Goal: Task Accomplishment & Management: Manage account settings

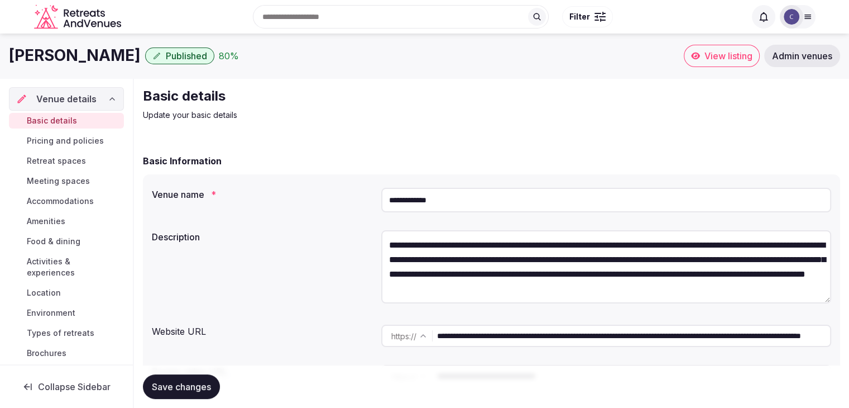
drag, startPoint x: 808, startPoint y: 58, endPoint x: 804, endPoint y: 74, distance: 16.7
click at [808, 58] on span "Admin venues" at bounding box center [802, 55] width 60 height 11
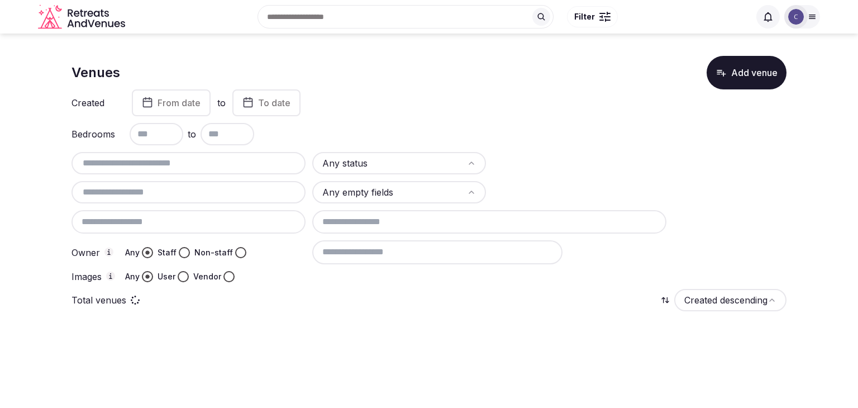
click at [197, 164] on input "text" at bounding box center [188, 162] width 225 height 13
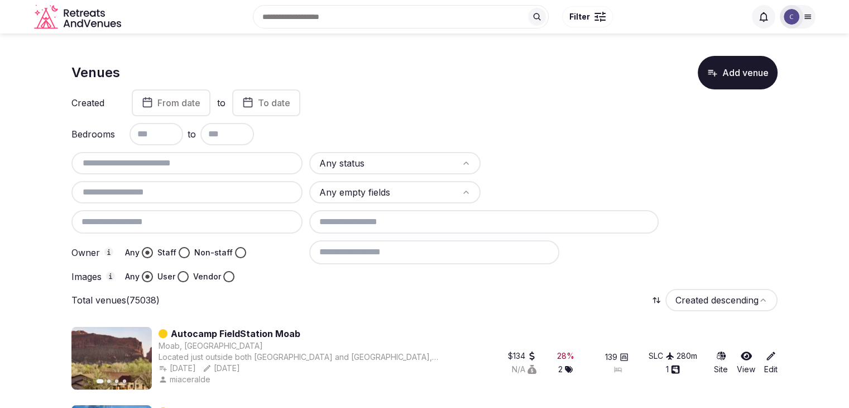
paste input "**********"
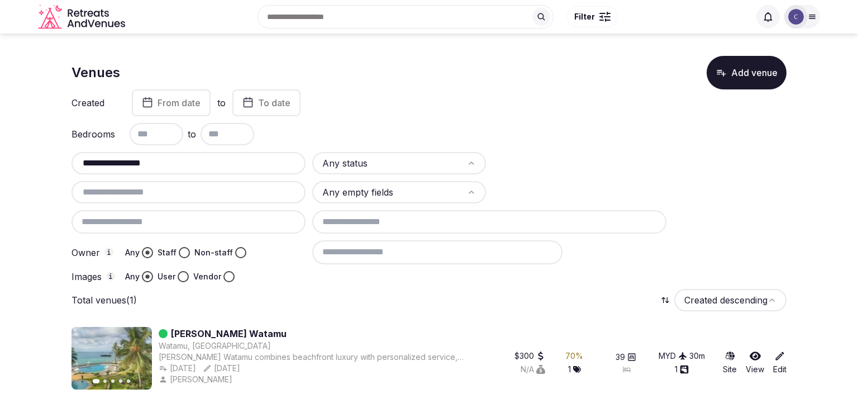
type input "**********"
click at [163, 222] on div at bounding box center [186, 221] width 231 height 23
click at [178, 162] on input "**********" at bounding box center [188, 162] width 225 height 13
click at [179, 219] on div at bounding box center [188, 221] width 234 height 23
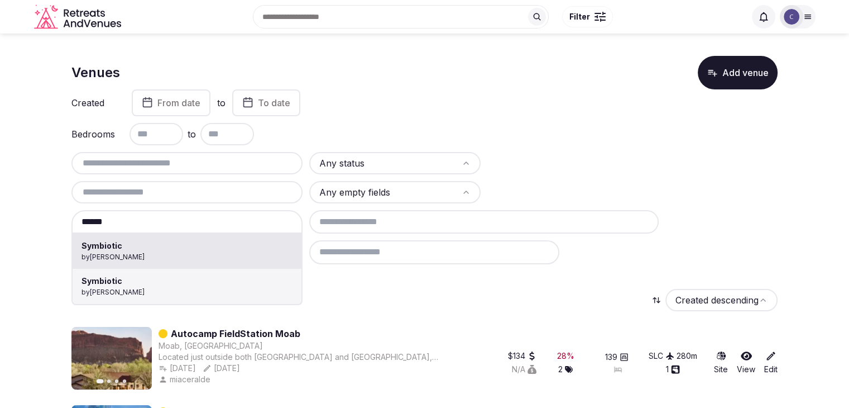
type input "*********"
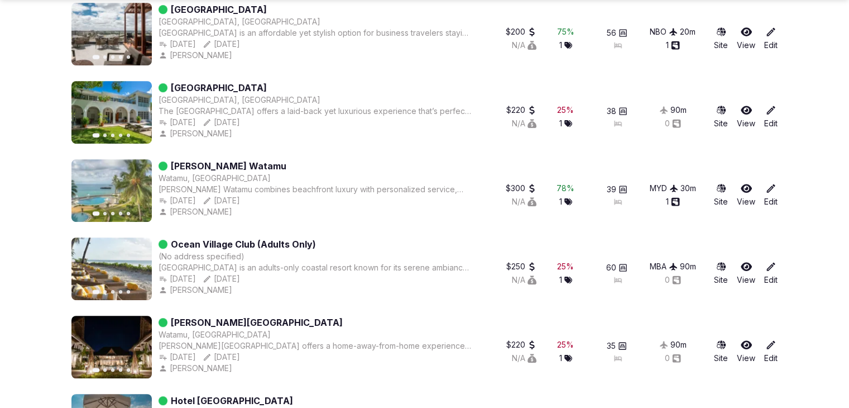
scroll to position [670, 0]
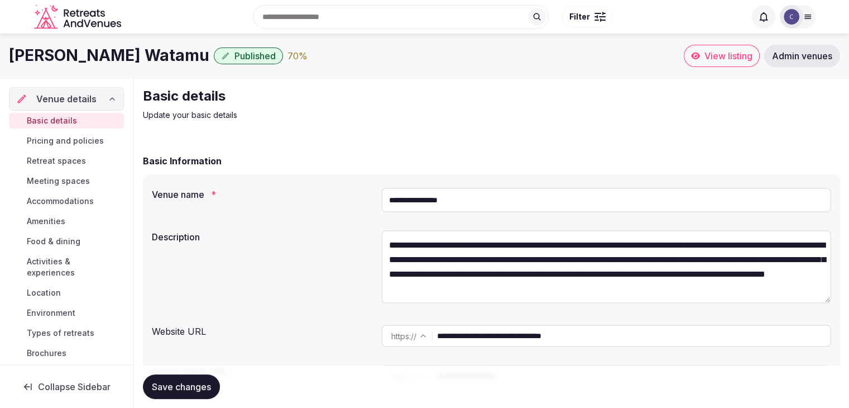
click at [96, 130] on div "Basic details Pricing and policies Retreat spaces Meeting spaces Accommodations…" at bounding box center [66, 237] width 115 height 252
click at [89, 138] on span "Pricing and policies" at bounding box center [65, 140] width 77 height 11
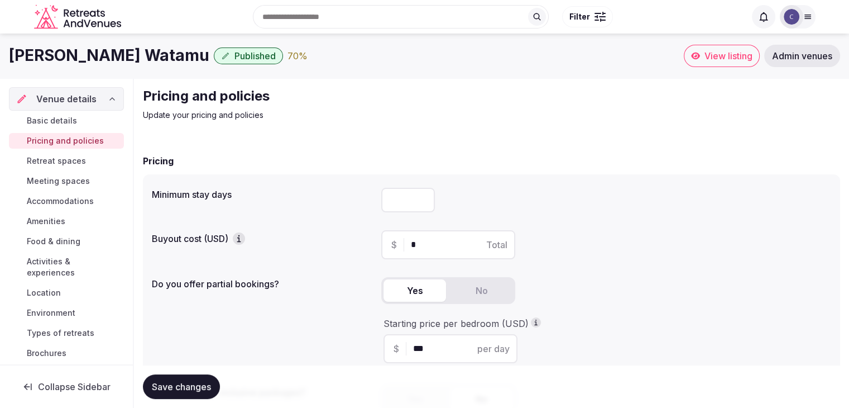
click at [411, 197] on input "number" at bounding box center [408, 200] width 54 height 25
type input "*"
click at [183, 391] on span "Save changes" at bounding box center [181, 386] width 59 height 11
click at [202, 381] on span "Save changes" at bounding box center [181, 386] width 59 height 11
click at [62, 160] on span "Retreat spaces" at bounding box center [56, 160] width 59 height 11
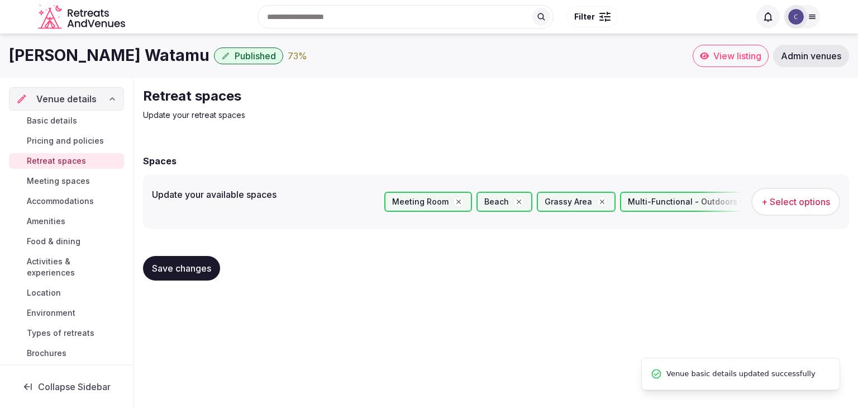
click at [63, 175] on span "Meeting spaces" at bounding box center [58, 180] width 63 height 11
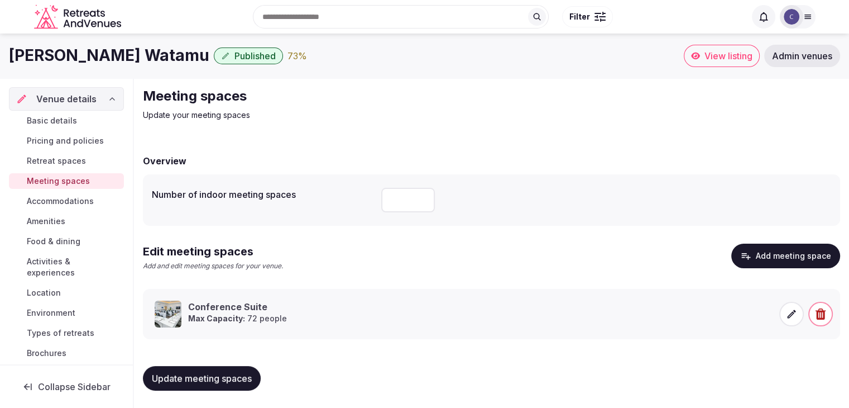
click at [67, 195] on span "Accommodations" at bounding box center [60, 200] width 67 height 11
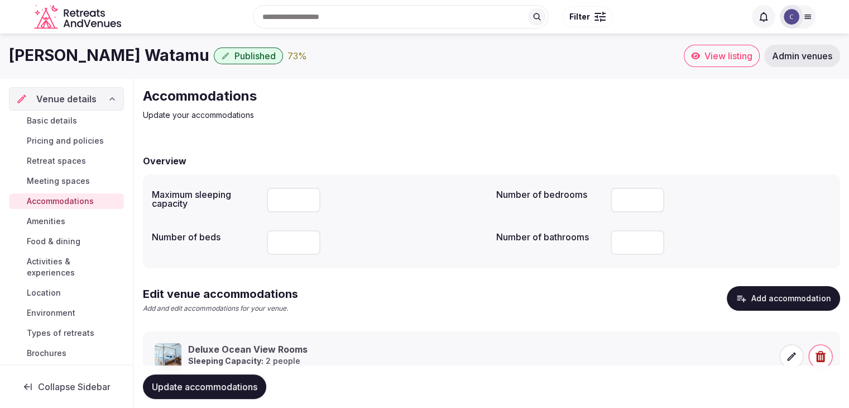
click at [70, 222] on link "Amenities" at bounding box center [66, 221] width 115 height 16
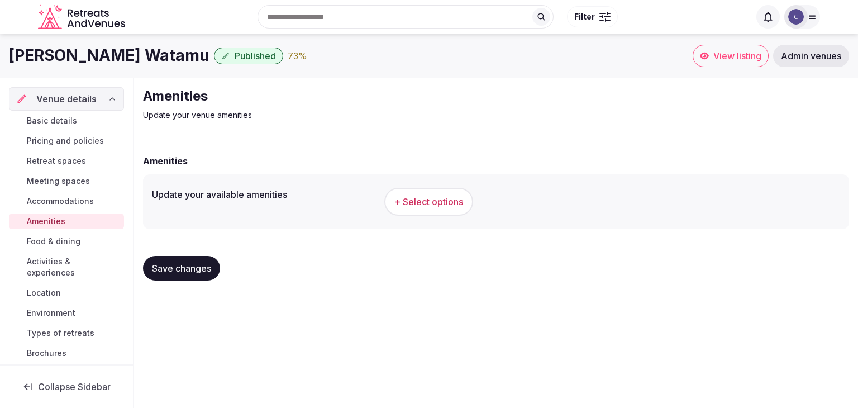
click at [71, 47] on h1 "Hemingways Watamu" at bounding box center [109, 56] width 200 height 22
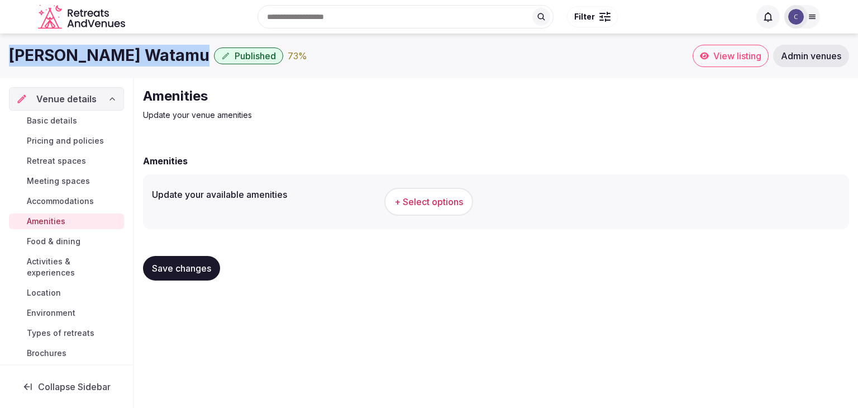
click at [71, 47] on h1 "Hemingways Watamu" at bounding box center [109, 56] width 200 height 22
copy div "Hemingways Watamu"
click at [444, 194] on button "+ Select options" at bounding box center [428, 202] width 89 height 28
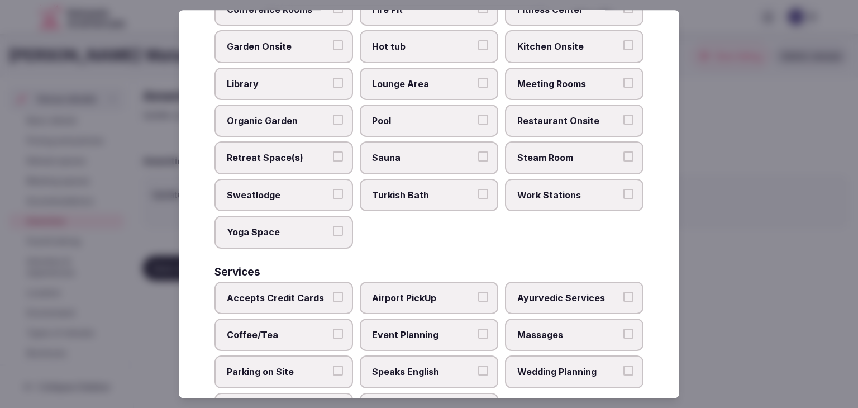
scroll to position [601, 0]
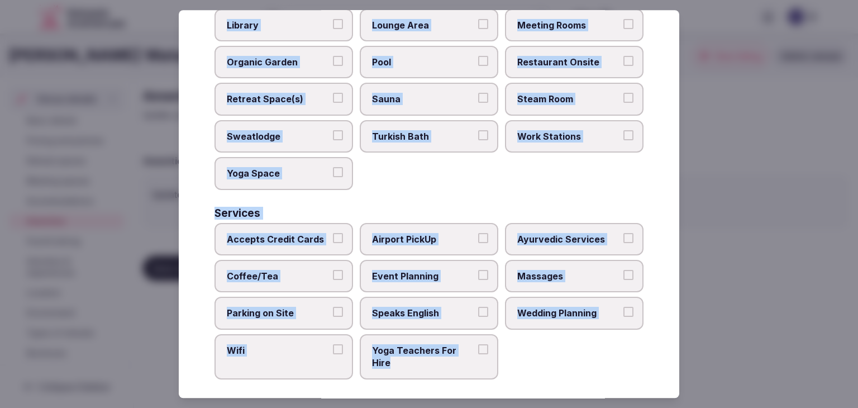
drag, startPoint x: 216, startPoint y: 74, endPoint x: 487, endPoint y: 355, distance: 391.3
click at [487, 355] on div "Select your venue amenities Choose all applicable amenities offered. Activities…" at bounding box center [429, 203] width 500 height 387
copy div "Choose all applicable amenities offered. Activities Bicycles Camping Allowed On…"
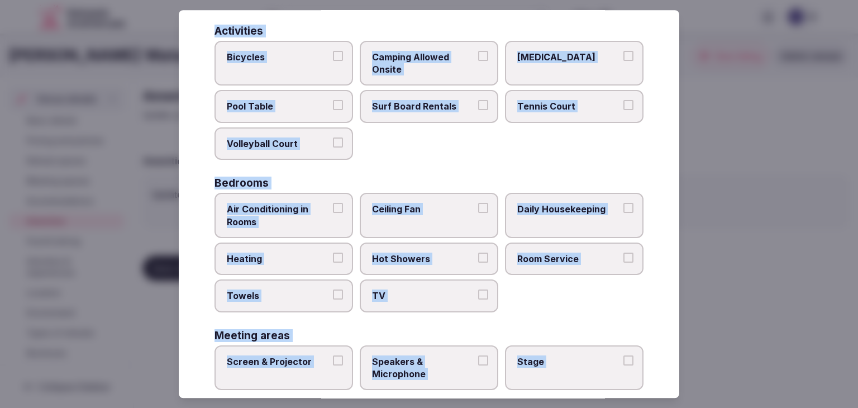
scroll to position [56, 0]
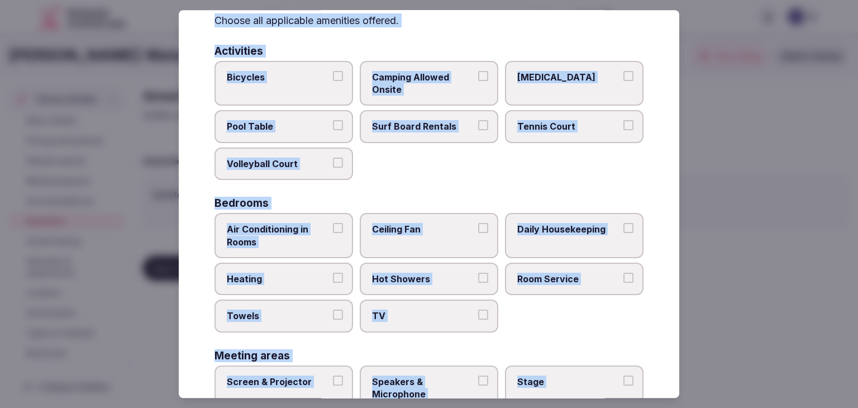
click at [267, 237] on span "Air Conditioning in Rooms" at bounding box center [278, 235] width 103 height 25
click at [333, 233] on button "Air Conditioning in Rooms" at bounding box center [338, 228] width 10 height 10
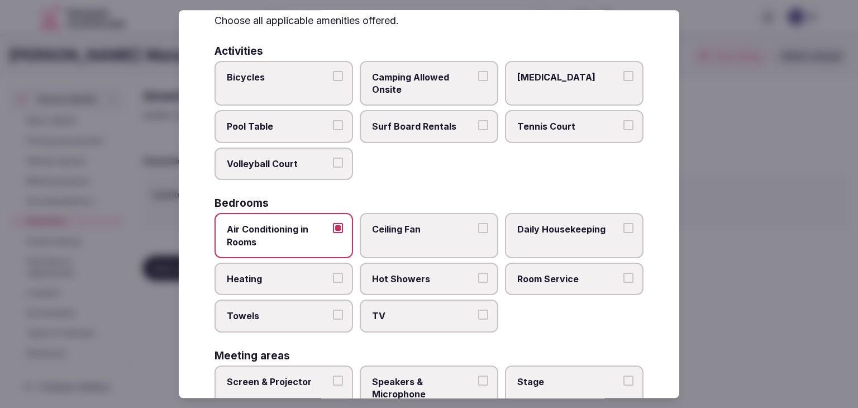
click at [269, 274] on span "Heating" at bounding box center [278, 278] width 103 height 12
click at [333, 274] on button "Heating" at bounding box center [338, 277] width 10 height 10
click at [272, 313] on span "Towels" at bounding box center [278, 316] width 103 height 12
click at [333, 313] on button "Towels" at bounding box center [338, 315] width 10 height 10
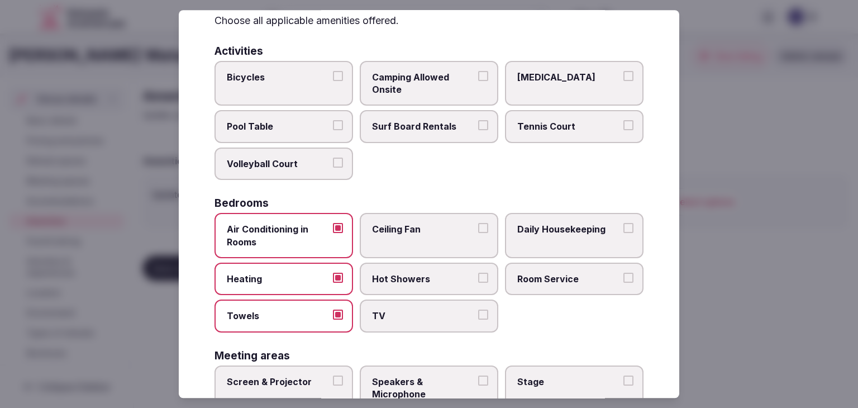
drag, startPoint x: 409, startPoint y: 298, endPoint x: 504, endPoint y: 280, distance: 96.6
click at [409, 300] on label "TV" at bounding box center [429, 316] width 138 height 32
click at [478, 310] on button "TV" at bounding box center [483, 315] width 10 height 10
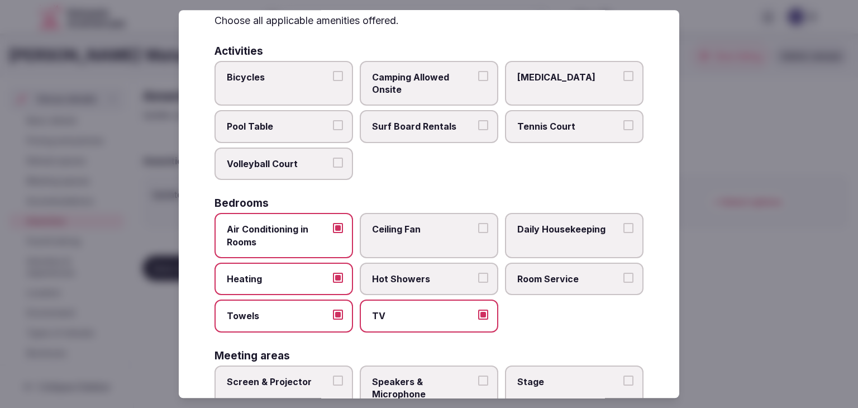
drag, startPoint x: 551, startPoint y: 266, endPoint x: 558, endPoint y: 251, distance: 17.2
click at [552, 266] on label "Room Service" at bounding box center [574, 278] width 138 height 32
click at [623, 272] on button "Room Service" at bounding box center [628, 277] width 10 height 10
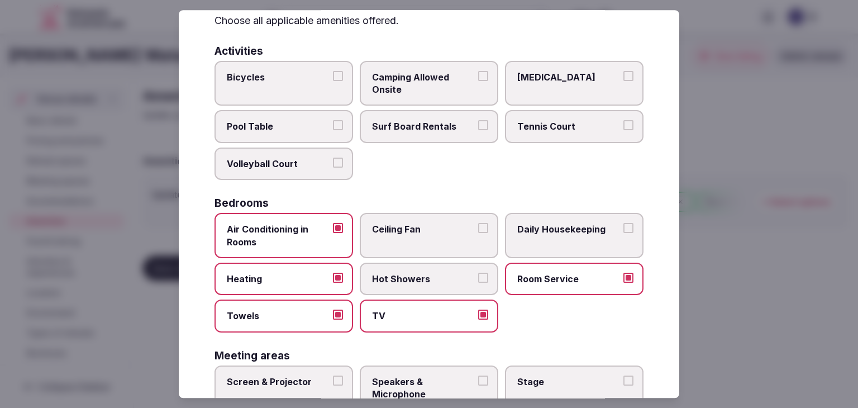
click at [565, 226] on span "Daily Housekeeping" at bounding box center [568, 229] width 103 height 12
click at [623, 226] on button "Daily Housekeeping" at bounding box center [628, 228] width 10 height 10
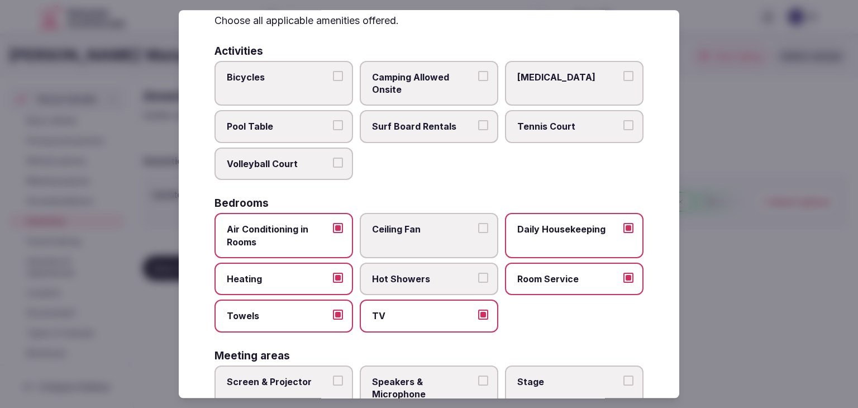
click at [445, 272] on span "Hot Showers" at bounding box center [423, 278] width 103 height 12
click at [478, 272] on button "Hot Showers" at bounding box center [483, 277] width 10 height 10
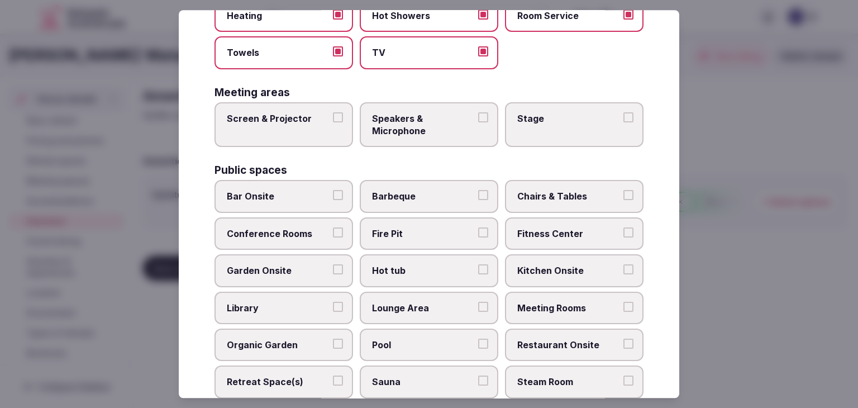
scroll to position [335, 0]
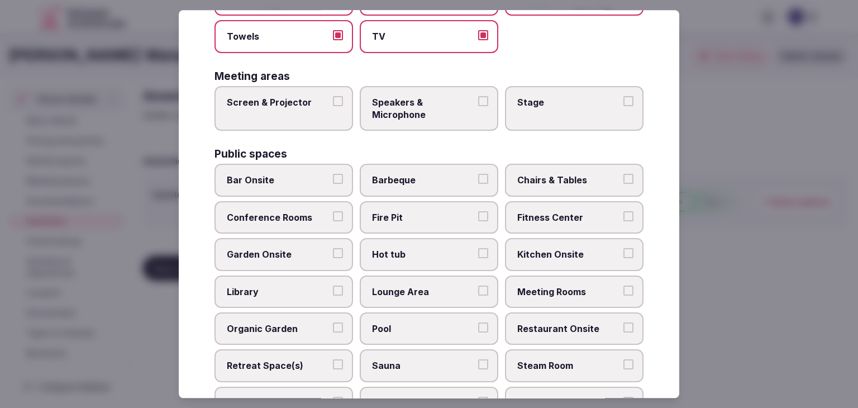
click at [564, 183] on span "Chairs & Tables" at bounding box center [568, 180] width 103 height 12
click at [623, 183] on button "Chairs & Tables" at bounding box center [628, 179] width 10 height 10
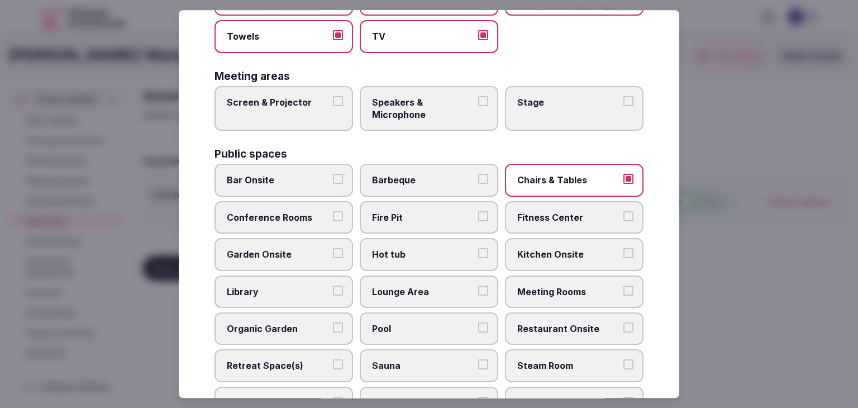
click at [545, 291] on span "Meeting Rooms" at bounding box center [568, 291] width 103 height 12
click at [623, 291] on button "Meeting Rooms" at bounding box center [628, 290] width 10 height 10
click at [549, 322] on span "Restaurant Onsite" at bounding box center [568, 328] width 103 height 12
click at [623, 322] on button "Restaurant Onsite" at bounding box center [628, 327] width 10 height 10
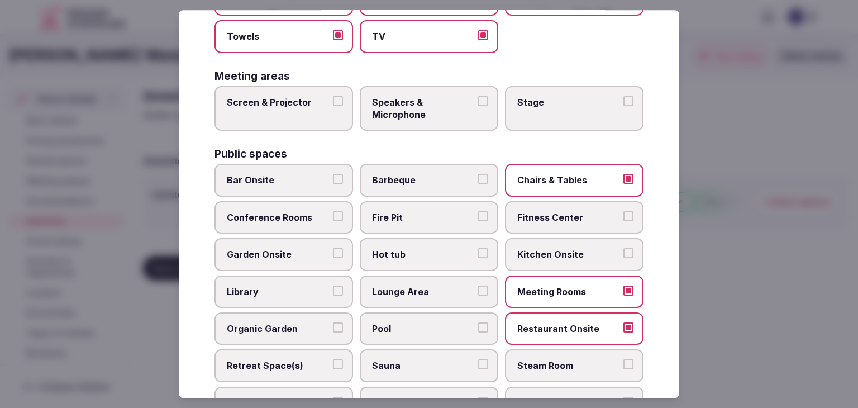
click at [425, 296] on label "Lounge Area" at bounding box center [429, 291] width 138 height 32
click at [478, 295] on button "Lounge Area" at bounding box center [483, 290] width 10 height 10
click at [425, 325] on span "Pool" at bounding box center [423, 328] width 103 height 12
click at [478, 325] on button "Pool" at bounding box center [483, 327] width 10 height 10
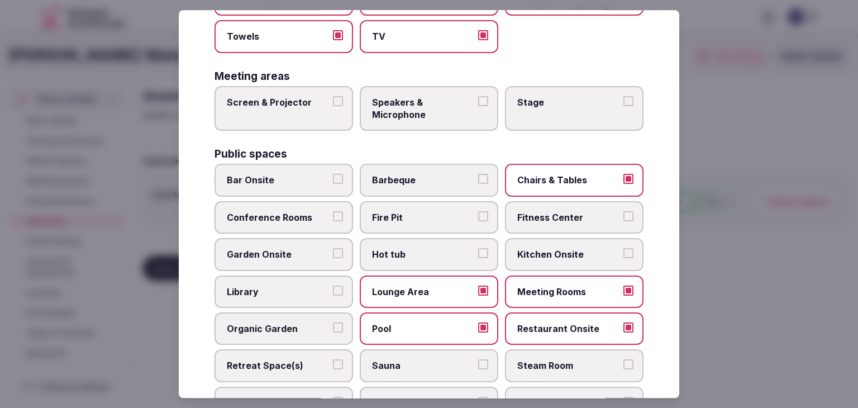
click at [298, 175] on span "Bar Onsite" at bounding box center [278, 180] width 103 height 12
click at [333, 175] on button "Bar Onsite" at bounding box center [338, 179] width 10 height 10
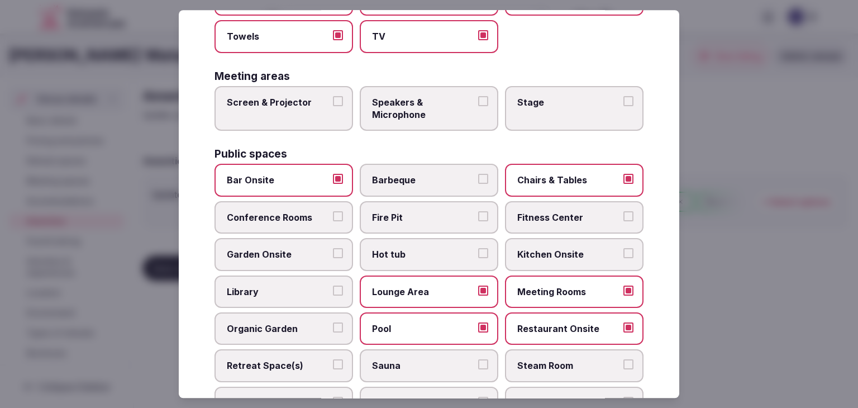
click at [286, 215] on span "Conference Rooms" at bounding box center [278, 217] width 103 height 12
click at [333, 215] on button "Conference Rooms" at bounding box center [338, 216] width 10 height 10
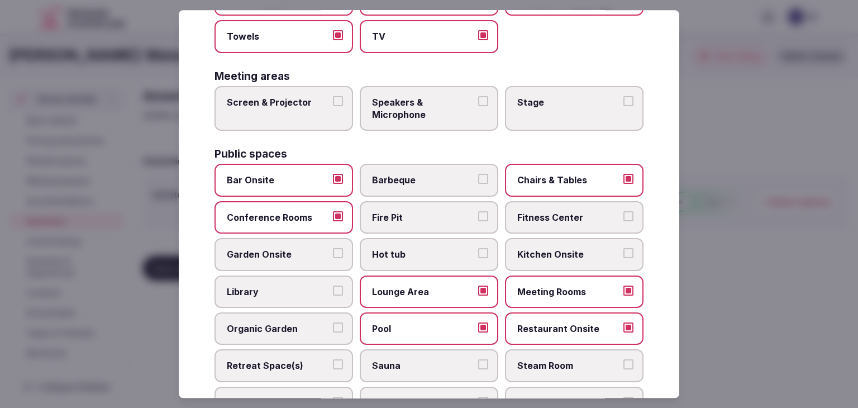
click at [525, 214] on span "Fitness Center" at bounding box center [568, 217] width 103 height 12
click at [623, 214] on button "Fitness Center" at bounding box center [628, 216] width 10 height 10
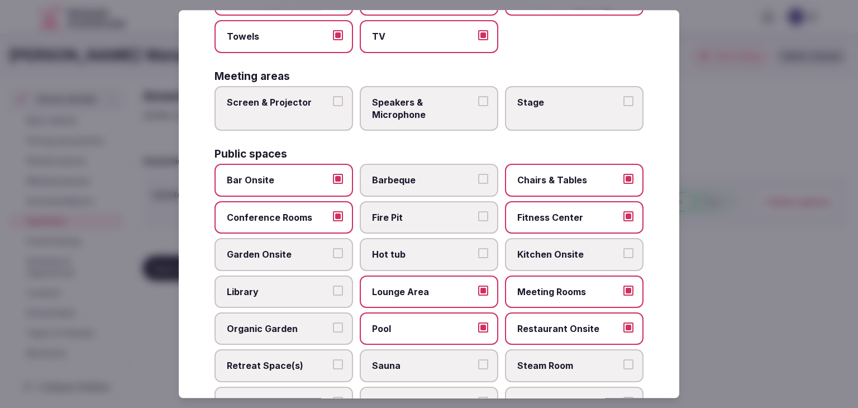
click at [321, 259] on label "Garden Onsite" at bounding box center [283, 254] width 138 height 32
click at [333, 259] on button "Garden Onsite" at bounding box center [338, 253] width 10 height 10
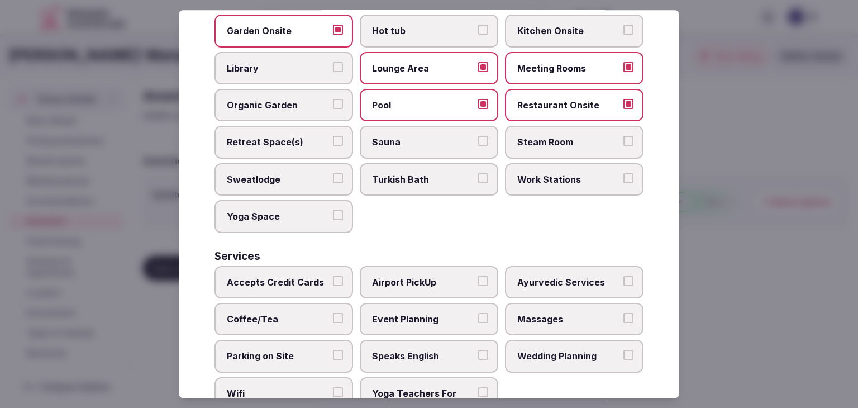
scroll to position [601, 0]
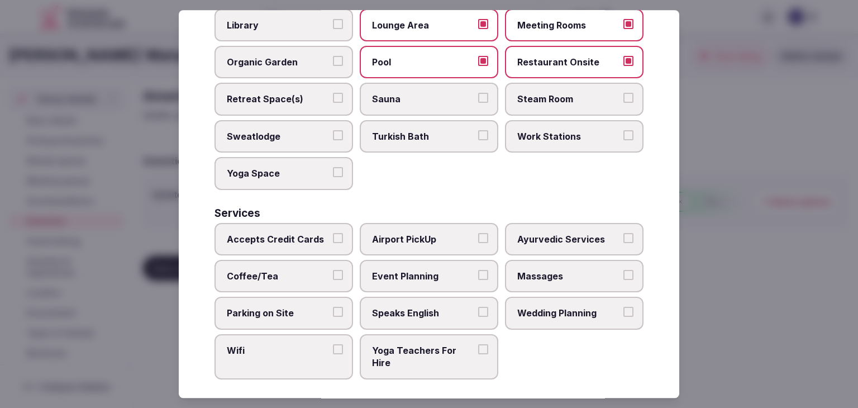
click at [295, 241] on label "Accepts Credit Cards" at bounding box center [283, 239] width 138 height 32
click at [333, 241] on button "Accepts Credit Cards" at bounding box center [338, 238] width 10 height 10
click at [291, 276] on label "Coffee/Tea" at bounding box center [283, 276] width 138 height 32
click at [333, 276] on button "Coffee/Tea" at bounding box center [338, 275] width 10 height 10
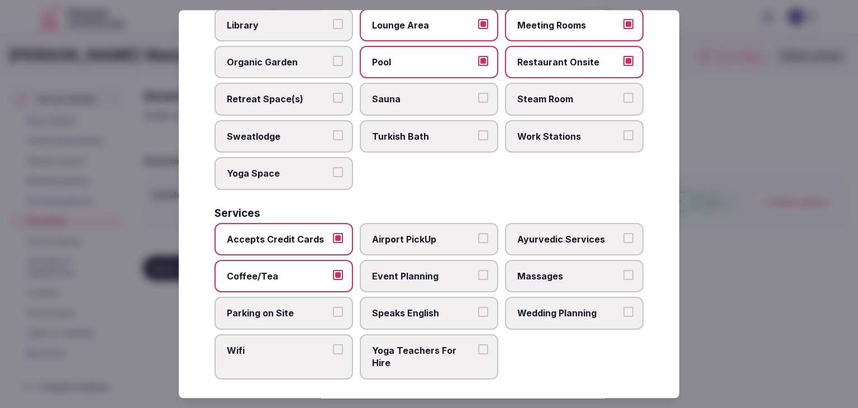
click at [286, 346] on span "Wifi" at bounding box center [278, 350] width 103 height 12
click at [333, 346] on button "Wifi" at bounding box center [338, 349] width 10 height 10
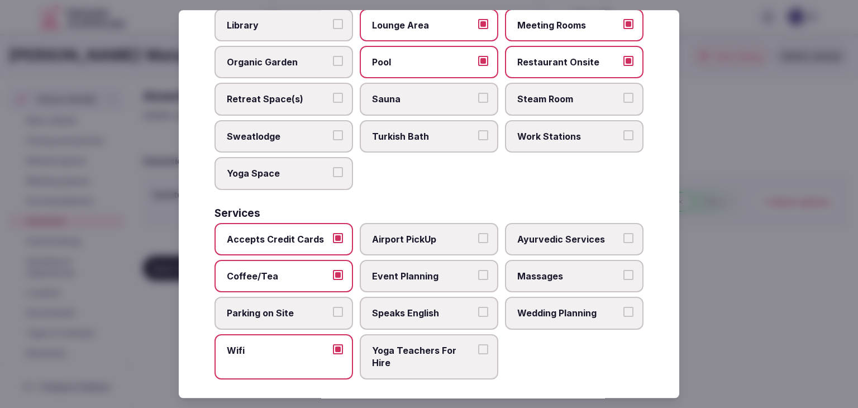
click at [411, 234] on span "Airport PickUp" at bounding box center [423, 239] width 103 height 12
click at [478, 234] on button "Airport PickUp" at bounding box center [483, 238] width 10 height 10
click at [557, 270] on span "Massages" at bounding box center [568, 276] width 103 height 12
click at [623, 270] on button "Massages" at bounding box center [628, 275] width 10 height 10
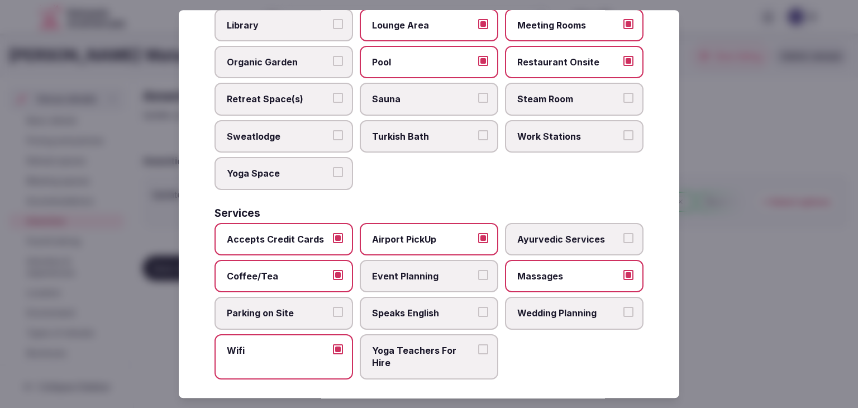
click at [417, 271] on span "Event Planning" at bounding box center [423, 276] width 103 height 12
click at [478, 271] on button "Event Planning" at bounding box center [483, 275] width 10 height 10
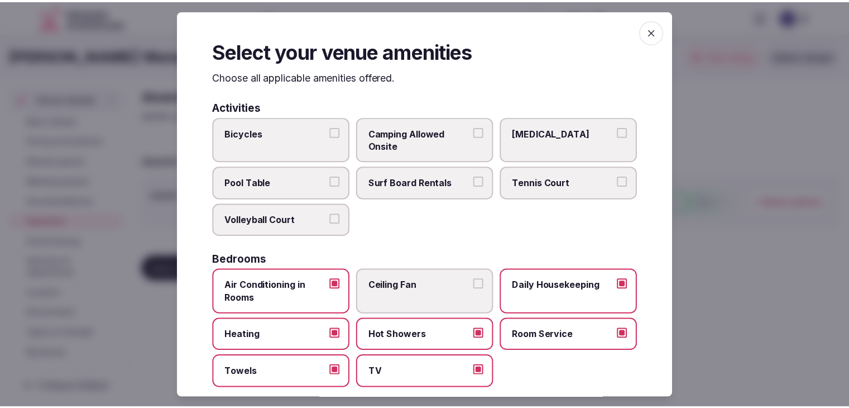
scroll to position [0, 0]
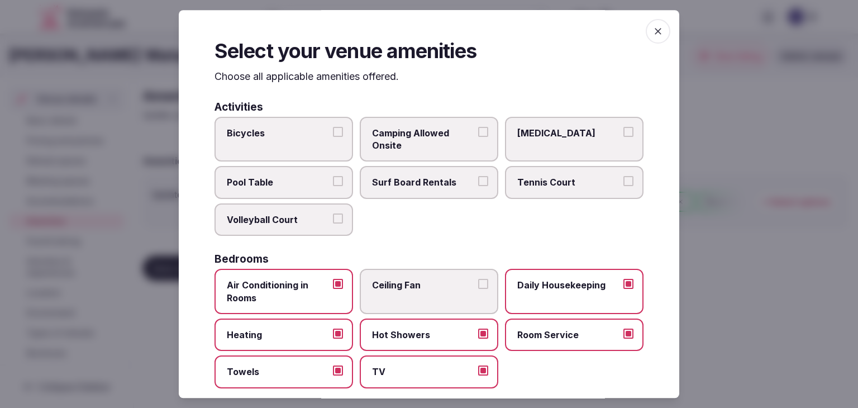
click at [652, 26] on icon "button" at bounding box center [657, 31] width 11 height 11
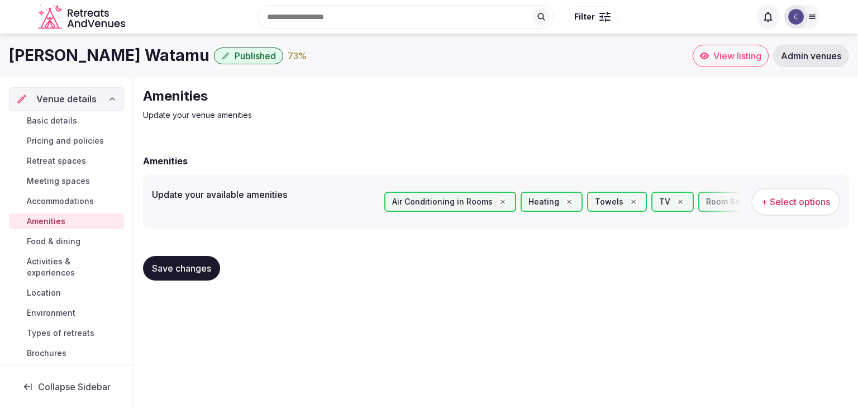
click at [204, 274] on button "Save changes" at bounding box center [181, 268] width 77 height 25
click at [68, 241] on span "Food & dining" at bounding box center [54, 241] width 54 height 11
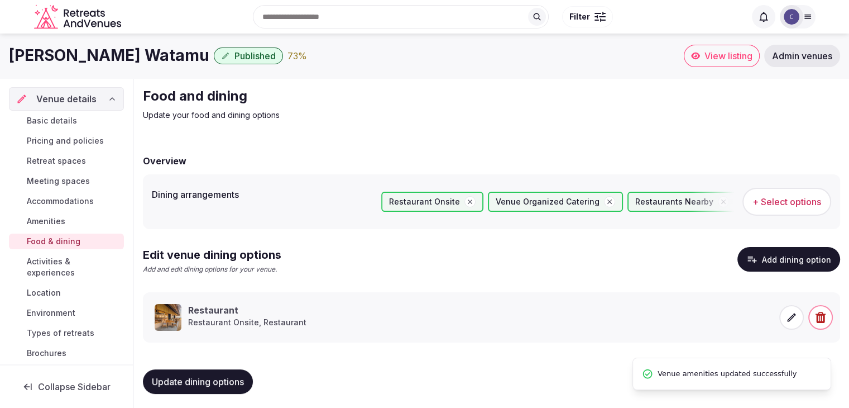
click at [56, 264] on span "Activities & experiences" at bounding box center [73, 267] width 93 height 22
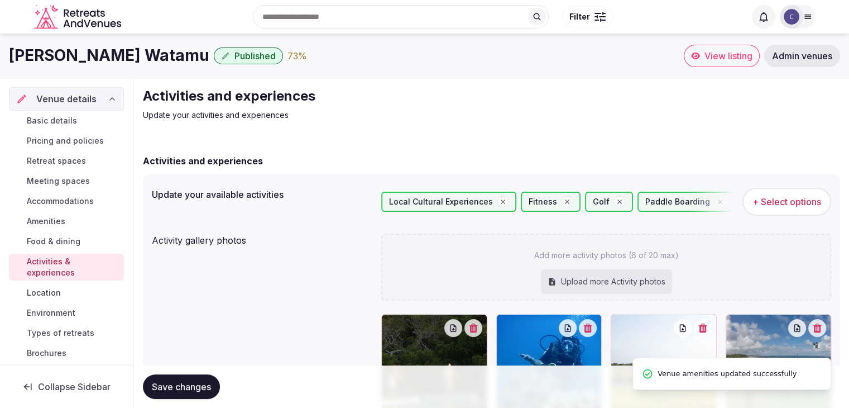
click at [50, 293] on span "Location" at bounding box center [44, 292] width 34 height 11
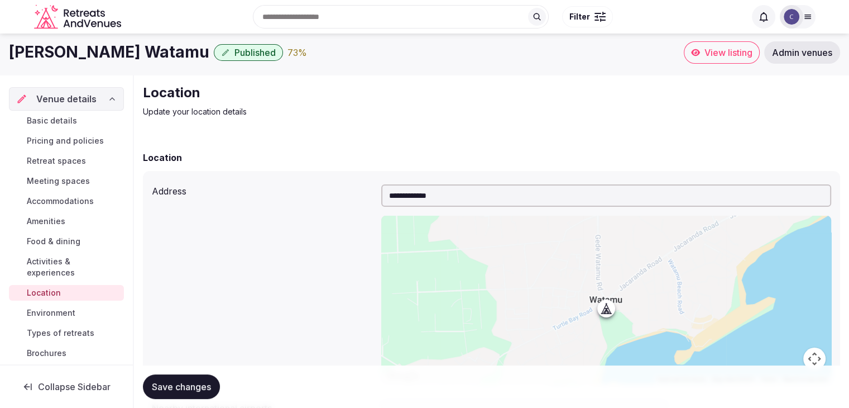
scroll to position [167, 0]
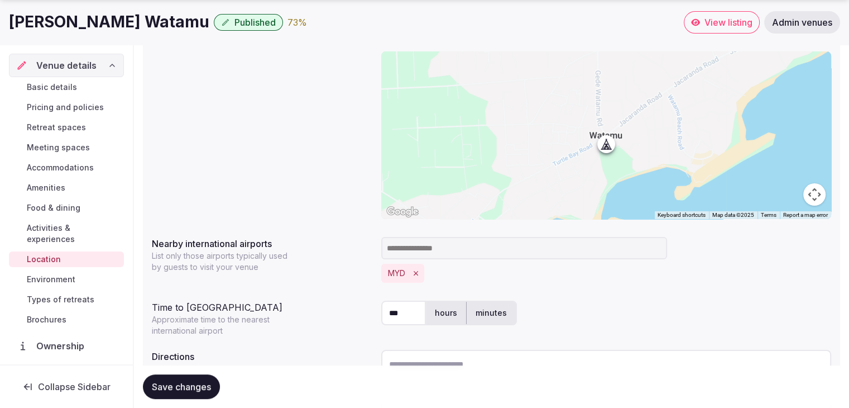
click at [74, 275] on span "Environment" at bounding box center [51, 279] width 49 height 11
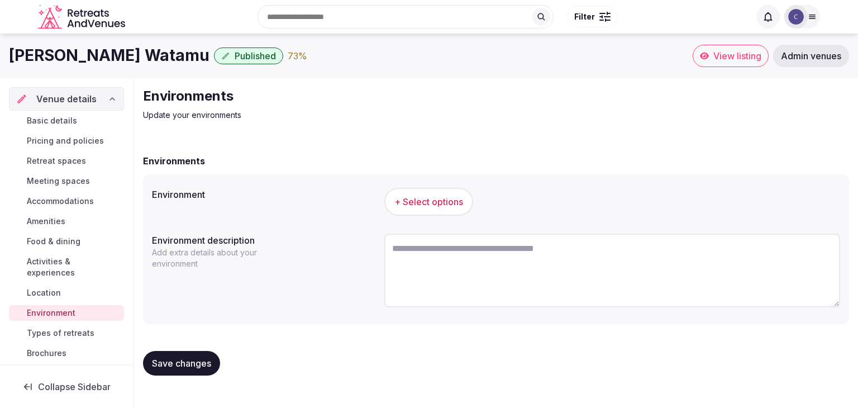
click at [426, 204] on span "+ Select options" at bounding box center [428, 201] width 69 height 12
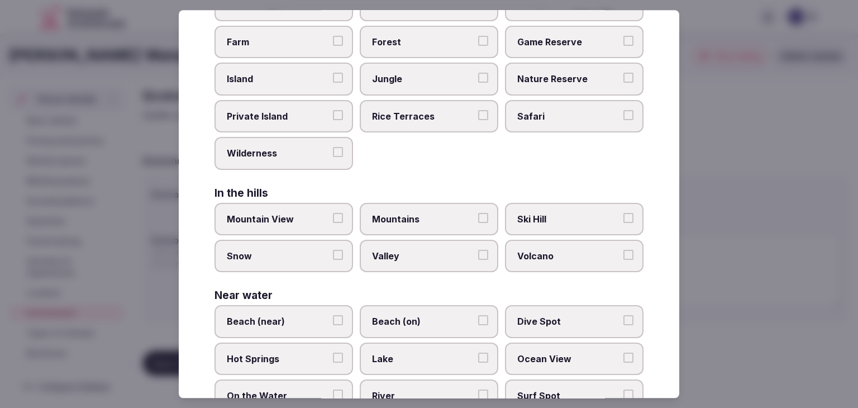
scroll to position [267, 0]
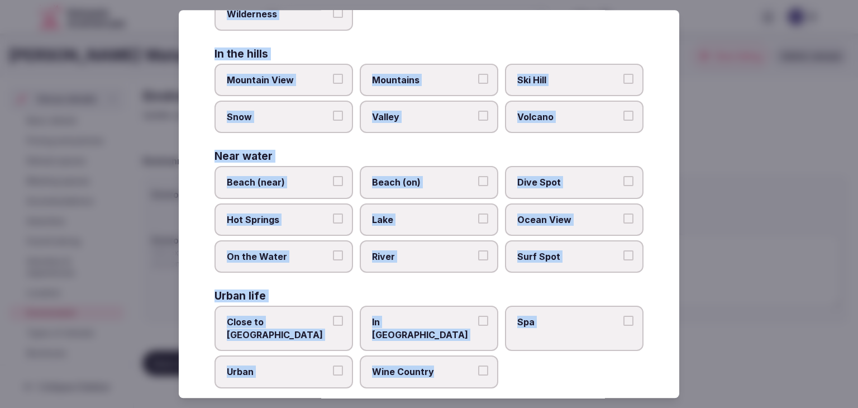
drag, startPoint x: 216, startPoint y: 76, endPoint x: 503, endPoint y: 354, distance: 399.6
click at [503, 354] on div "Select your environment Choose all applicable environments offered. In nature C…" at bounding box center [429, 203] width 500 height 387
copy div "Choose all applicable environments offered. In nature Close to Nature Countrysi…"
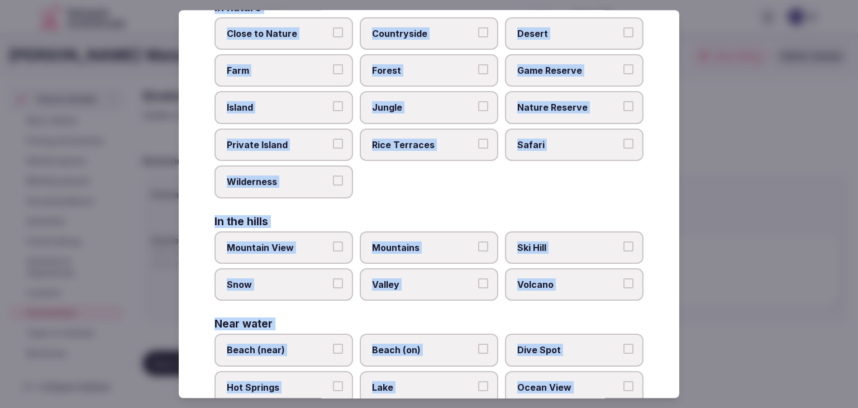
scroll to position [0, 0]
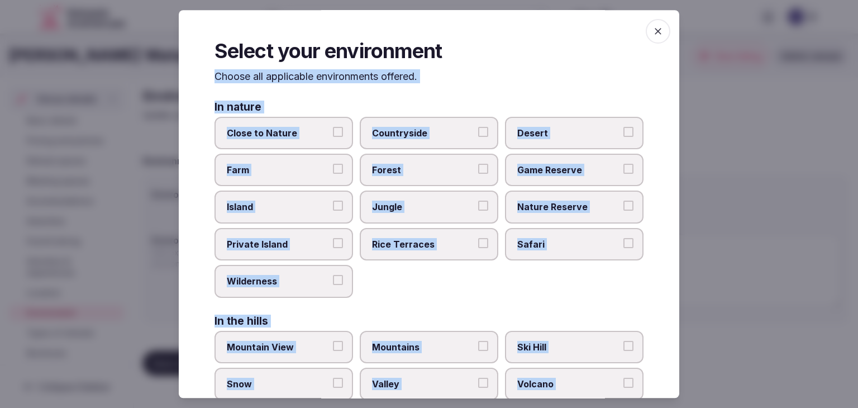
click at [305, 133] on span "Close to Nature" at bounding box center [278, 133] width 103 height 12
click at [333, 133] on button "Close to Nature" at bounding box center [338, 132] width 10 height 10
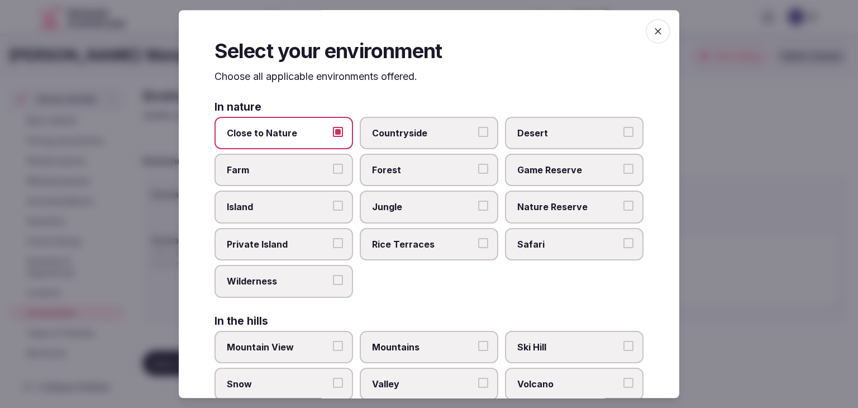
click at [396, 133] on span "Countryside" at bounding box center [423, 133] width 103 height 12
click at [478, 133] on button "Countryside" at bounding box center [483, 132] width 10 height 10
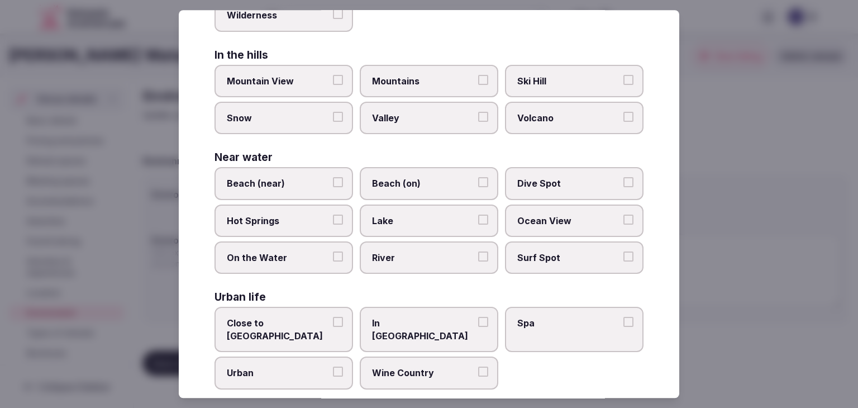
scroll to position [267, 0]
click at [403, 171] on label "Beach (on)" at bounding box center [429, 182] width 138 height 32
click at [478, 176] on button "Beach (on)" at bounding box center [483, 181] width 10 height 10
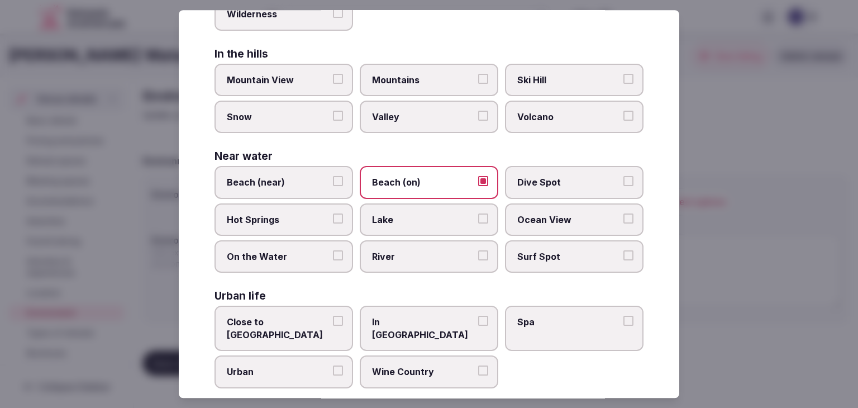
click at [298, 176] on span "Beach (near)" at bounding box center [278, 182] width 103 height 12
click at [333, 176] on button "Beach (near)" at bounding box center [338, 181] width 10 height 10
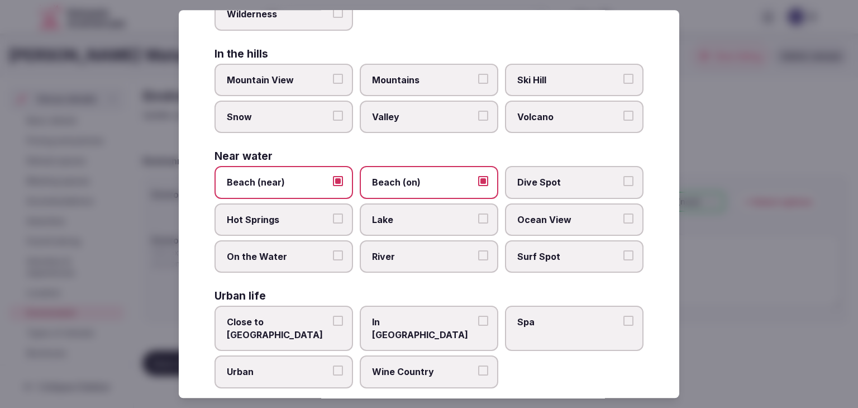
click at [392, 176] on span "Beach (on)" at bounding box center [423, 182] width 103 height 12
click at [478, 176] on button "Beach (on)" at bounding box center [483, 181] width 10 height 10
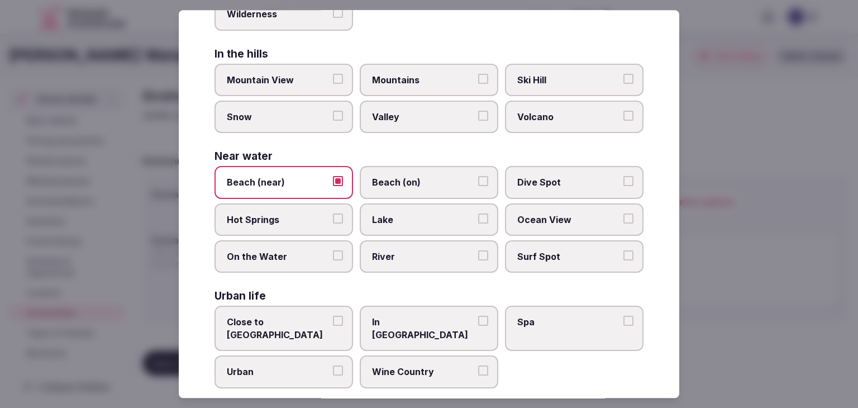
click at [423, 184] on span "Beach (on)" at bounding box center [423, 182] width 103 height 12
click at [478, 184] on button "Beach (on)" at bounding box center [483, 181] width 10 height 10
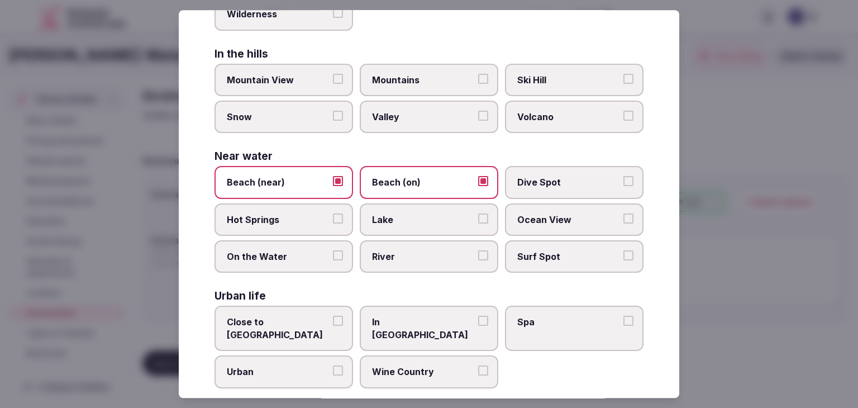
click at [547, 217] on span "Ocean View" at bounding box center [568, 219] width 103 height 12
click at [623, 217] on button "Ocean View" at bounding box center [628, 218] width 10 height 10
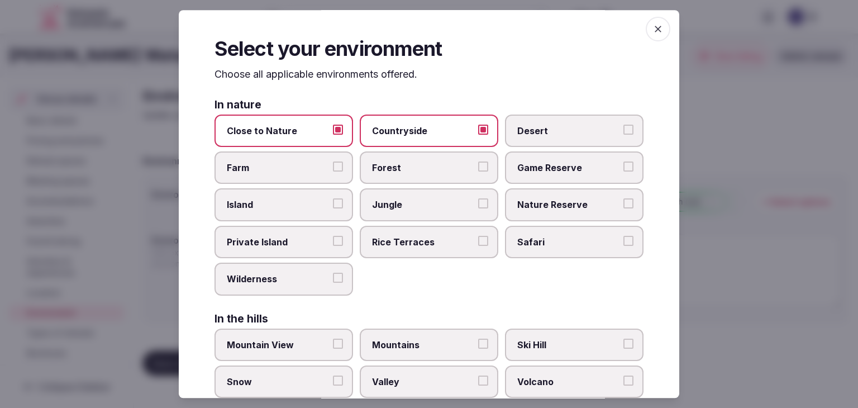
scroll to position [0, 0]
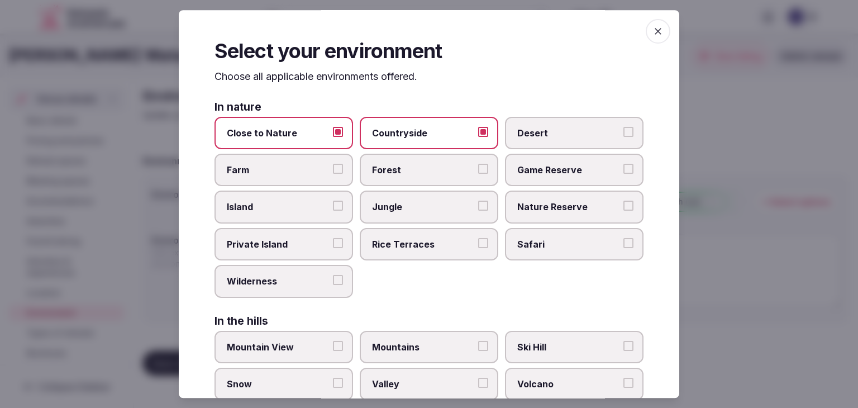
click at [645, 31] on span "button" at bounding box center [657, 31] width 25 height 25
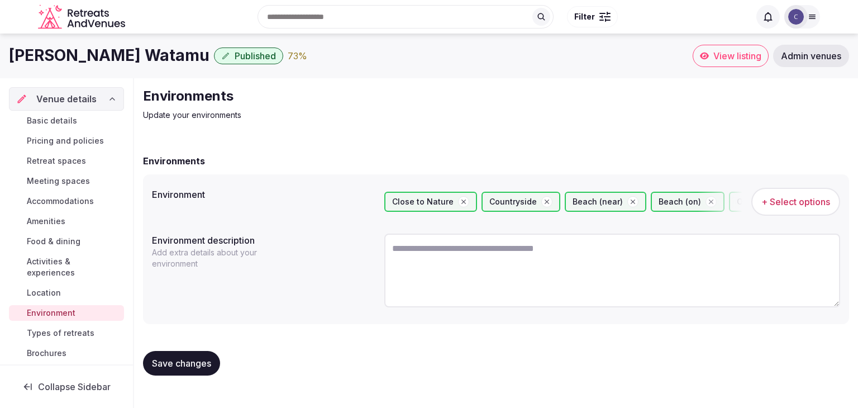
click at [112, 51] on h1 "Hemingways Watamu" at bounding box center [109, 56] width 200 height 22
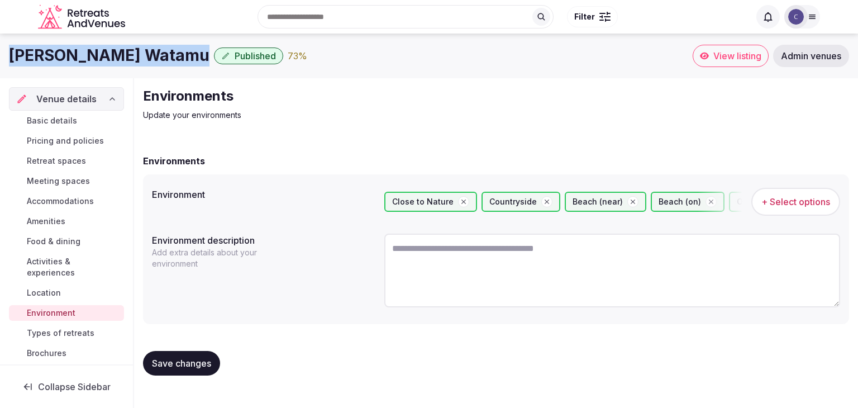
click at [112, 51] on h1 "Hemingways Watamu" at bounding box center [109, 56] width 200 height 22
copy div "Hemingways Watamu"
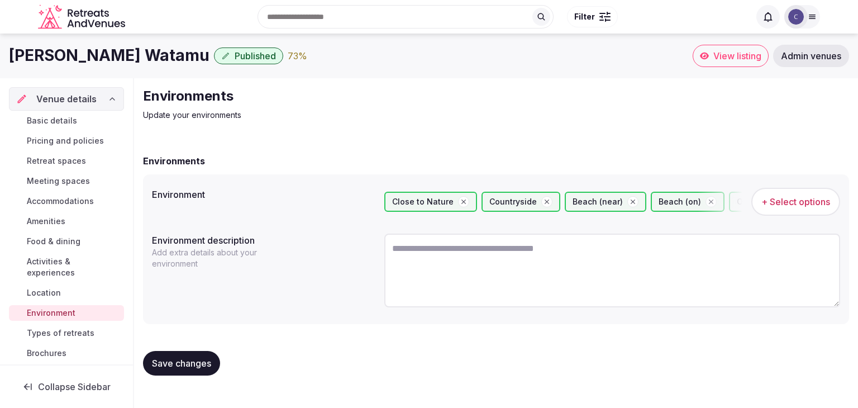
click at [453, 266] on textarea at bounding box center [612, 270] width 456 height 74
paste textarea "**********"
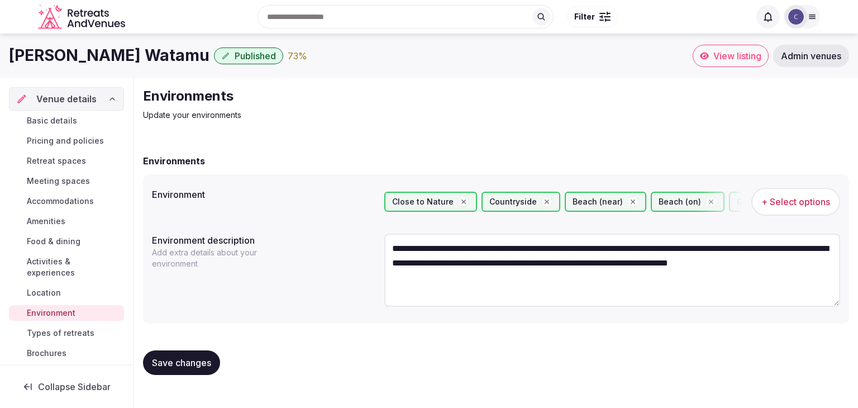
type textarea "**********"
click at [197, 366] on span "Save changes" at bounding box center [181, 362] width 59 height 11
click at [63, 327] on span "Types of retreats" at bounding box center [61, 332] width 68 height 11
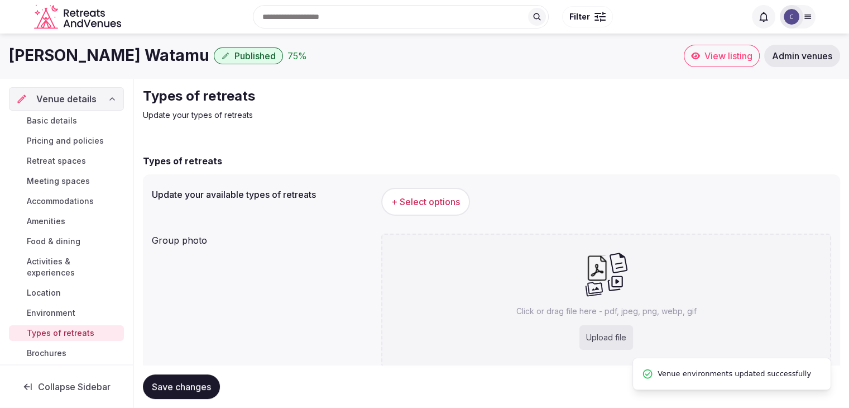
click at [428, 208] on button "+ Select options" at bounding box center [425, 202] width 89 height 28
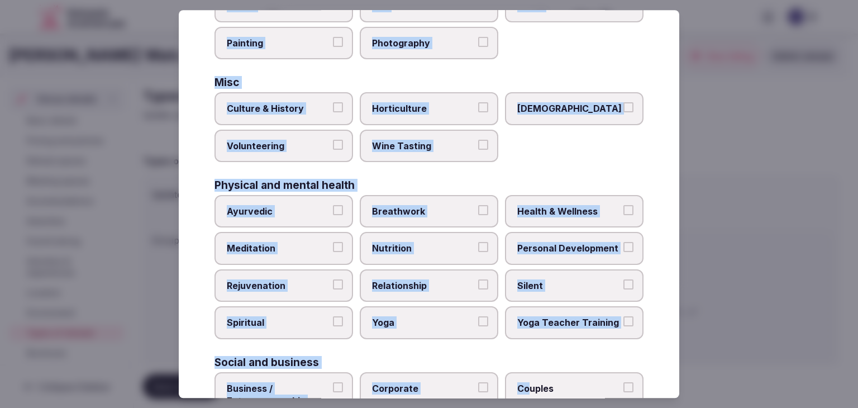
scroll to position [454, 0]
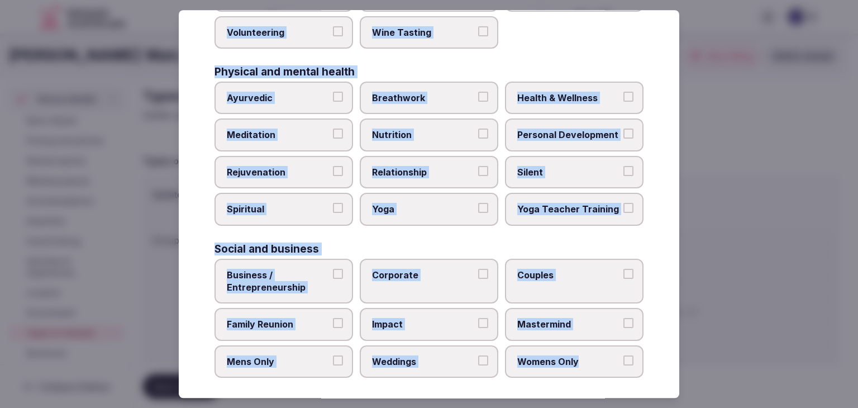
drag, startPoint x: 213, startPoint y: 77, endPoint x: 648, endPoint y: 357, distance: 516.9
click at [648, 357] on div "Select your types of retreats Choose all applicable types of retreats offered. …" at bounding box center [429, 203] width 500 height 387
copy div "Choose all applicable types of retreats offered. Active Adventure Cold Water Ex…"
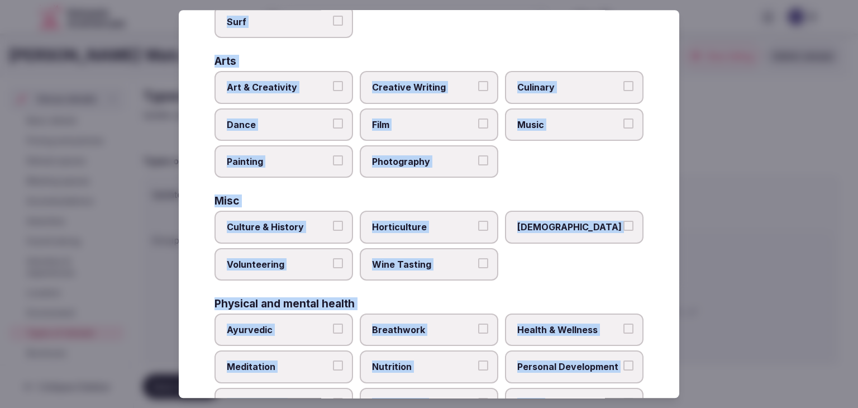
scroll to position [175, 0]
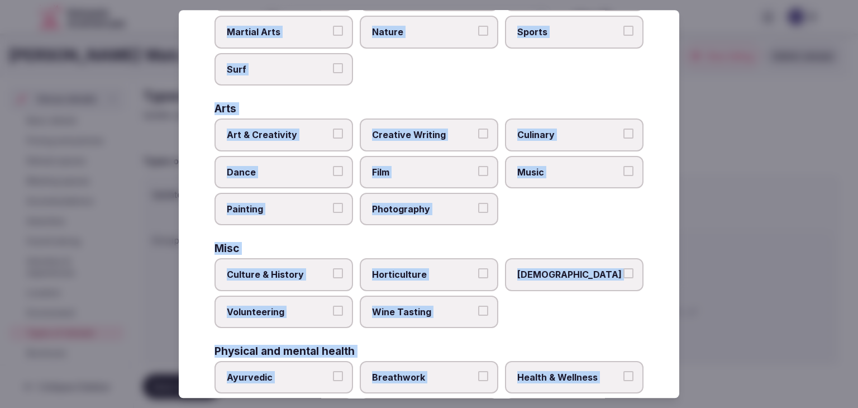
click at [590, 137] on span "Culinary" at bounding box center [568, 134] width 103 height 12
click at [623, 137] on button "Culinary" at bounding box center [628, 133] width 10 height 10
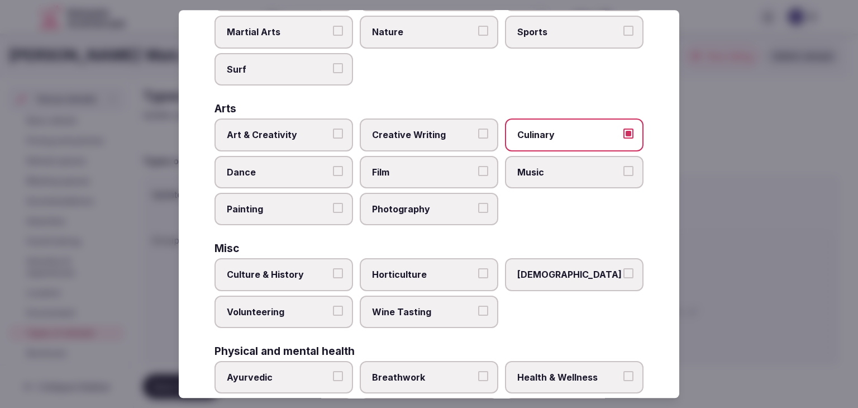
click at [438, 203] on span "Photography" at bounding box center [423, 209] width 103 height 12
click at [478, 203] on button "Photography" at bounding box center [483, 208] width 10 height 10
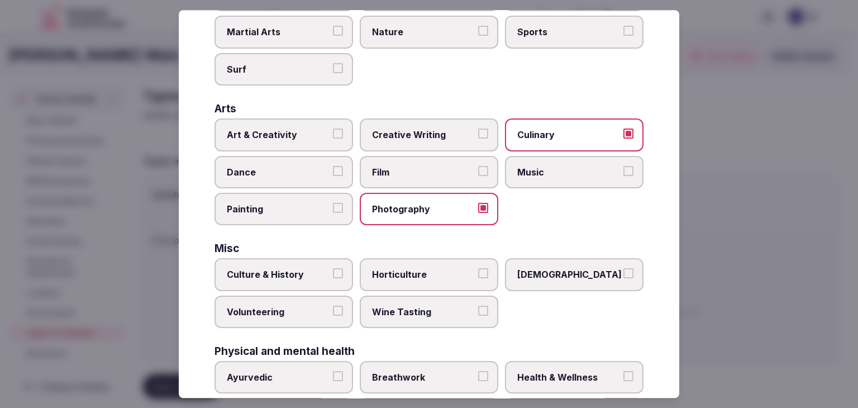
click at [300, 281] on label "Culture & History" at bounding box center [283, 275] width 138 height 32
click at [333, 279] on button "Culture & History" at bounding box center [338, 274] width 10 height 10
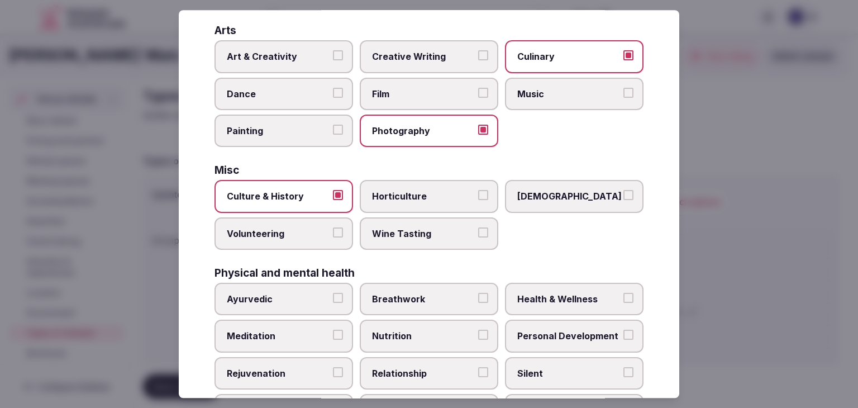
scroll to position [286, 0]
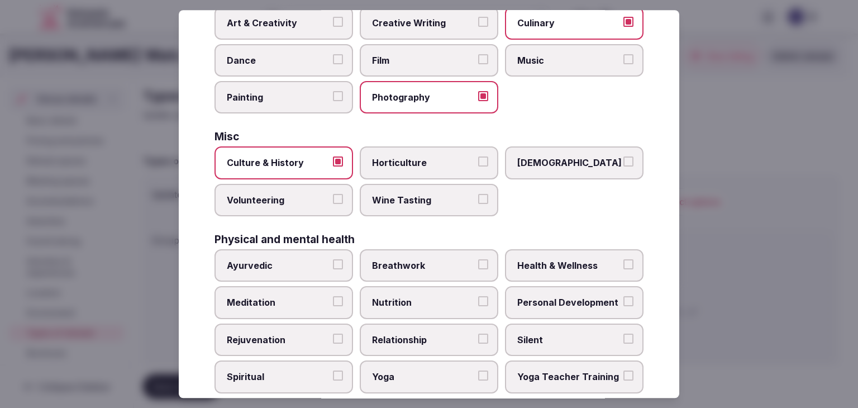
click at [552, 260] on span "Health & Wellness" at bounding box center [568, 265] width 103 height 12
click at [623, 260] on button "Health & Wellness" at bounding box center [628, 264] width 10 height 10
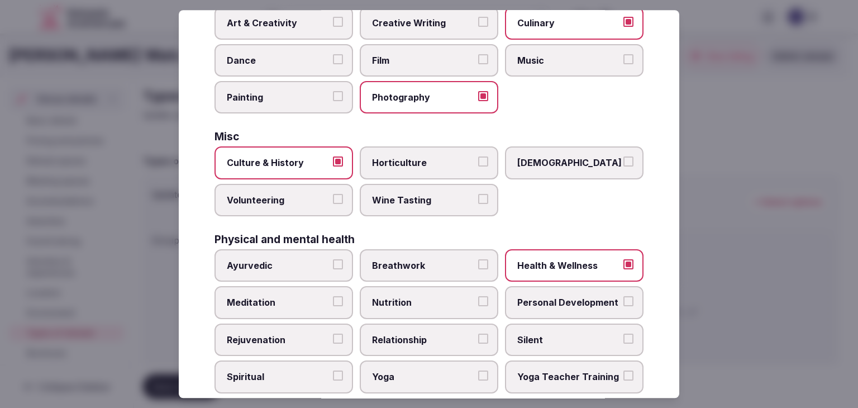
click at [538, 296] on span "Personal Development" at bounding box center [568, 302] width 103 height 12
click at [623, 296] on button "Personal Development" at bounding box center [628, 301] width 10 height 10
click at [417, 372] on span "Yoga" at bounding box center [423, 377] width 103 height 12
click at [478, 372] on button "Yoga" at bounding box center [483, 376] width 10 height 10
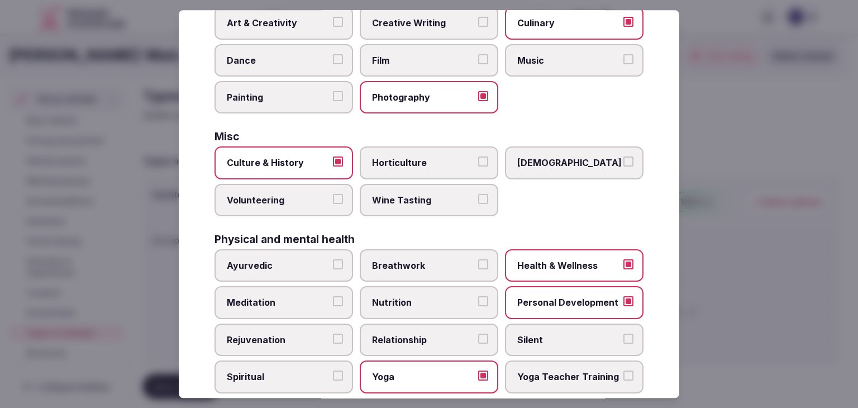
drag, startPoint x: 293, startPoint y: 347, endPoint x: 292, endPoint y: 323, distance: 23.5
click at [293, 346] on label "Rejuvenation" at bounding box center [283, 339] width 138 height 32
click at [333, 343] on button "Rejuvenation" at bounding box center [338, 338] width 10 height 10
drag, startPoint x: 292, startPoint y: 309, endPoint x: 296, endPoint y: 303, distance: 7.3
click at [292, 308] on label "Meditation" at bounding box center [283, 302] width 138 height 32
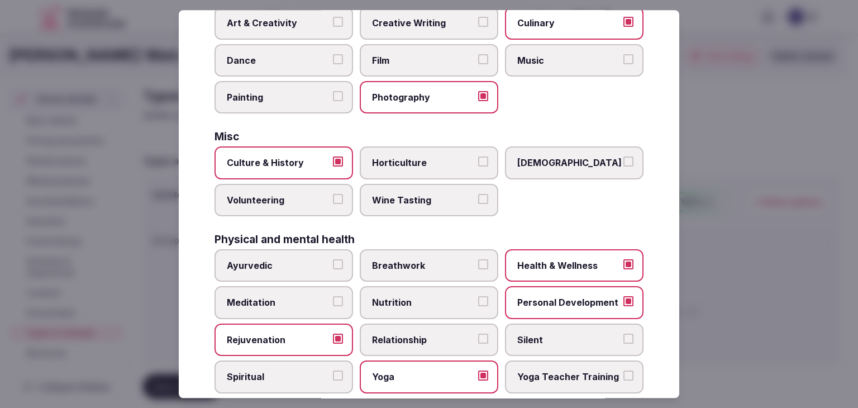
click at [333, 307] on button "Meditation" at bounding box center [338, 301] width 10 height 10
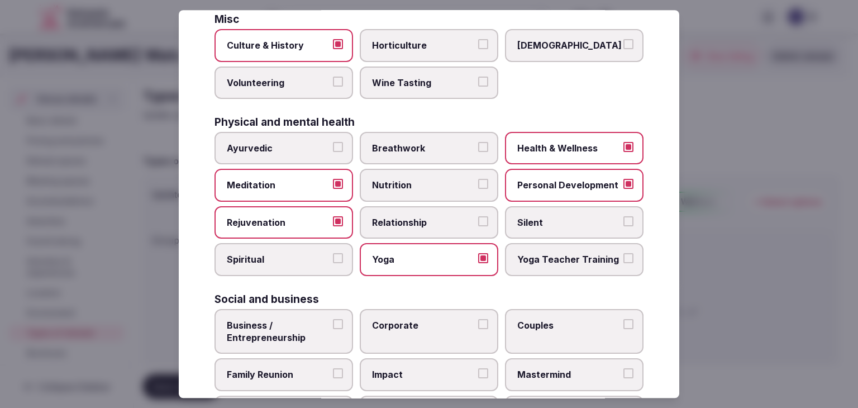
scroll to position [454, 0]
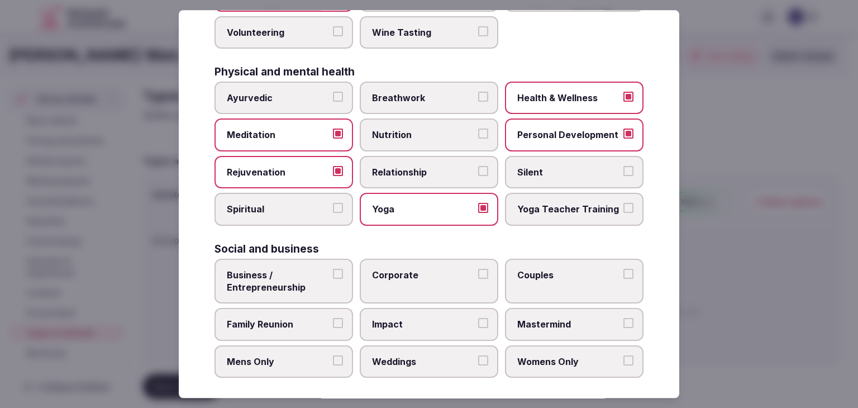
click at [311, 284] on span "Business / Entrepreneurship" at bounding box center [278, 281] width 103 height 25
click at [333, 279] on button "Business / Entrepreneurship" at bounding box center [338, 274] width 10 height 10
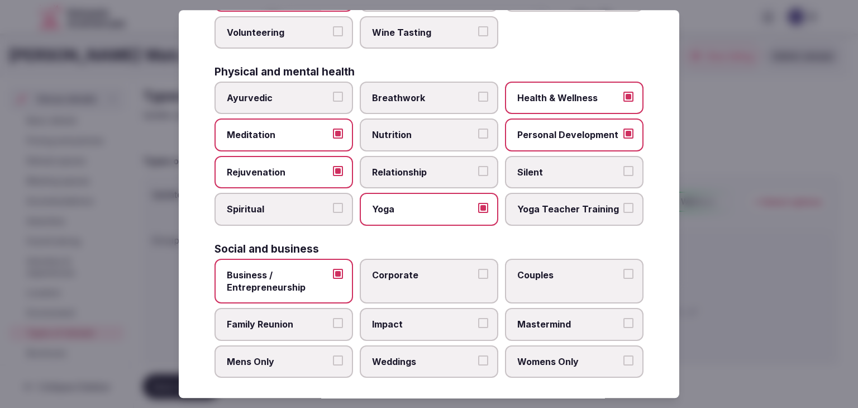
click at [416, 278] on label "Corporate" at bounding box center [429, 281] width 138 height 45
click at [478, 278] on button "Corporate" at bounding box center [483, 274] width 10 height 10
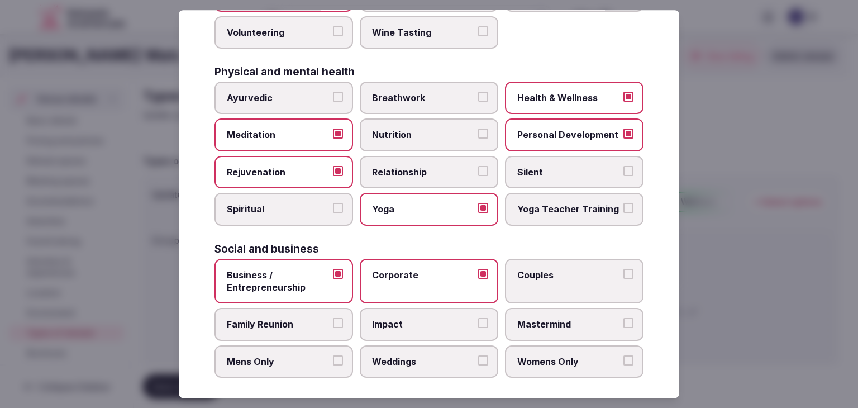
drag, startPoint x: 307, startPoint y: 311, endPoint x: 416, endPoint y: 347, distance: 114.8
click at [308, 318] on span "Family Reunion" at bounding box center [278, 324] width 103 height 12
click at [333, 318] on button "Family Reunion" at bounding box center [338, 323] width 10 height 10
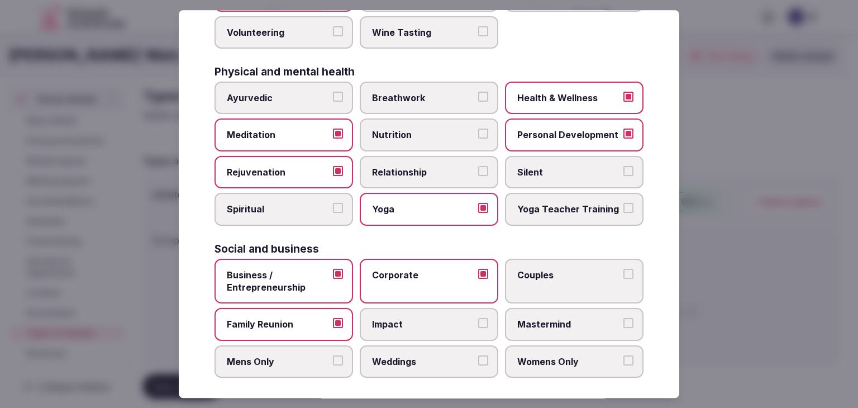
click at [419, 355] on span "Weddings" at bounding box center [423, 361] width 103 height 12
click at [478, 355] on button "Weddings" at bounding box center [483, 360] width 10 height 10
click at [528, 270] on span "Couples" at bounding box center [568, 275] width 103 height 12
click at [623, 270] on button "Couples" at bounding box center [628, 274] width 10 height 10
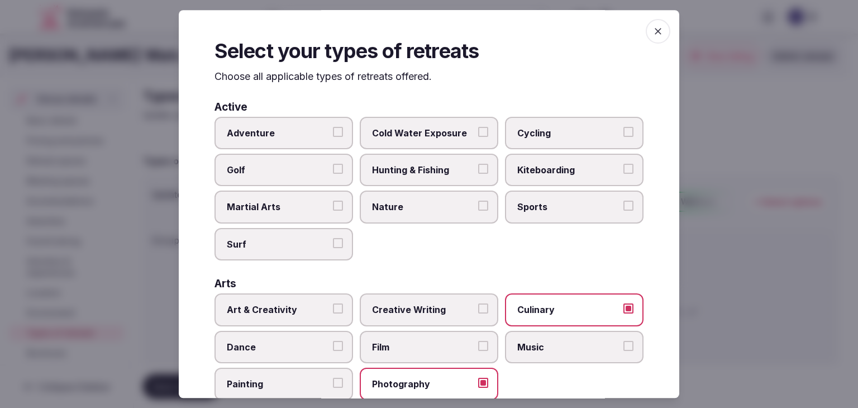
scroll to position [0, 0]
click at [650, 37] on span "button" at bounding box center [657, 31] width 25 height 25
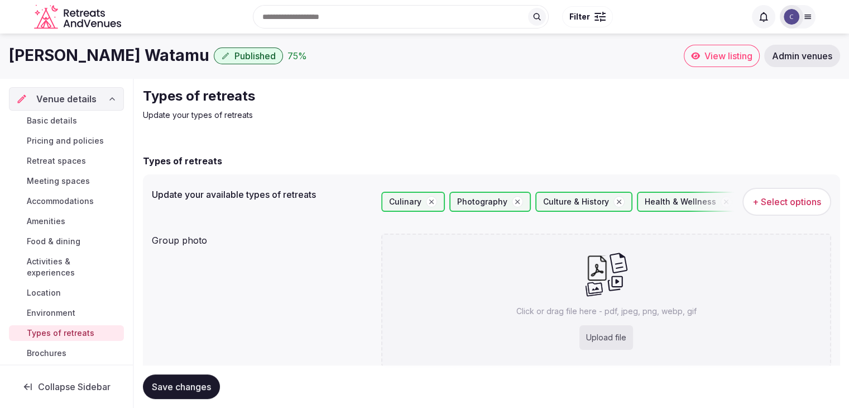
click at [596, 339] on div "Upload file" at bounding box center [607, 337] width 54 height 25
type input "**********"
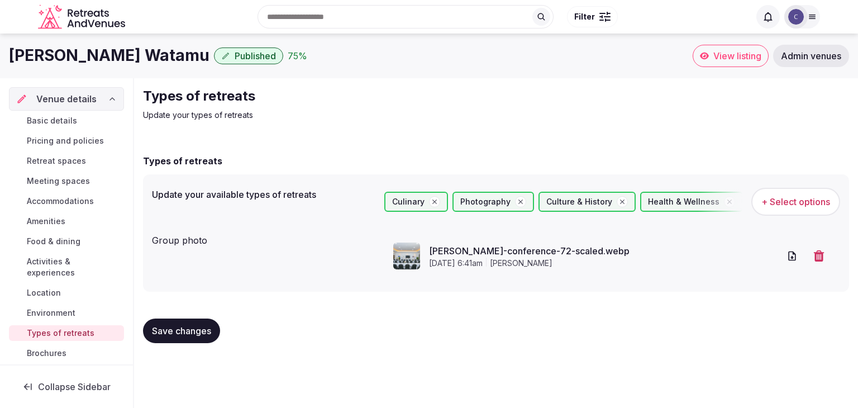
click at [188, 333] on span "Save changes" at bounding box center [181, 330] width 59 height 11
click at [178, 333] on span "Save changes" at bounding box center [181, 330] width 59 height 11
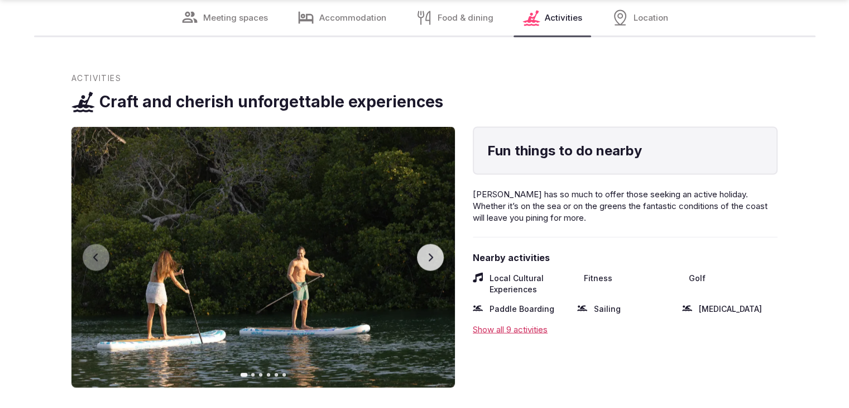
scroll to position [2207, 0]
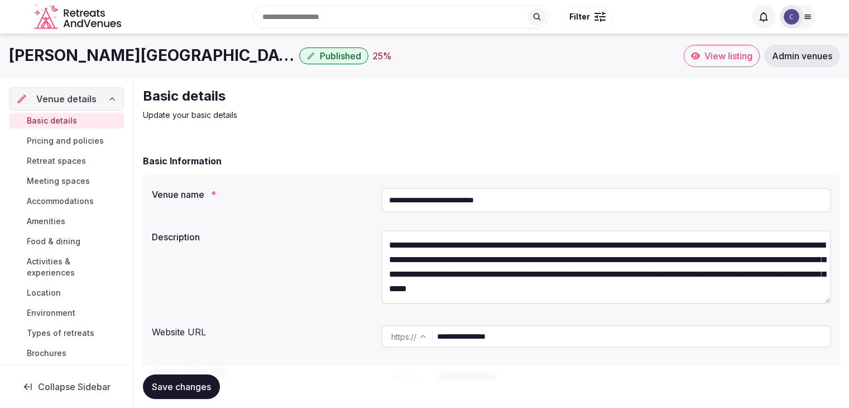
click at [528, 197] on input "**********" at bounding box center [606, 200] width 450 height 25
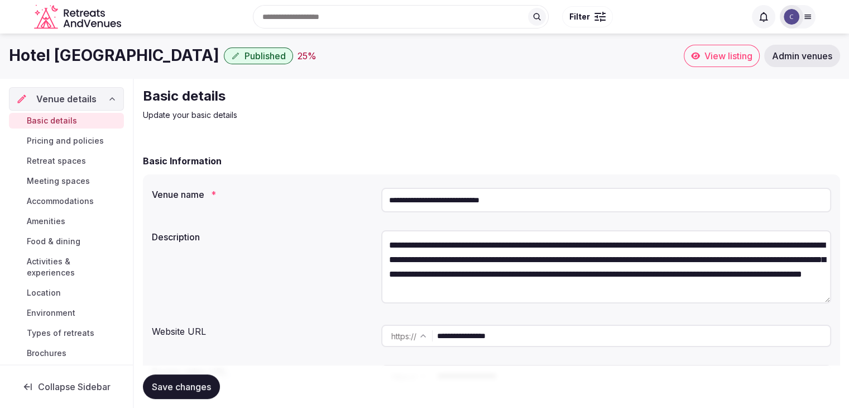
click at [540, 341] on input "**********" at bounding box center [633, 335] width 393 height 22
click at [42, 192] on div "Basic details Pricing and policies Retreat spaces Meeting spaces Accommodations…" at bounding box center [66, 237] width 115 height 252
click at [45, 202] on span "Accommodations" at bounding box center [60, 200] width 67 height 11
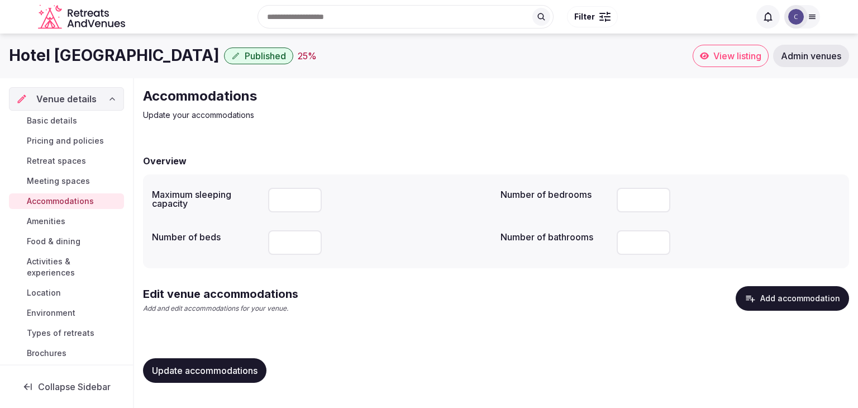
click at [821, 301] on button "Add accommodation" at bounding box center [791, 298] width 113 height 25
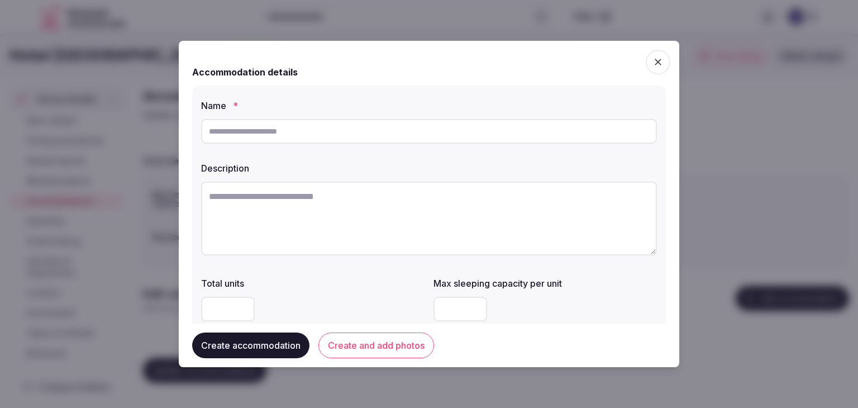
click at [395, 131] on input "text" at bounding box center [429, 131] width 456 height 25
paste input "**********"
type input "**********"
click at [422, 180] on div at bounding box center [429, 220] width 456 height 86
click at [420, 212] on textarea at bounding box center [429, 218] width 456 height 74
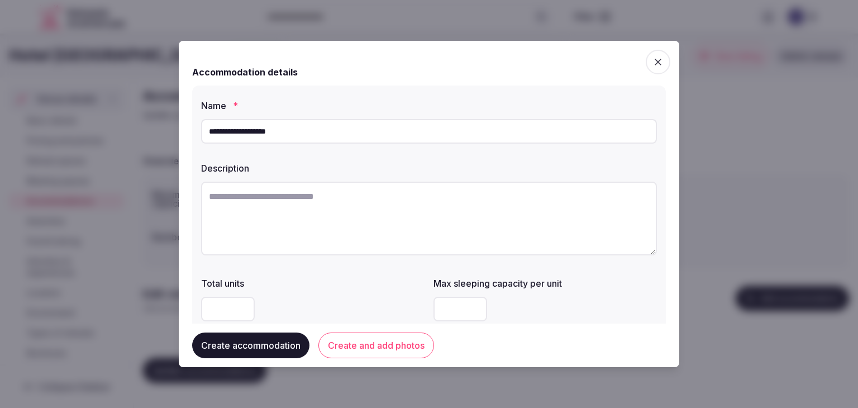
paste textarea "**********"
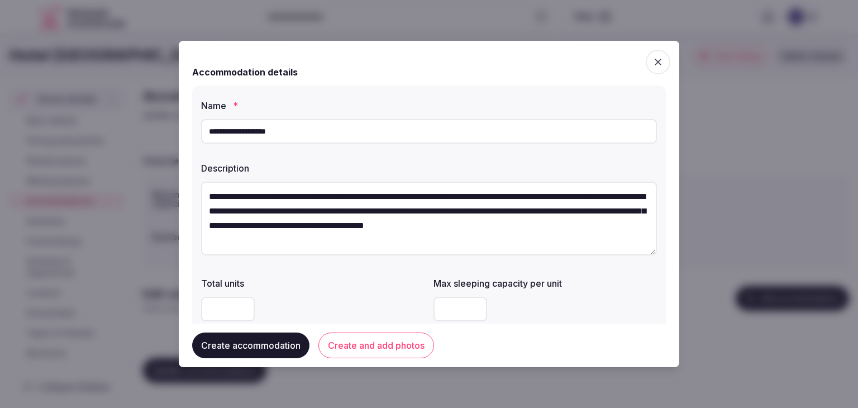
scroll to position [20, 0]
type textarea "**********"
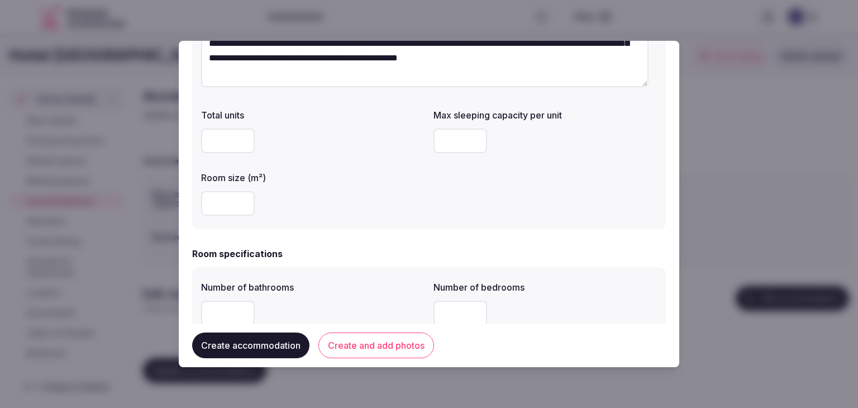
click at [217, 195] on input "number" at bounding box center [228, 203] width 54 height 25
type input "**"
click at [449, 139] on input "number" at bounding box center [460, 140] width 54 height 25
type input "*"
click at [386, 190] on div "**" at bounding box center [312, 202] width 223 height 33
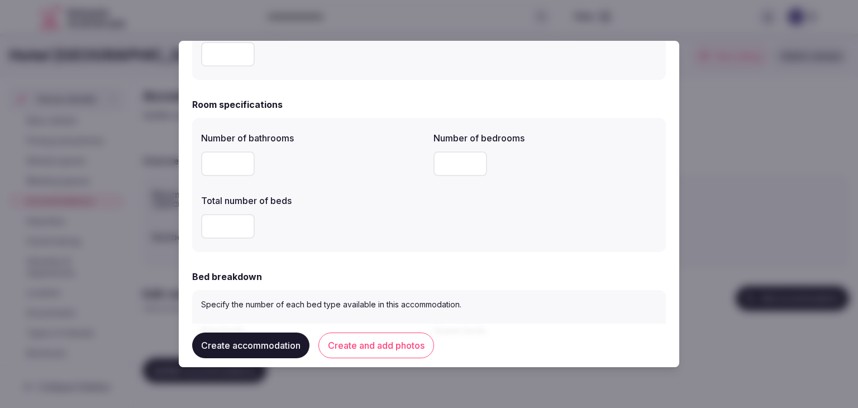
scroll to position [335, 0]
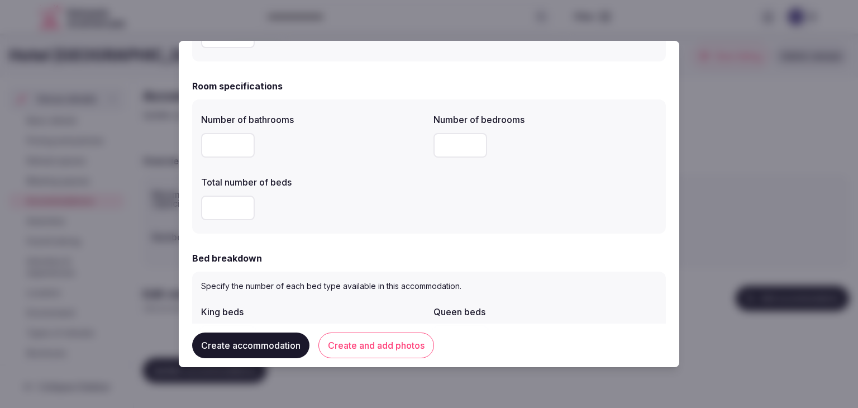
click at [226, 139] on input "number" at bounding box center [228, 145] width 54 height 25
type input "*"
click at [456, 138] on input "number" at bounding box center [460, 145] width 54 height 25
type input "*"
click at [217, 206] on input "number" at bounding box center [228, 207] width 54 height 25
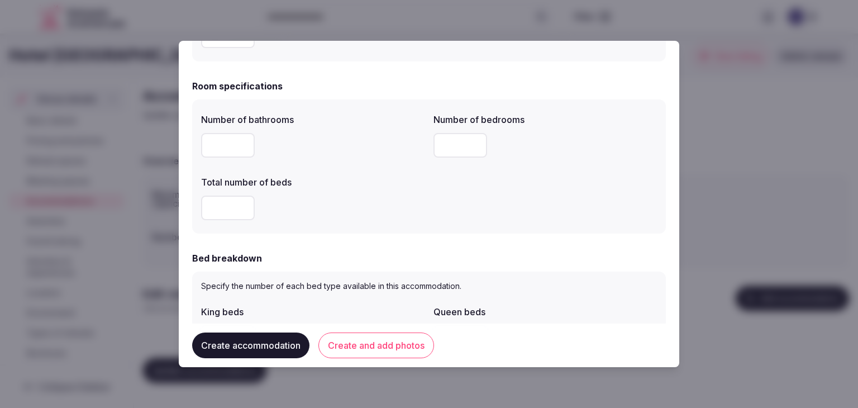
type input "*"
click at [348, 207] on div "*" at bounding box center [312, 207] width 223 height 25
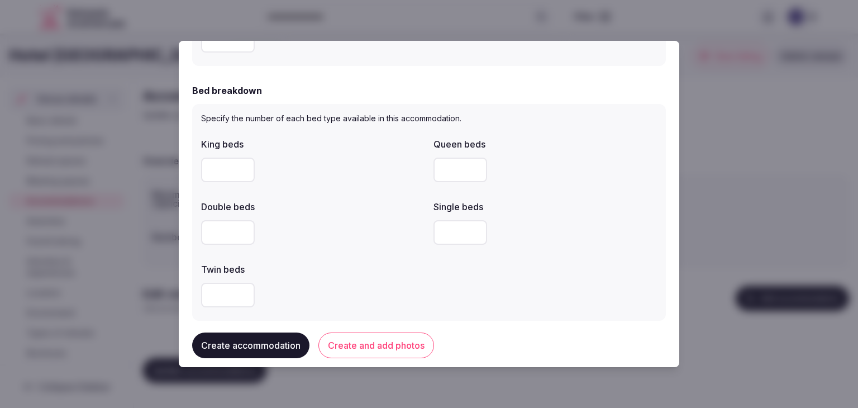
click at [230, 175] on input "number" at bounding box center [228, 169] width 54 height 25
type input "*"
drag, startPoint x: 346, startPoint y: 216, endPoint x: 351, endPoint y: 222, distance: 7.1
click at [348, 217] on div at bounding box center [312, 232] width 223 height 33
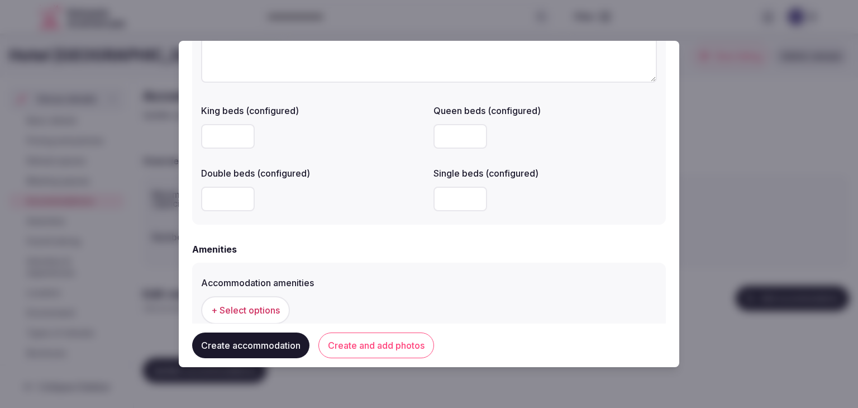
scroll to position [949, 0]
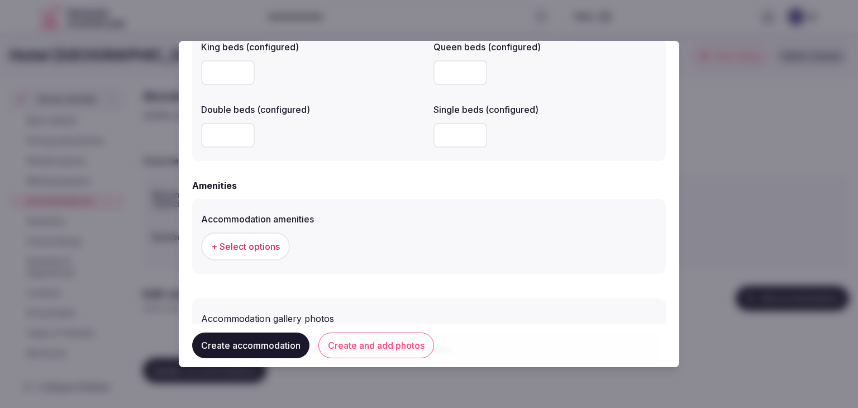
click at [270, 250] on span "+ Select options" at bounding box center [245, 246] width 69 height 12
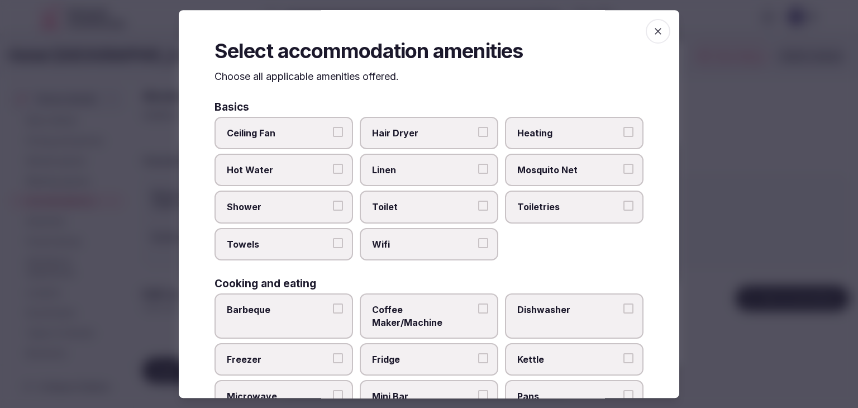
click at [420, 233] on label "Wifi" at bounding box center [429, 244] width 138 height 32
click at [478, 238] on button "Wifi" at bounding box center [483, 243] width 10 height 10
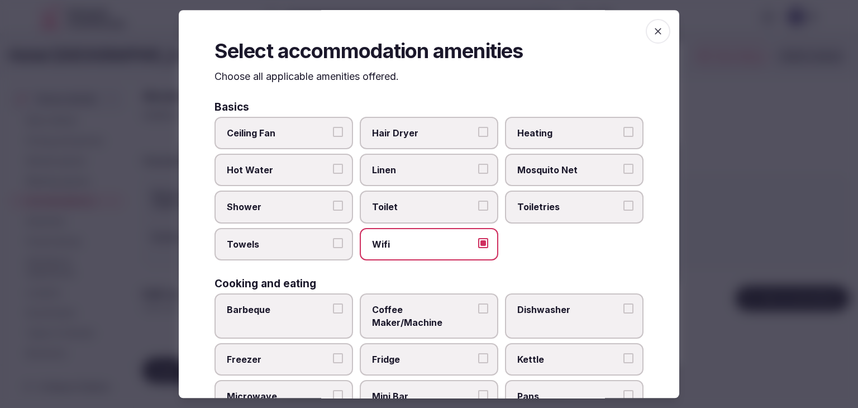
click at [510, 210] on label "Toiletries" at bounding box center [574, 207] width 138 height 32
click at [623, 210] on button "Toiletries" at bounding box center [628, 206] width 10 height 10
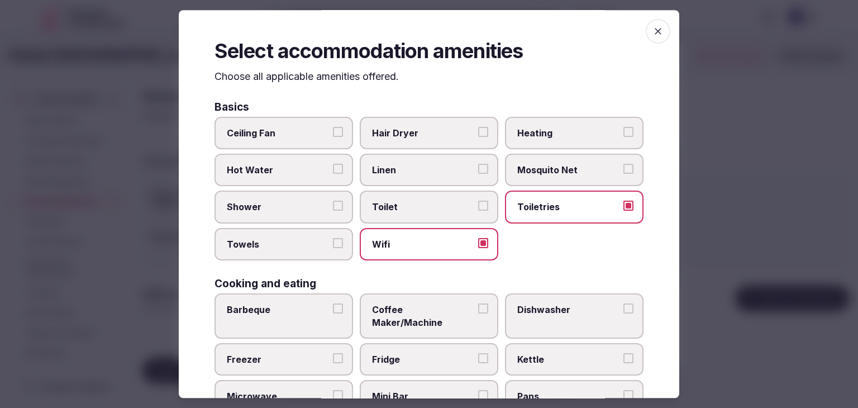
click at [431, 136] on span "Hair Dryer" at bounding box center [423, 133] width 103 height 12
click at [478, 136] on button "Hair Dryer" at bounding box center [483, 132] width 10 height 10
click at [281, 212] on label "Shower" at bounding box center [283, 207] width 138 height 32
click at [333, 211] on button "Shower" at bounding box center [338, 206] width 10 height 10
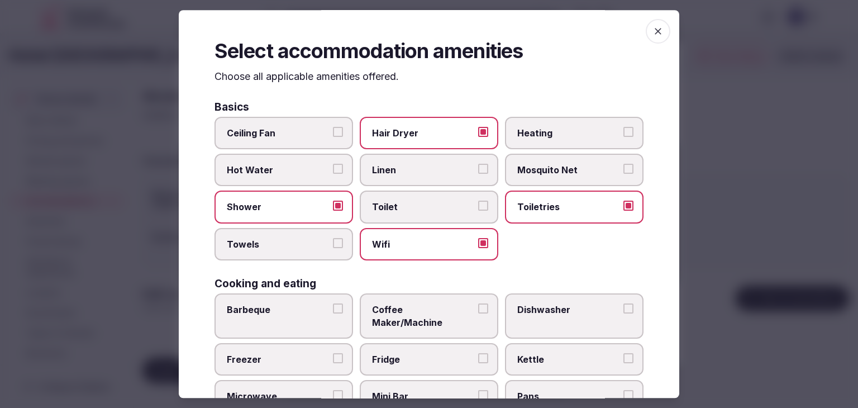
click at [286, 238] on span "Towels" at bounding box center [278, 244] width 103 height 12
click at [333, 238] on button "Towels" at bounding box center [338, 243] width 10 height 10
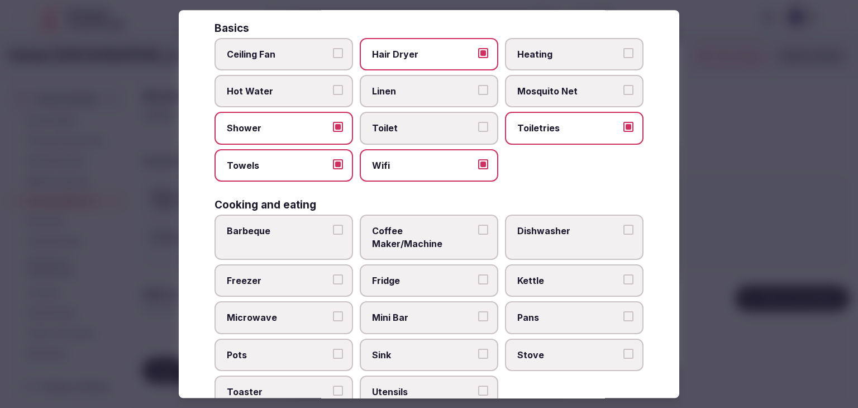
scroll to position [112, 0]
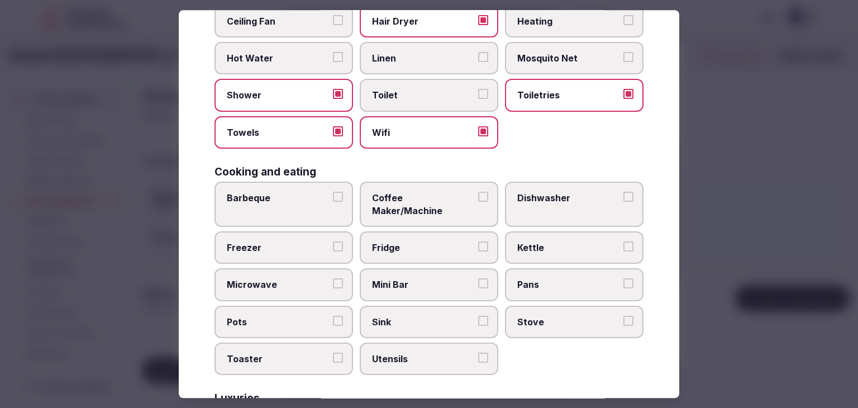
click at [409, 279] on span "Mini Bar" at bounding box center [423, 285] width 103 height 12
click at [478, 279] on button "Mini Bar" at bounding box center [483, 284] width 10 height 10
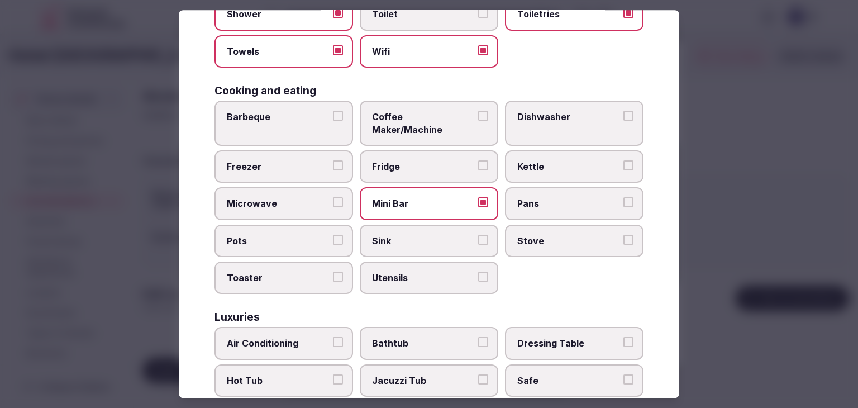
scroll to position [279, 0]
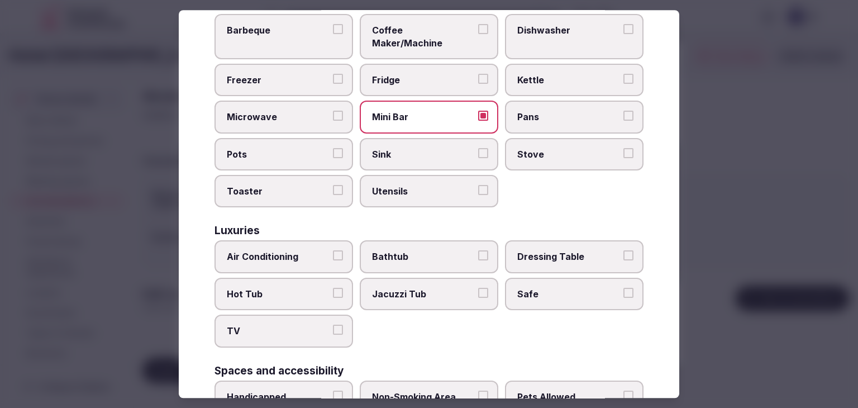
click at [295, 250] on label "Air Conditioning" at bounding box center [283, 257] width 138 height 32
click at [333, 251] on button "Air Conditioning" at bounding box center [338, 256] width 10 height 10
click at [295, 325] on span "TV" at bounding box center [278, 331] width 103 height 12
click at [333, 325] on button "TV" at bounding box center [338, 330] width 10 height 10
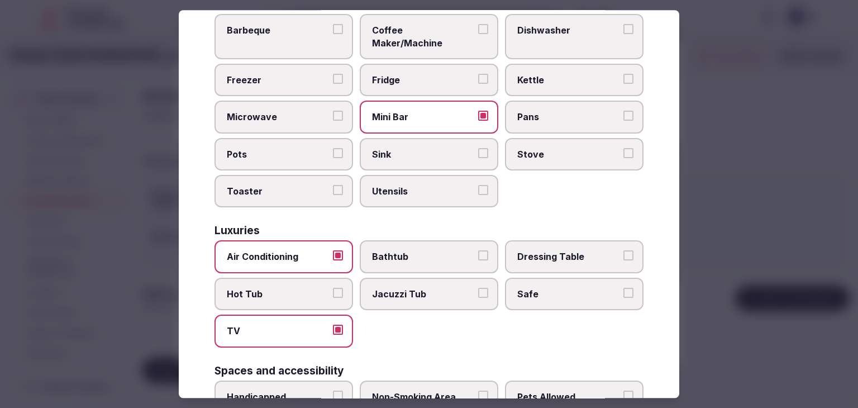
click at [563, 288] on span "Safe" at bounding box center [568, 294] width 103 height 12
click at [623, 288] on button "Safe" at bounding box center [628, 293] width 10 height 10
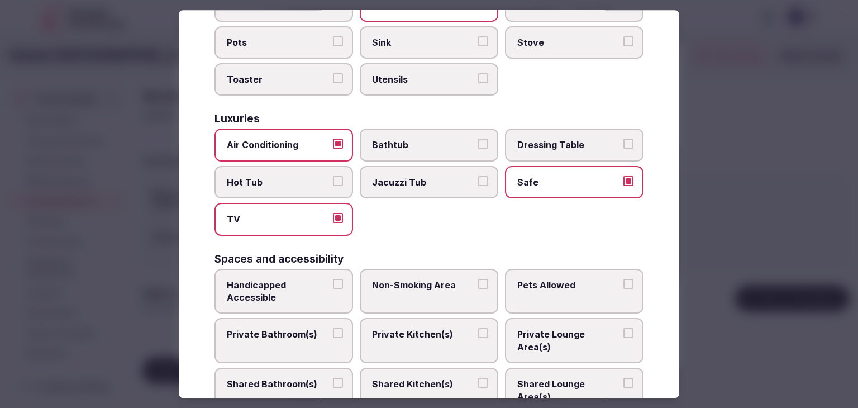
click at [306, 328] on span "Private Bathroom(s)" at bounding box center [278, 334] width 103 height 12
click at [333, 328] on button "Private Bathroom(s)" at bounding box center [338, 333] width 10 height 10
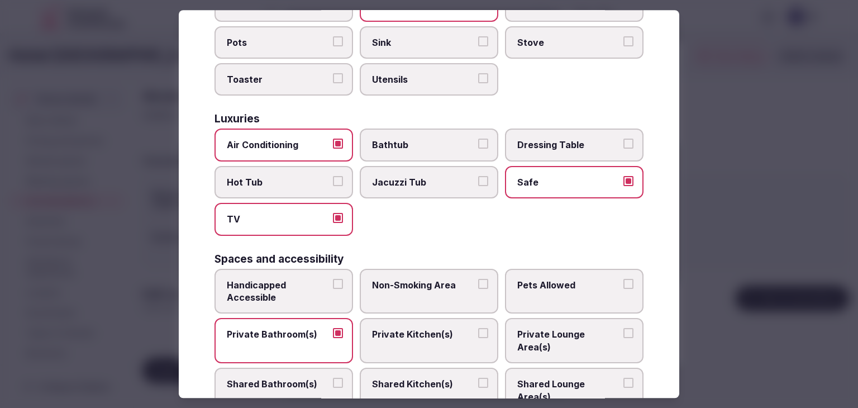
scroll to position [502, 0]
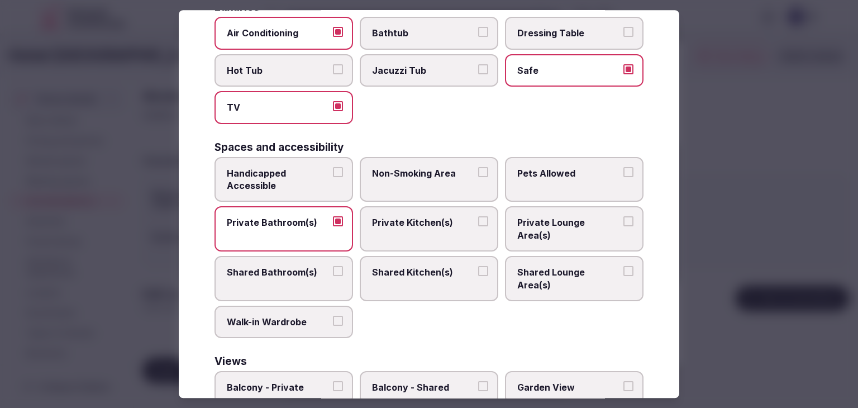
click at [313, 381] on span "Balcony - Private" at bounding box center [278, 387] width 103 height 12
click at [333, 381] on button "Balcony - Private" at bounding box center [338, 386] width 10 height 10
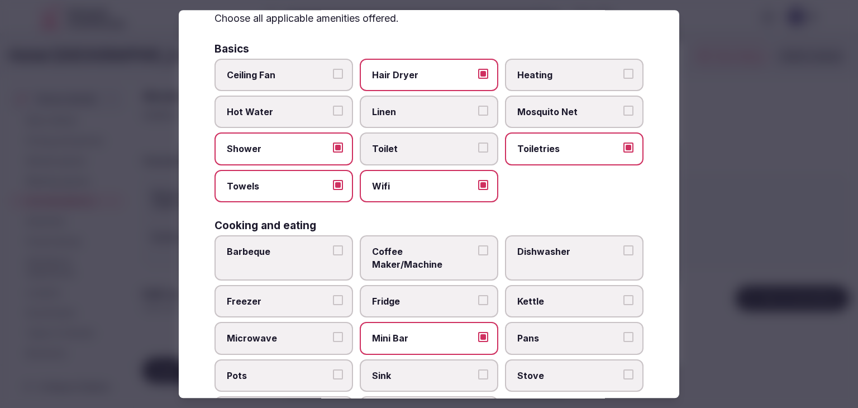
scroll to position [56, 0]
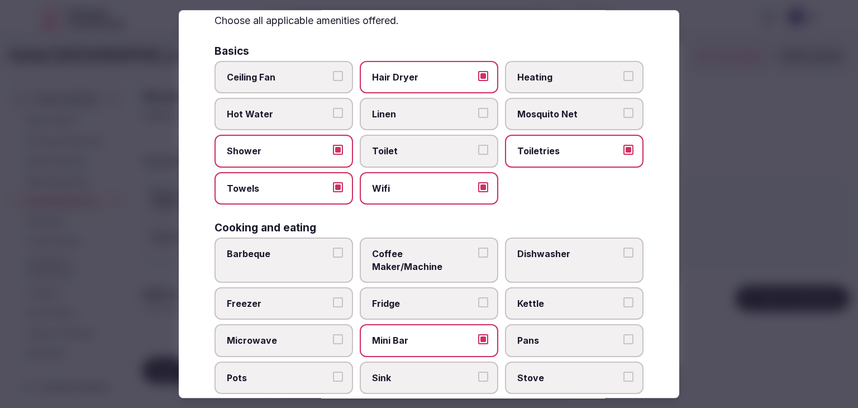
click at [526, 287] on label "Kettle" at bounding box center [574, 303] width 138 height 32
click at [623, 297] on button "Kettle" at bounding box center [628, 302] width 10 height 10
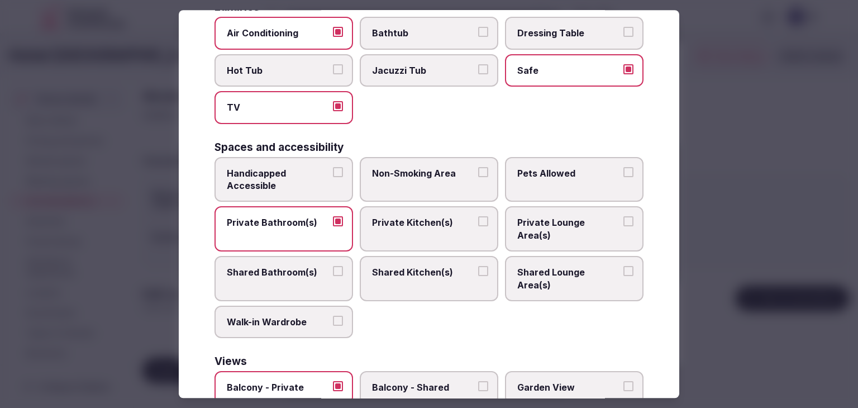
scroll to position [564, 0]
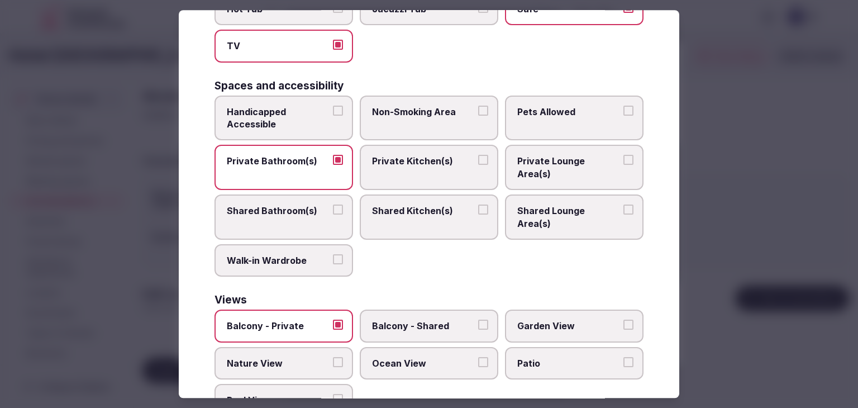
click at [423, 347] on label "Ocean View" at bounding box center [429, 363] width 138 height 32
click at [478, 357] on button "Ocean View" at bounding box center [483, 362] width 10 height 10
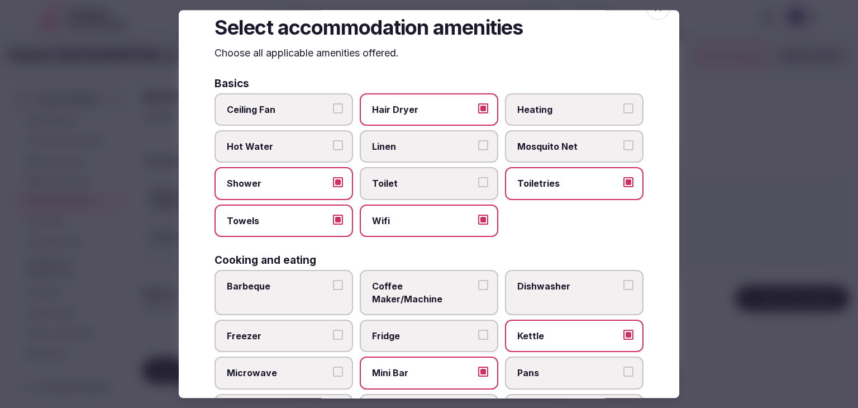
scroll to position [0, 0]
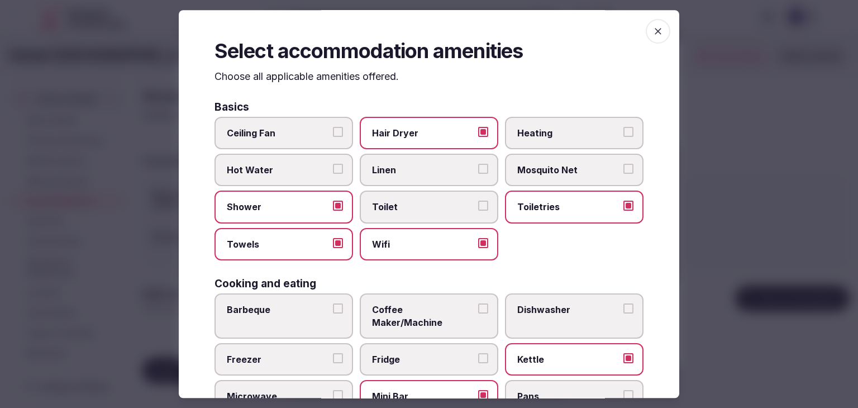
click at [652, 36] on icon "button" at bounding box center [657, 31] width 11 height 11
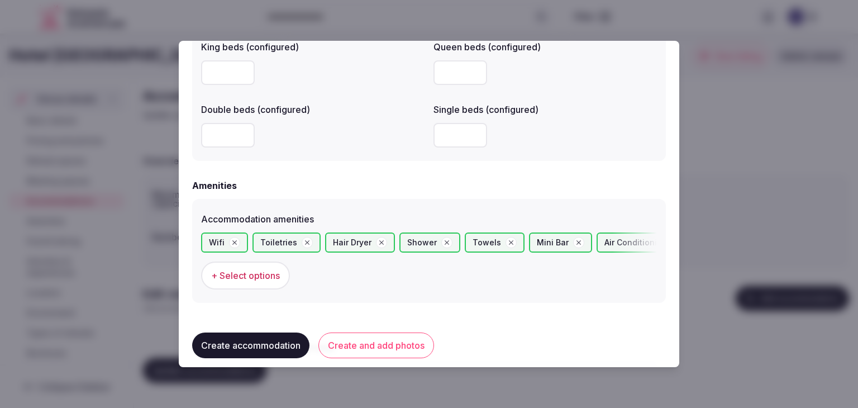
click at [392, 341] on button "Create and add photos" at bounding box center [376, 345] width 116 height 26
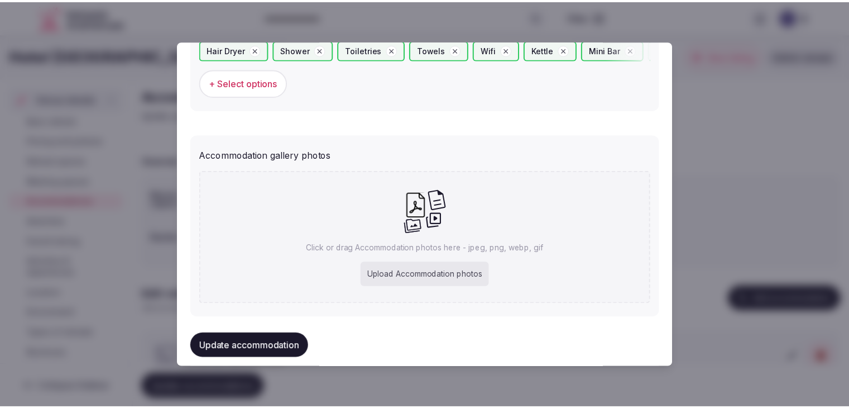
scroll to position [1156, 0]
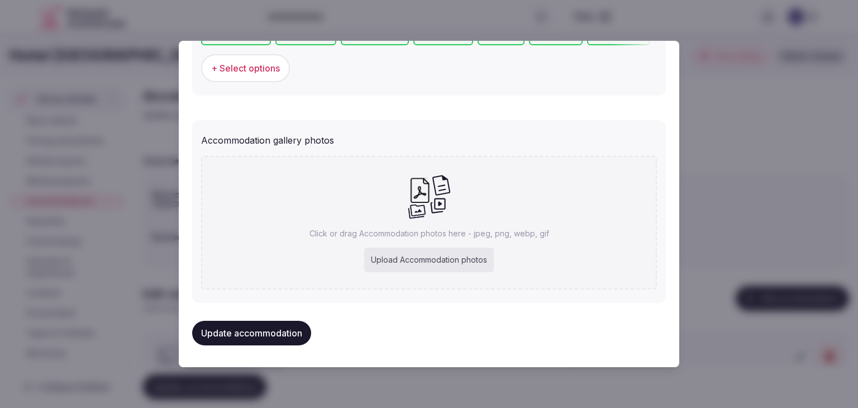
click at [277, 343] on button "Update accommodation" at bounding box center [251, 332] width 119 height 25
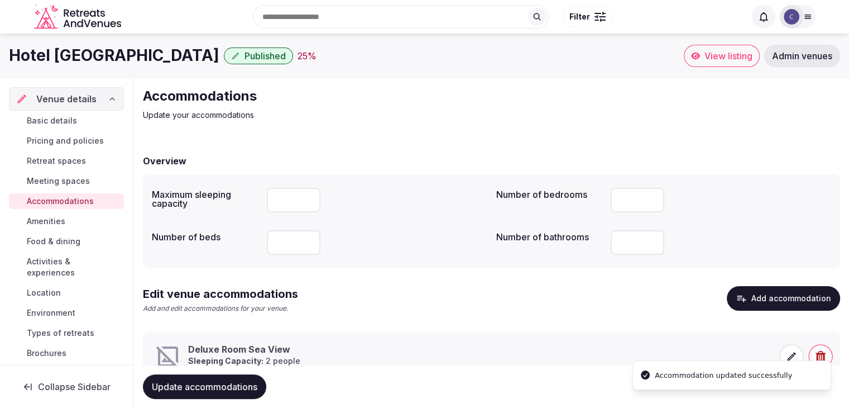
click at [142, 58] on h1 "Hotel [GEOGRAPHIC_DATA]" at bounding box center [114, 56] width 210 height 22
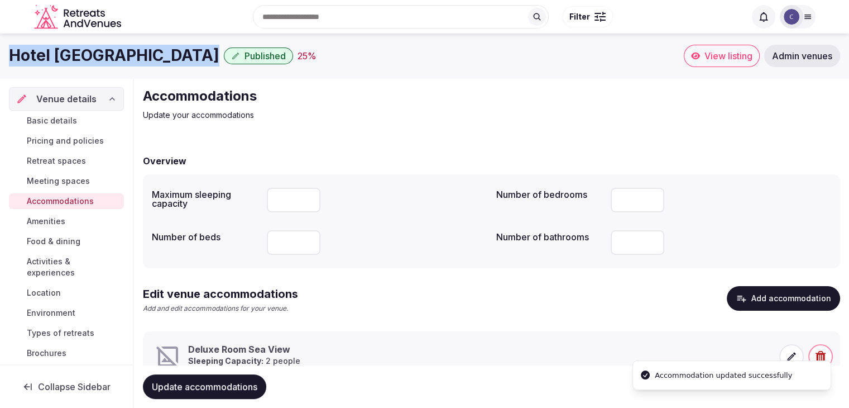
click at [142, 58] on h1 "Hotel [GEOGRAPHIC_DATA]" at bounding box center [114, 56] width 210 height 22
copy div "Hotel [GEOGRAPHIC_DATA]"
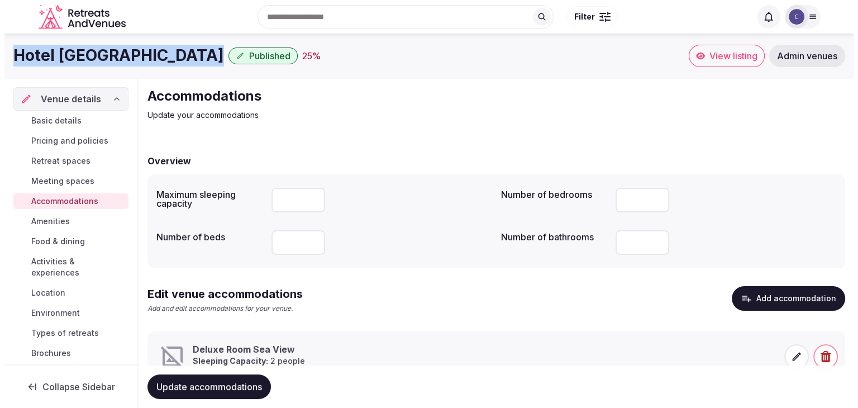
scroll to position [42, 0]
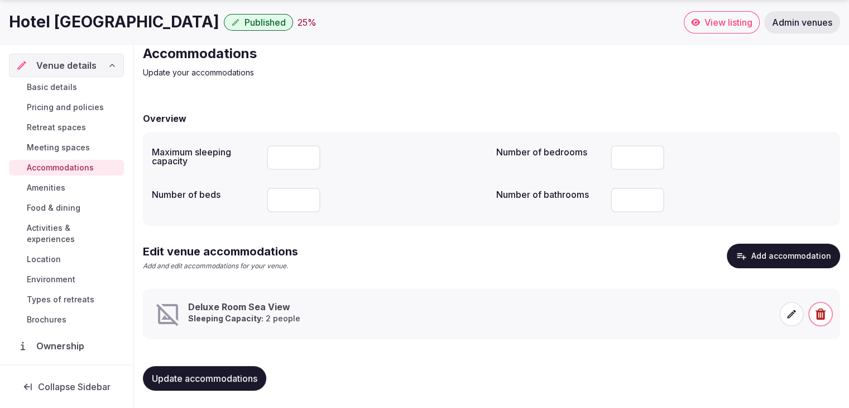
click at [784, 315] on span at bounding box center [791, 313] width 25 height 25
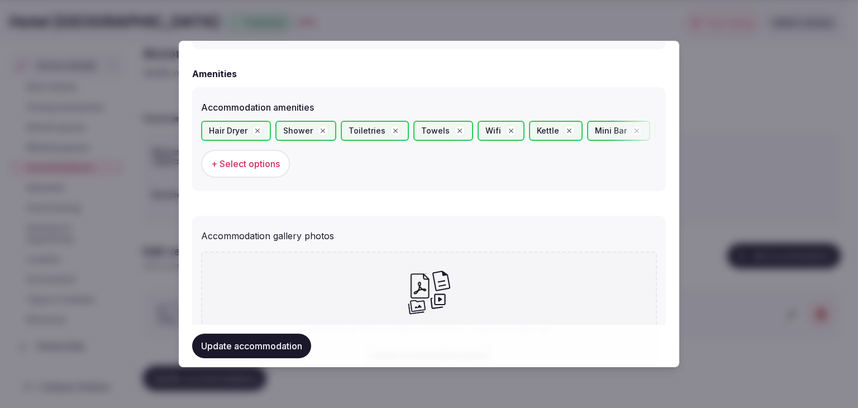
scroll to position [1156, 0]
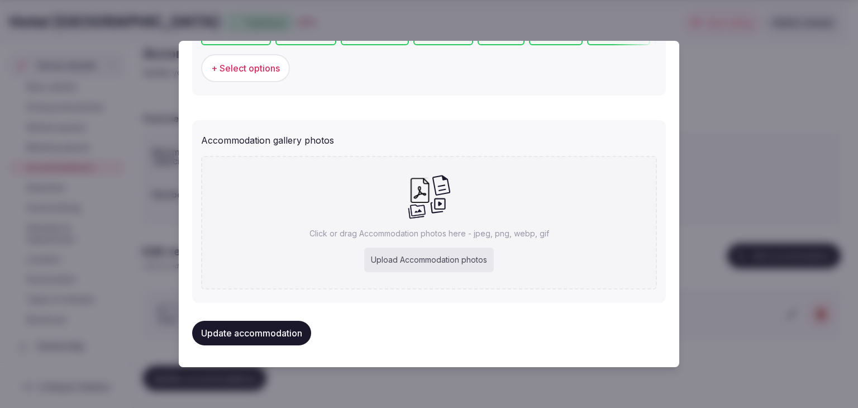
click at [427, 259] on div "Upload Accommodation photos" at bounding box center [429, 259] width 130 height 25
type input "**********"
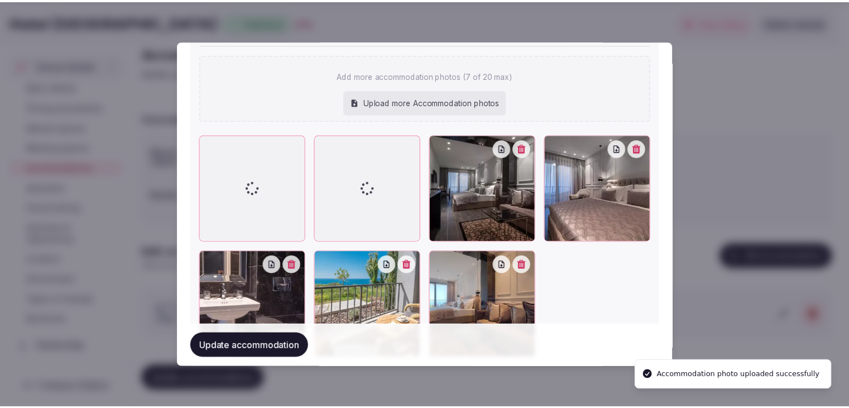
scroll to position [1324, 0]
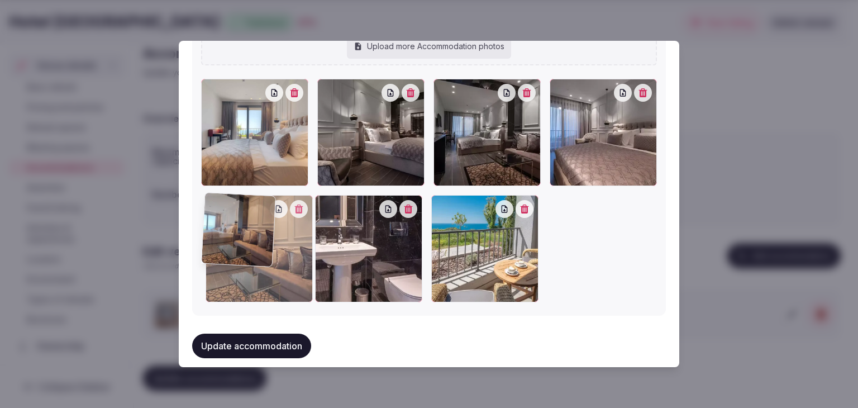
drag, startPoint x: 433, startPoint y: 203, endPoint x: 231, endPoint y: 199, distance: 202.1
click at [231, 199] on div at bounding box center [258, 248] width 107 height 107
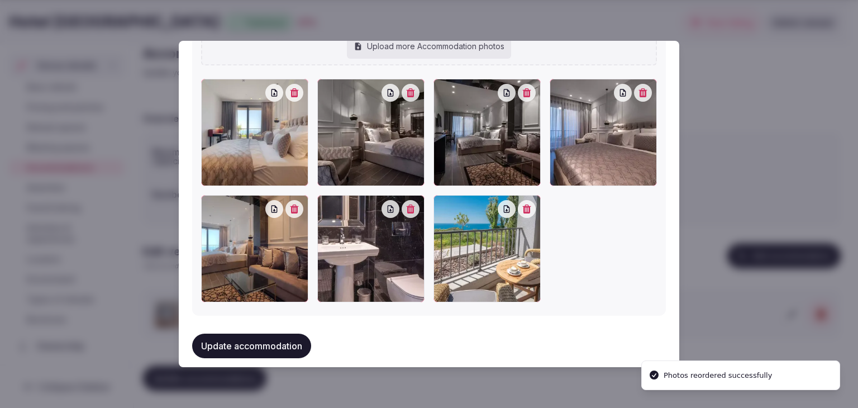
click at [438, 92] on div at bounding box center [442, 88] width 18 height 18
click at [277, 349] on button "Update accommodation" at bounding box center [251, 345] width 119 height 25
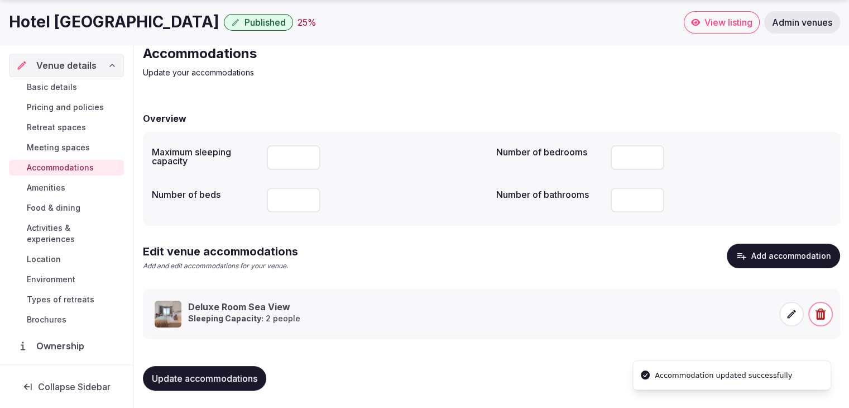
click at [252, 385] on button "Update accommodations" at bounding box center [204, 378] width 123 height 25
click at [49, 84] on span "Basic details" at bounding box center [52, 87] width 50 height 11
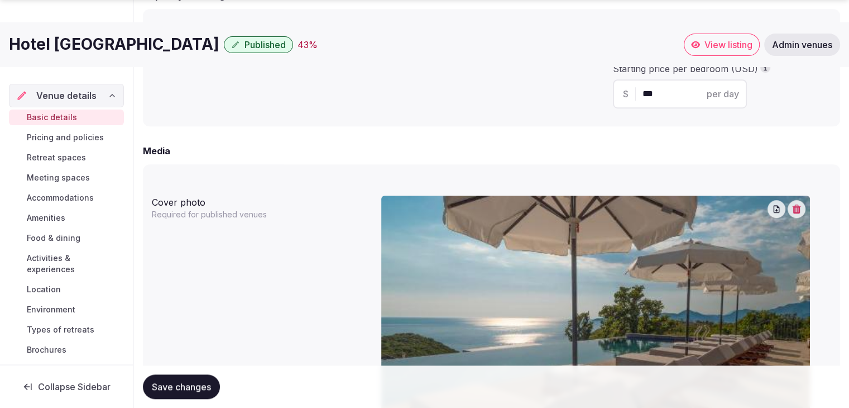
scroll to position [837, 0]
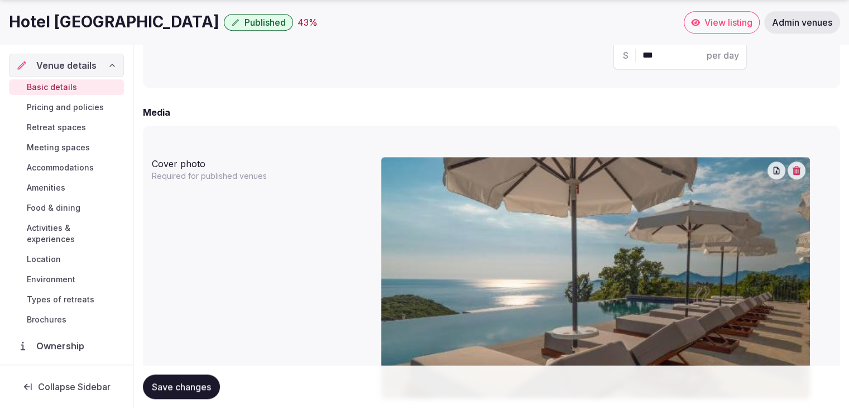
click at [794, 171] on icon "button" at bounding box center [797, 170] width 8 height 9
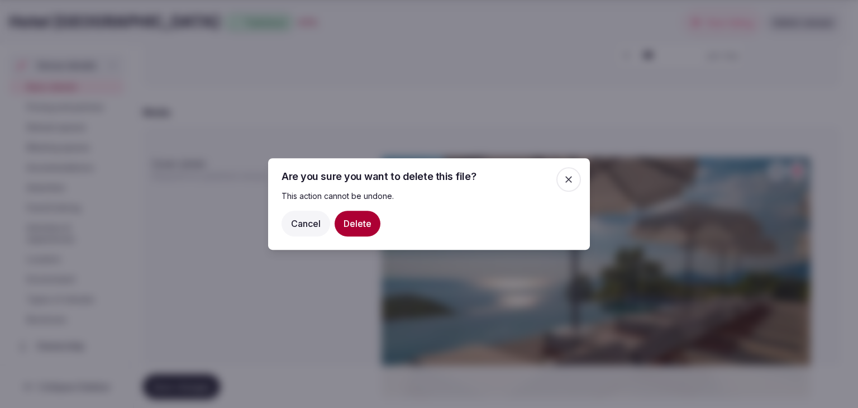
click at [361, 226] on button "Delete" at bounding box center [357, 223] width 46 height 26
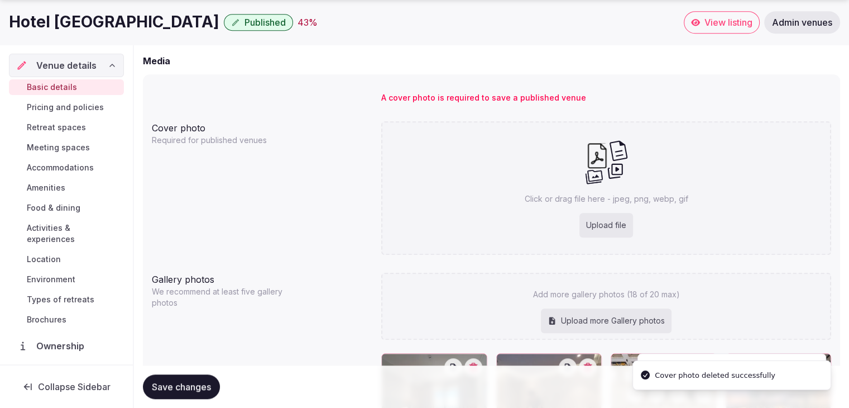
scroll to position [1005, 0]
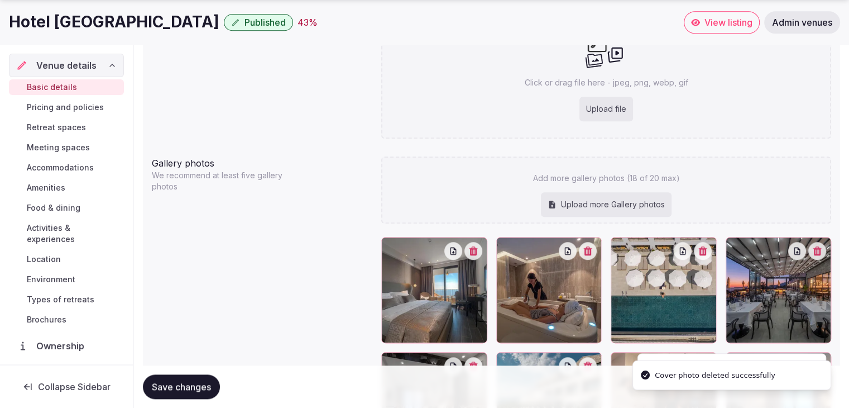
click at [607, 99] on div "Upload file" at bounding box center [607, 109] width 54 height 25
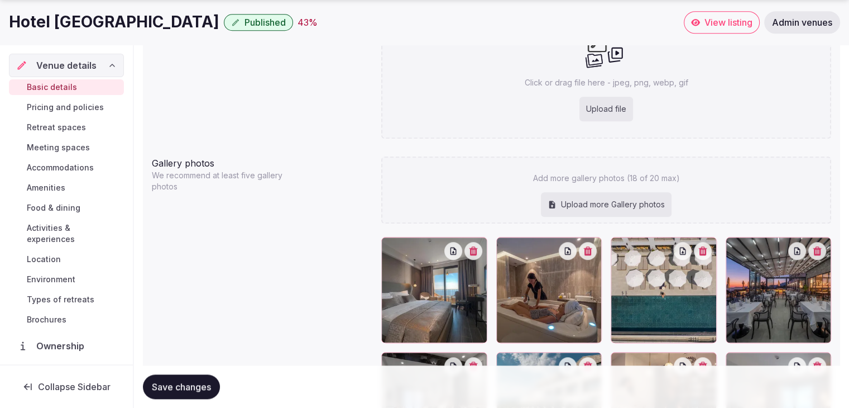
type input "**********"
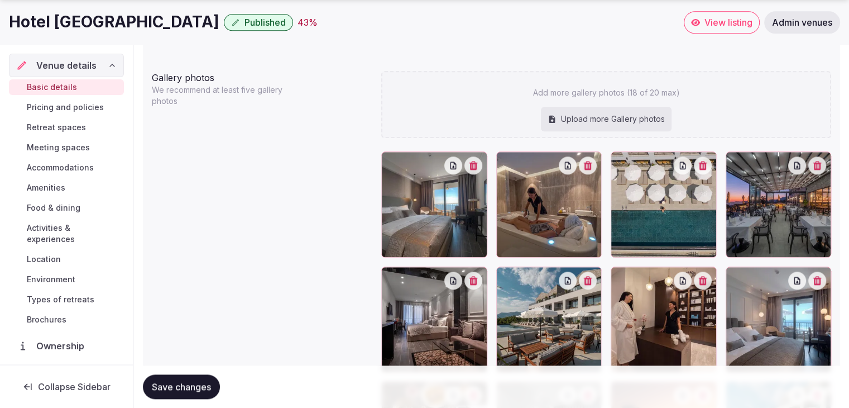
scroll to position [1247, 0]
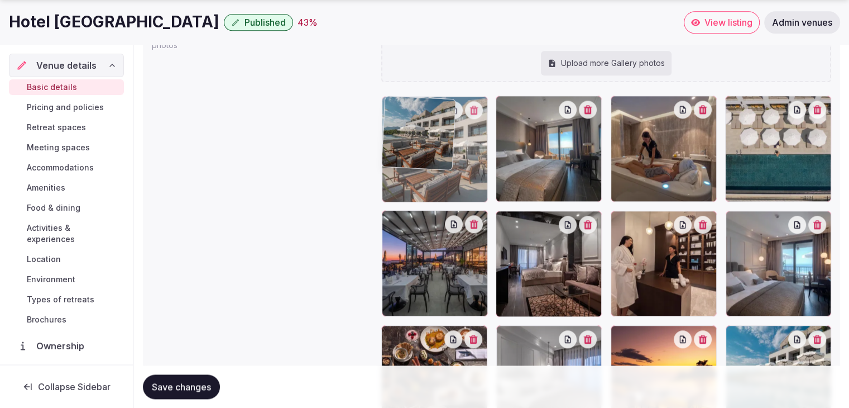
drag, startPoint x: 504, startPoint y: 222, endPoint x: 406, endPoint y: 141, distance: 126.9
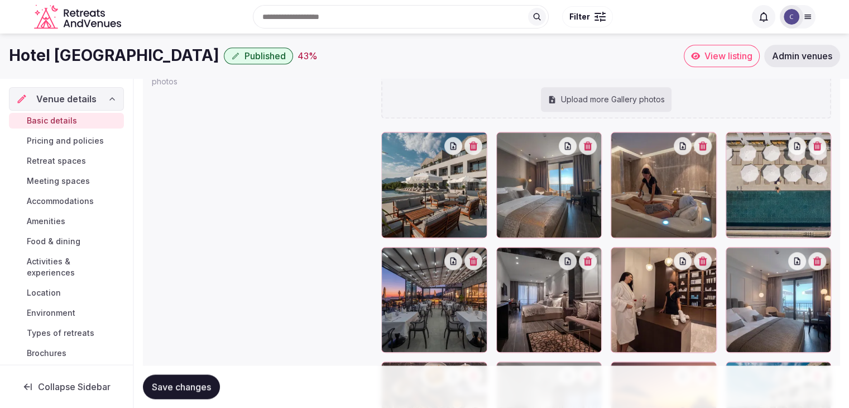
scroll to position [1191, 0]
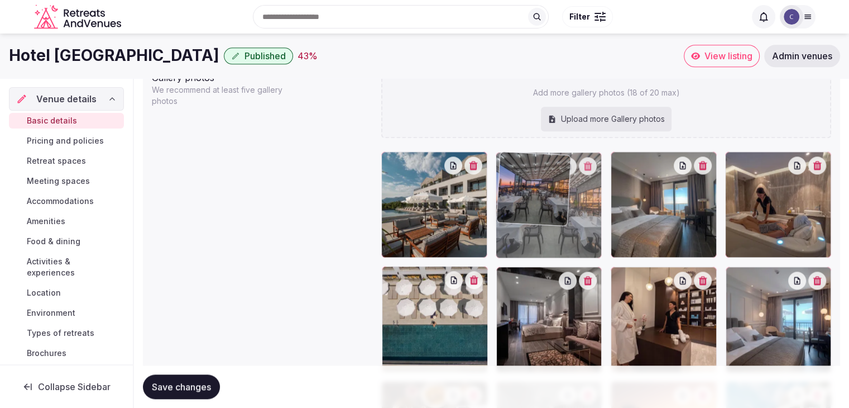
drag, startPoint x: 391, startPoint y: 278, endPoint x: 518, endPoint y: 192, distance: 153.5
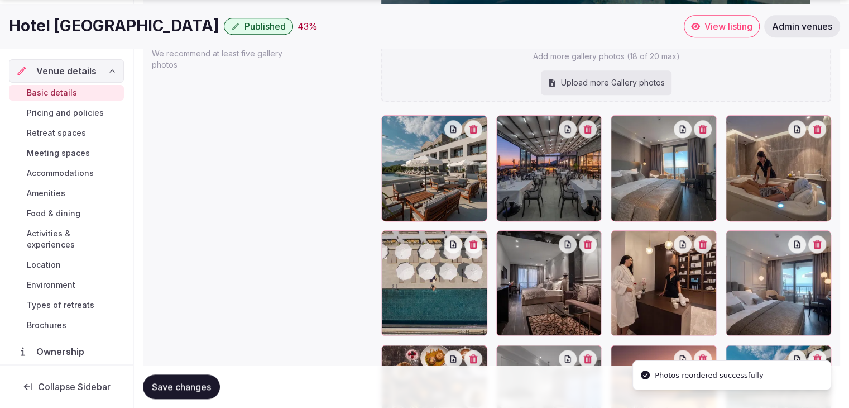
scroll to position [1247, 0]
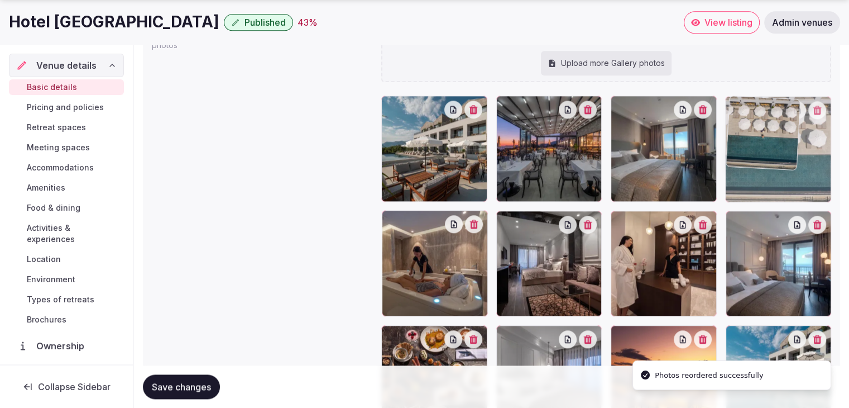
drag, startPoint x: 391, startPoint y: 221, endPoint x: 719, endPoint y: 142, distance: 337.5
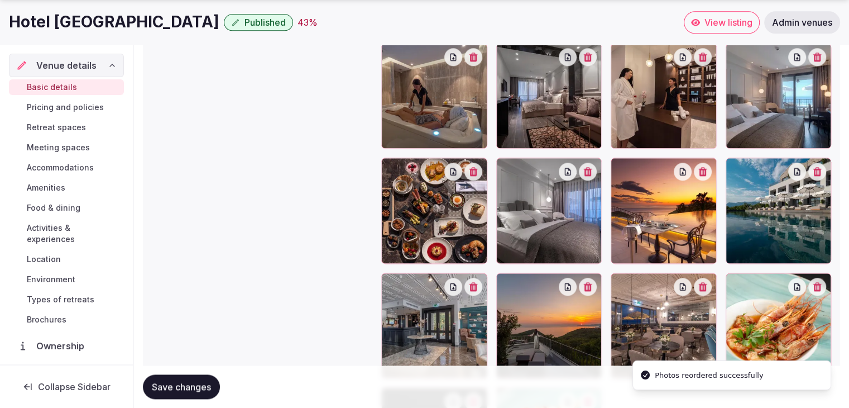
scroll to position [1526, 0]
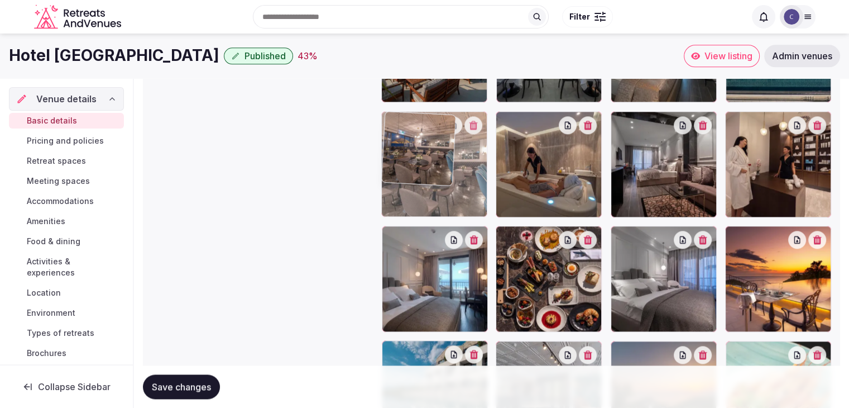
drag, startPoint x: 628, startPoint y: 175, endPoint x: 420, endPoint y: 174, distance: 207.7
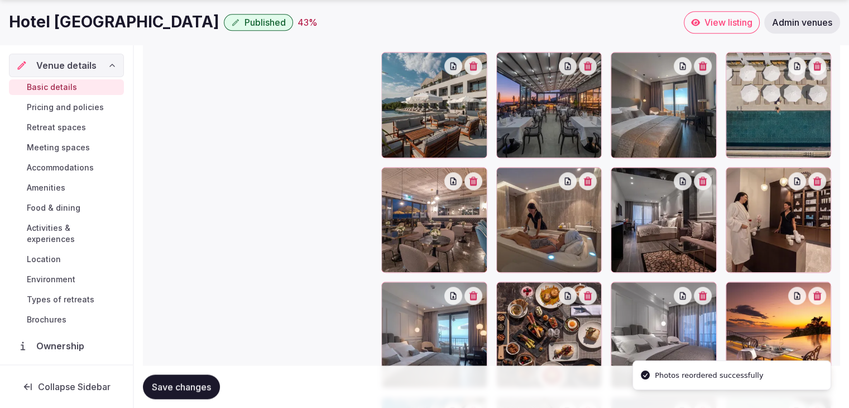
scroll to position [1402, 0]
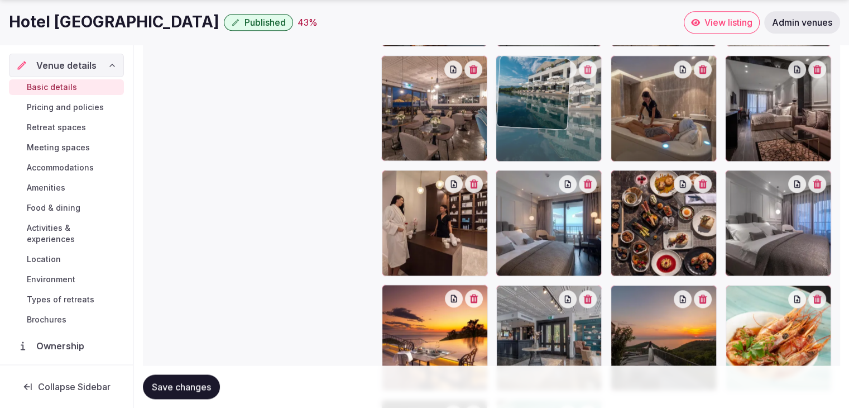
drag, startPoint x: 398, startPoint y: 293, endPoint x: 527, endPoint y: 97, distance: 234.9
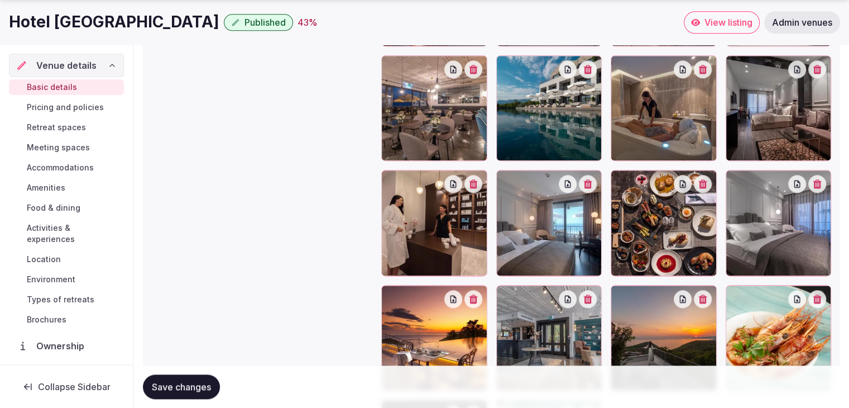
click at [192, 394] on button "Save changes" at bounding box center [181, 386] width 77 height 25
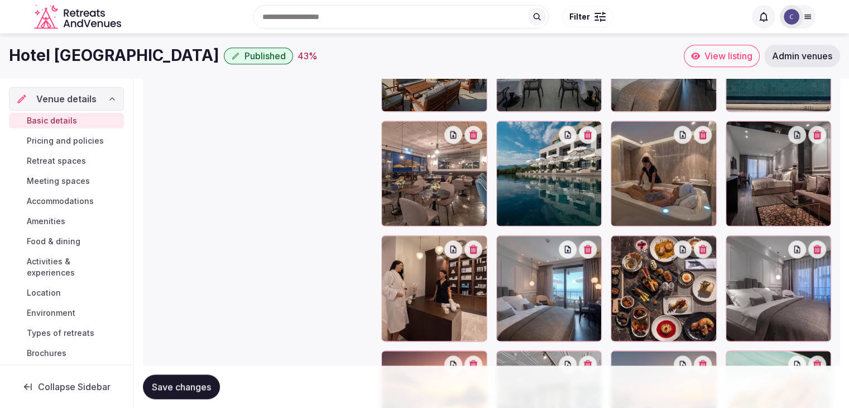
scroll to position [1235, 0]
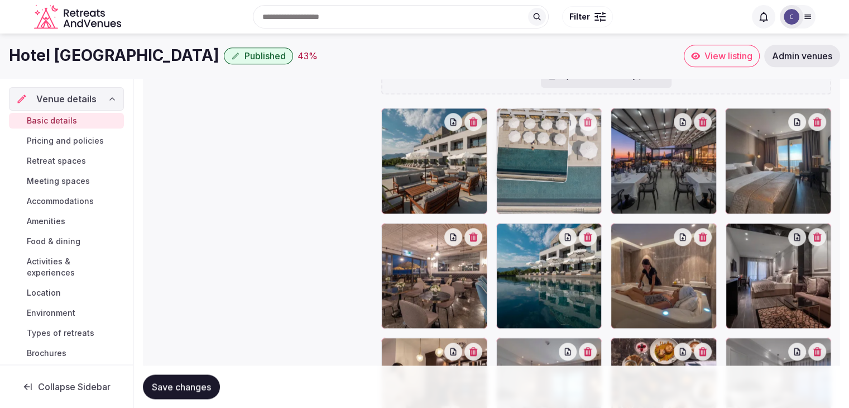
drag, startPoint x: 737, startPoint y: 118, endPoint x: 547, endPoint y: 125, distance: 190.5
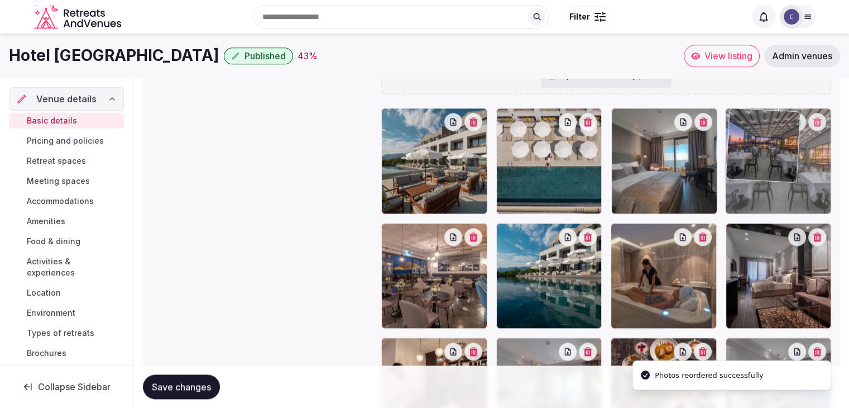
drag, startPoint x: 782, startPoint y: 126, endPoint x: 795, endPoint y: 126, distance: 13.4
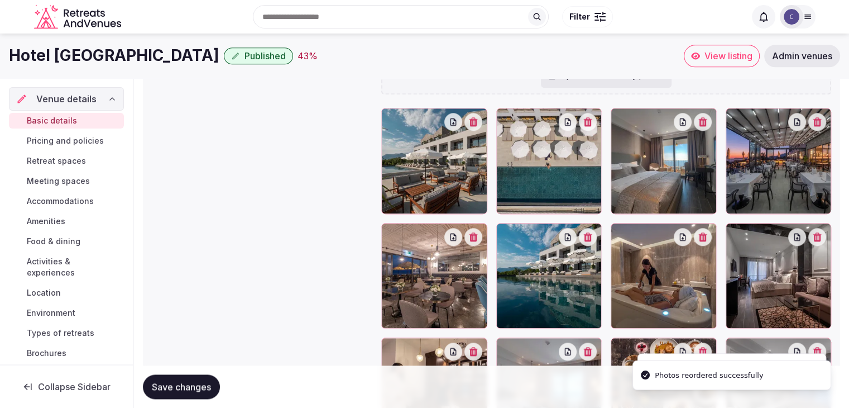
click at [194, 382] on span "Save changes" at bounding box center [181, 386] width 59 height 11
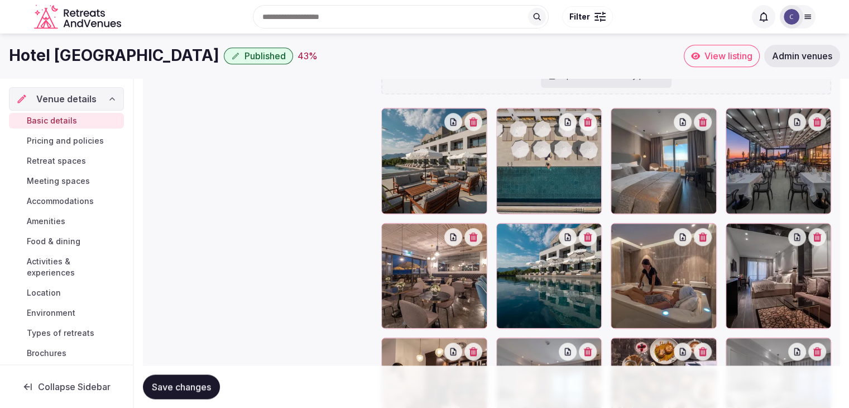
click at [72, 244] on span "Food & dining" at bounding box center [54, 241] width 54 height 11
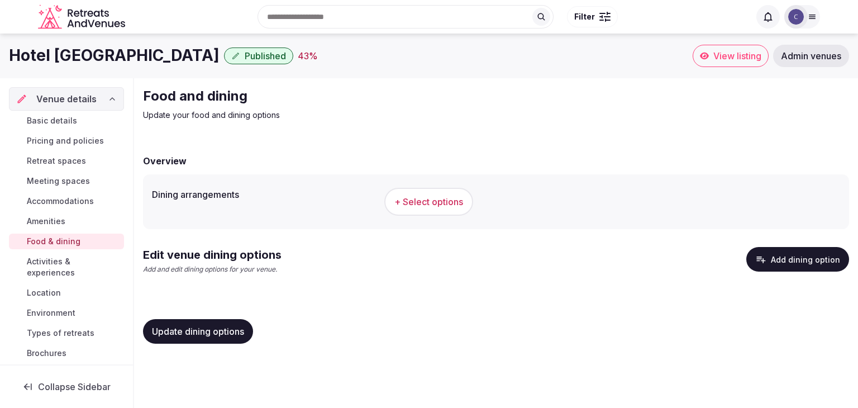
click at [438, 194] on button "+ Select options" at bounding box center [428, 202] width 89 height 28
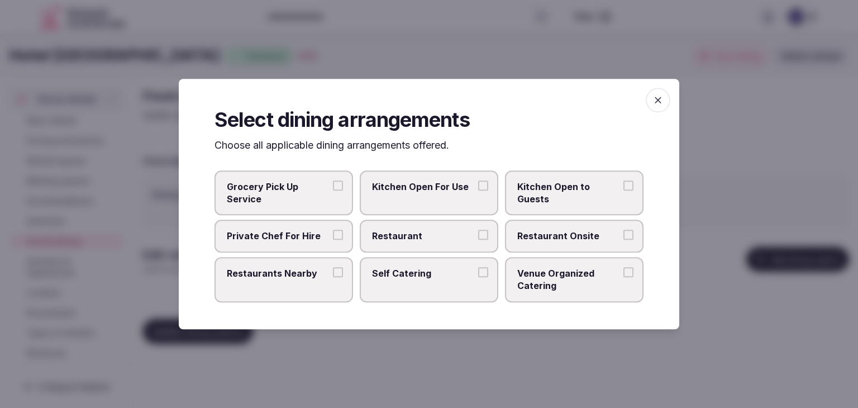
click at [476, 242] on label "Restaurant" at bounding box center [429, 236] width 138 height 32
click at [478, 240] on button "Restaurant" at bounding box center [483, 235] width 10 height 10
click at [536, 233] on span "Restaurant Onsite" at bounding box center [568, 236] width 103 height 12
click at [623, 233] on button "Restaurant Onsite" at bounding box center [628, 235] width 10 height 10
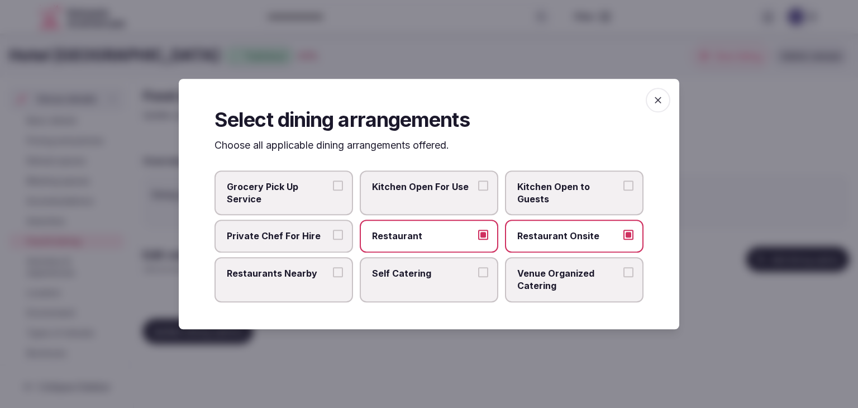
click at [659, 93] on span "button" at bounding box center [657, 100] width 25 height 25
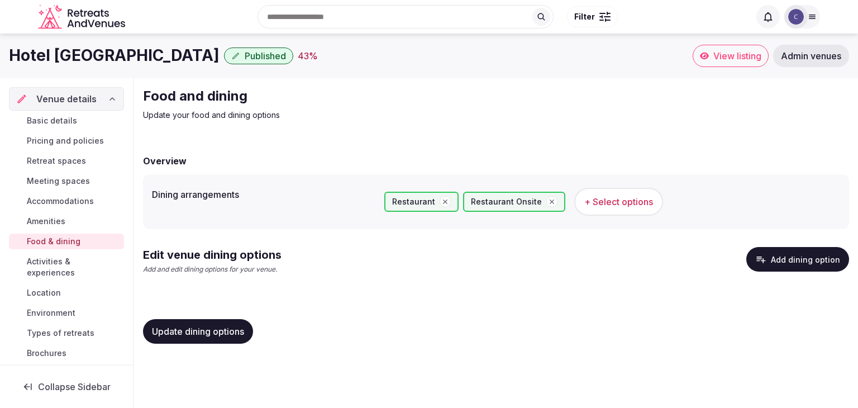
click at [231, 331] on span "Update dining options" at bounding box center [198, 330] width 92 height 11
click at [813, 258] on button "Add dining option" at bounding box center [797, 259] width 103 height 25
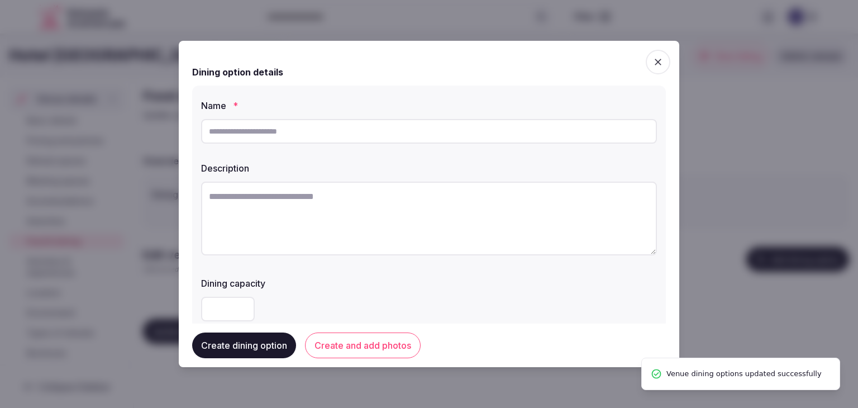
click at [339, 130] on input "text" at bounding box center [429, 131] width 456 height 25
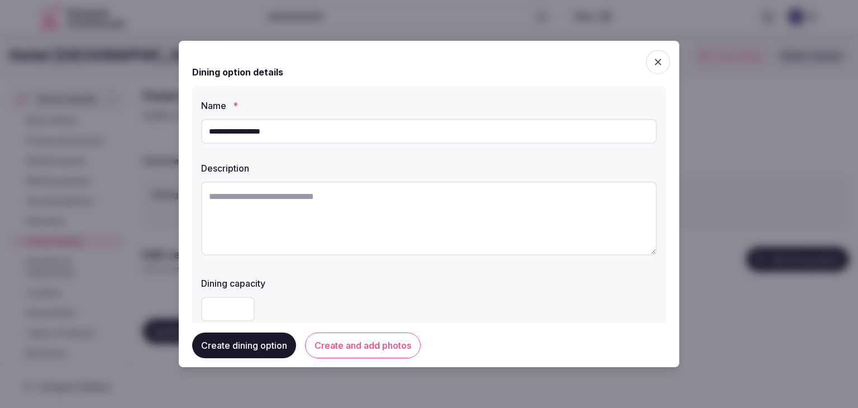
type input "**********"
click at [418, 207] on textarea at bounding box center [429, 218] width 456 height 74
paste textarea "**********"
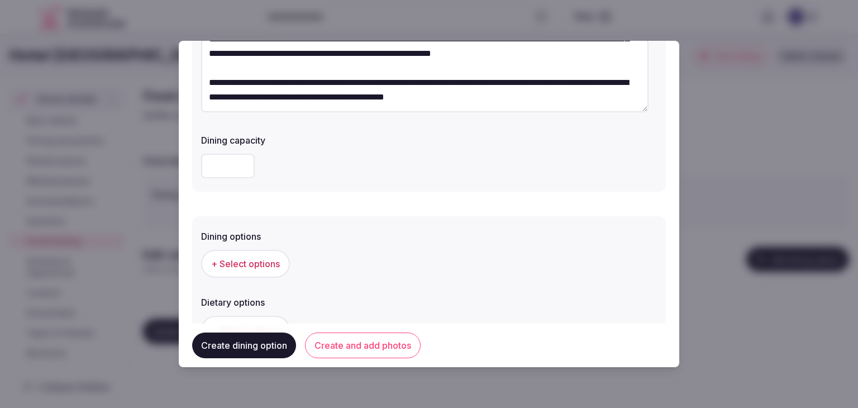
scroll to position [167, 0]
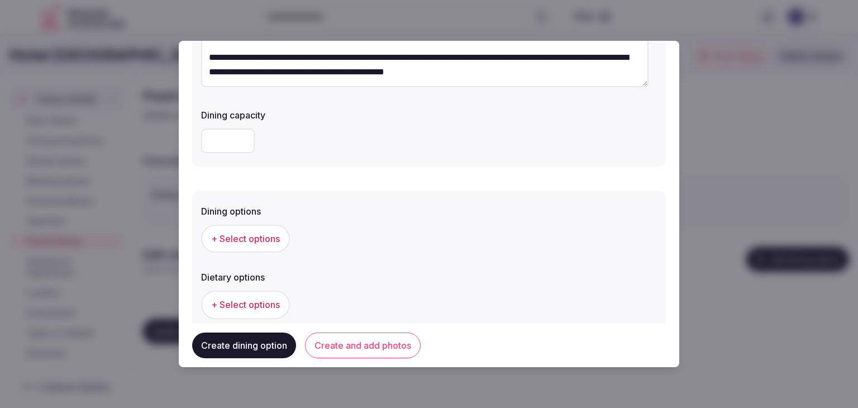
type textarea "**********"
click at [234, 237] on span "+ Select options" at bounding box center [245, 238] width 69 height 12
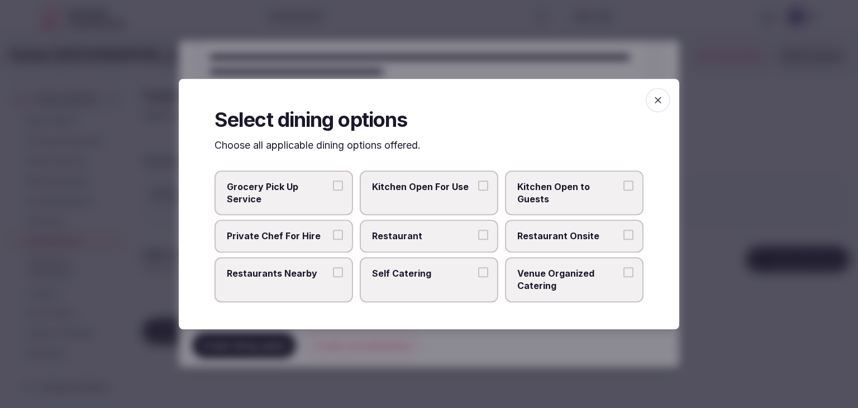
drag, startPoint x: 402, startPoint y: 235, endPoint x: 495, endPoint y: 237, distance: 92.7
click at [407, 235] on span "Restaurant" at bounding box center [423, 236] width 103 height 12
click at [534, 233] on span "Restaurant Onsite" at bounding box center [568, 236] width 103 height 12
click at [623, 233] on button "Restaurant Onsite" at bounding box center [628, 235] width 10 height 10
click at [443, 232] on span "Restaurant" at bounding box center [423, 236] width 103 height 12
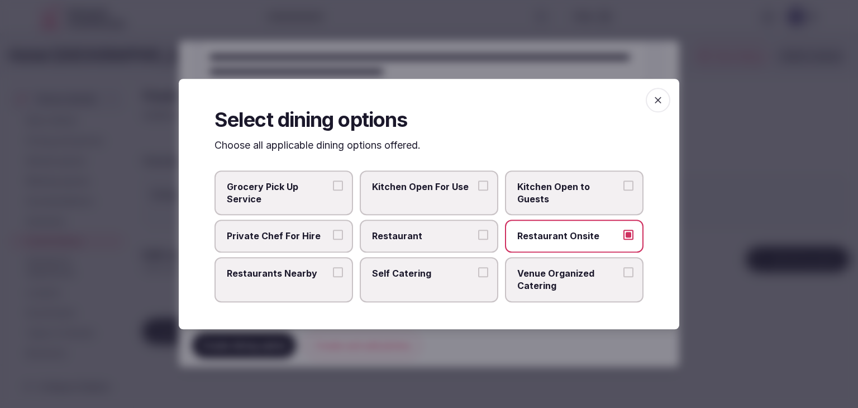
click at [478, 232] on button "Restaurant" at bounding box center [483, 235] width 10 height 10
click at [660, 101] on icon "button" at bounding box center [657, 99] width 11 height 11
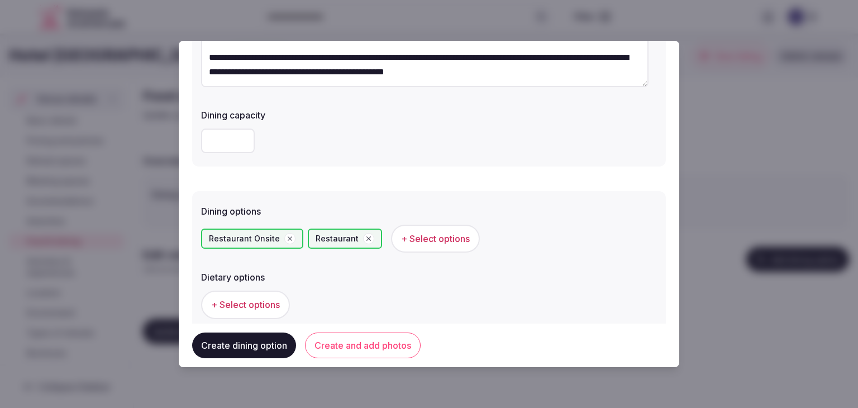
click at [385, 351] on button "Create and add photos" at bounding box center [363, 345] width 116 height 26
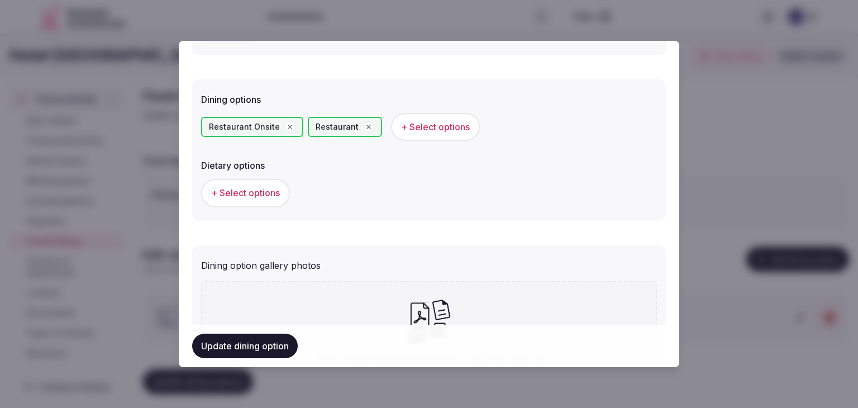
scroll to position [404, 0]
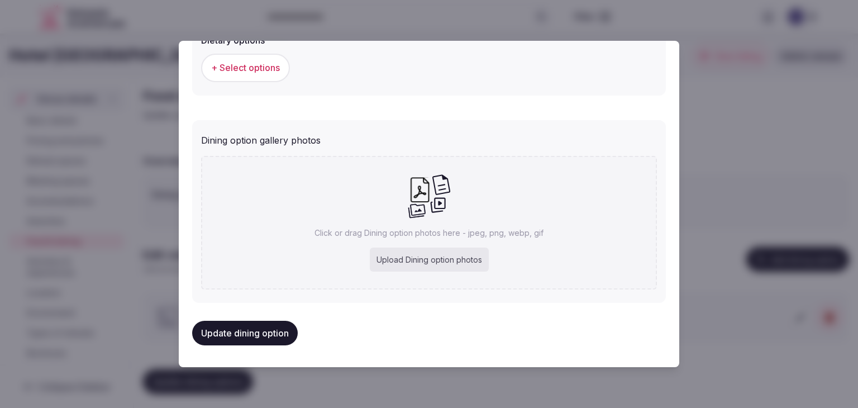
click at [412, 251] on div "Upload Dining option photos" at bounding box center [429, 259] width 119 height 25
type input "**********"
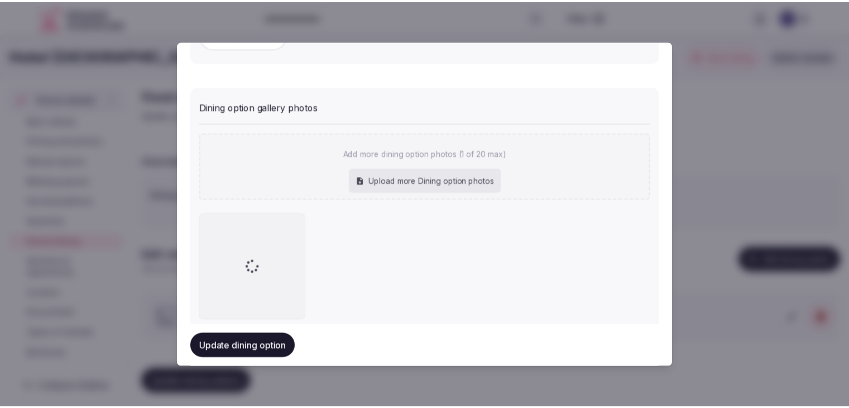
scroll to position [466, 0]
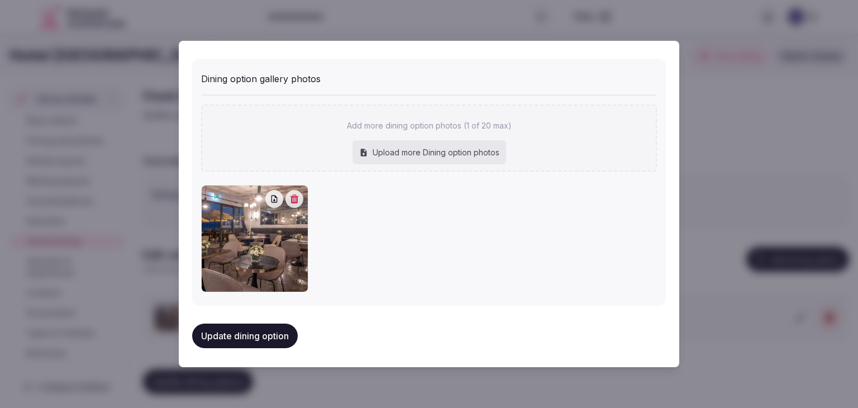
drag, startPoint x: 257, startPoint y: 331, endPoint x: 331, endPoint y: 347, distance: 75.5
click at [257, 331] on button "Update dining option" at bounding box center [245, 335] width 106 height 25
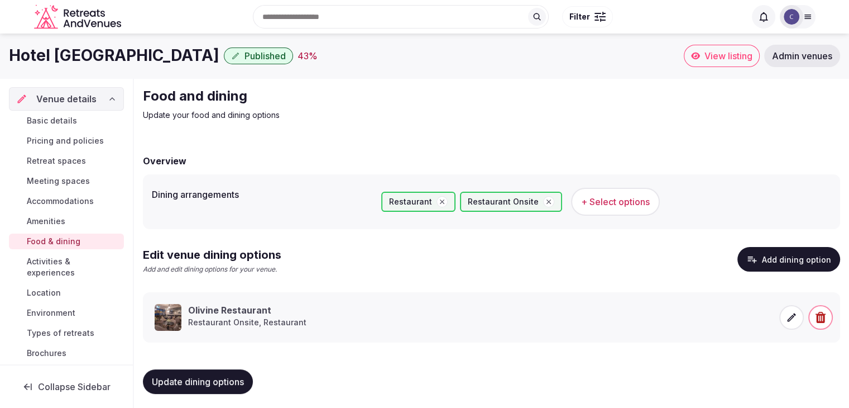
drag, startPoint x: 89, startPoint y: 122, endPoint x: 105, endPoint y: 146, distance: 29.0
click at [89, 122] on link "Basic details" at bounding box center [66, 121] width 115 height 16
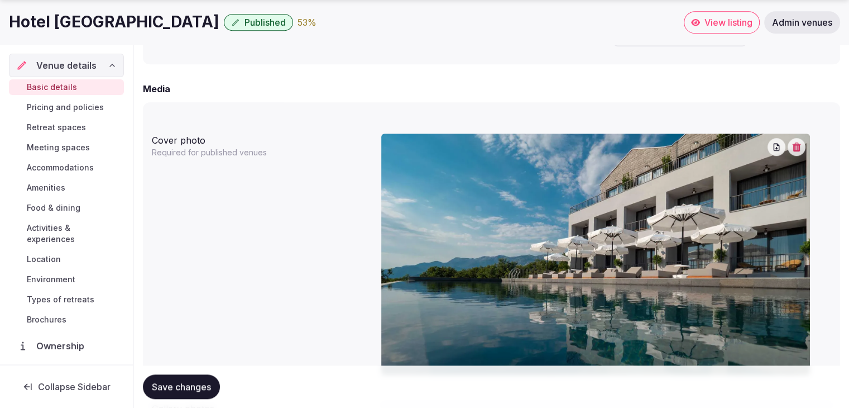
scroll to position [893, 0]
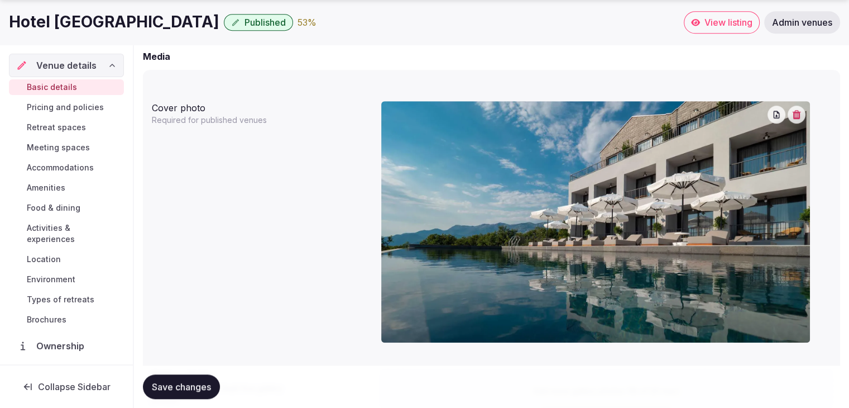
click at [796, 112] on icon "button" at bounding box center [797, 114] width 8 height 9
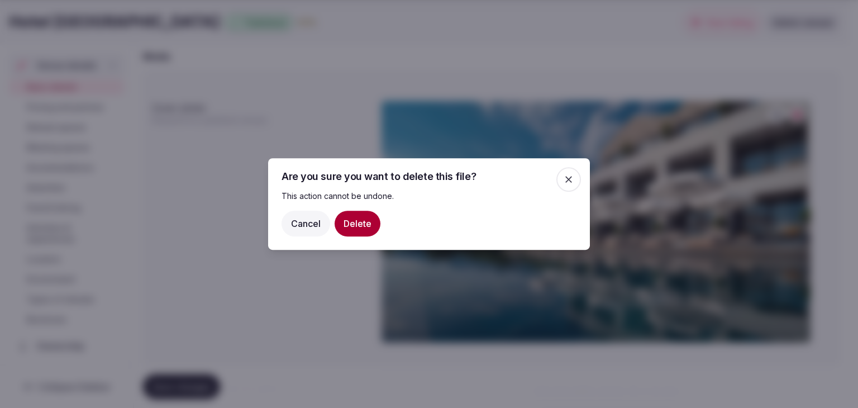
click at [651, 169] on div at bounding box center [429, 204] width 858 height 408
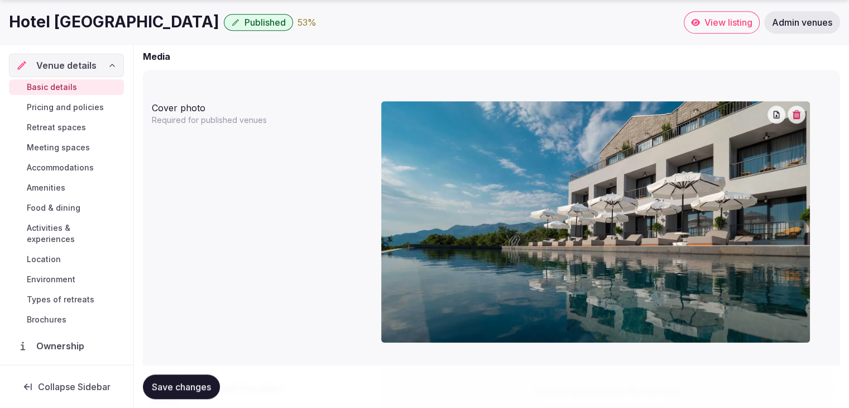
click at [793, 116] on icon "button" at bounding box center [796, 114] width 9 height 9
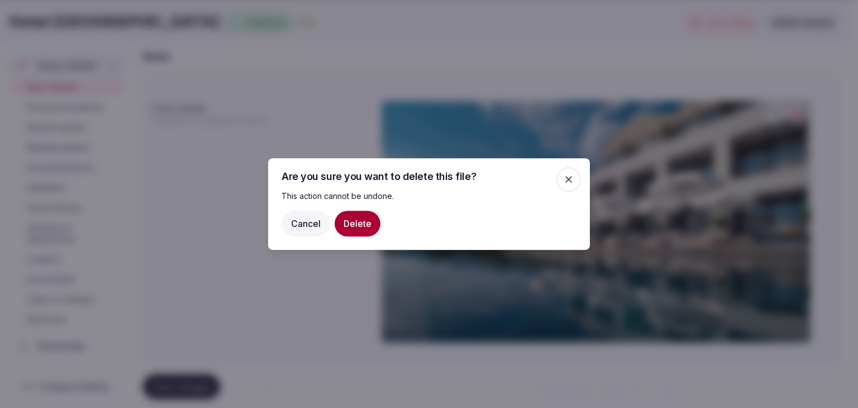
click at [359, 222] on button "Delete" at bounding box center [357, 223] width 46 height 26
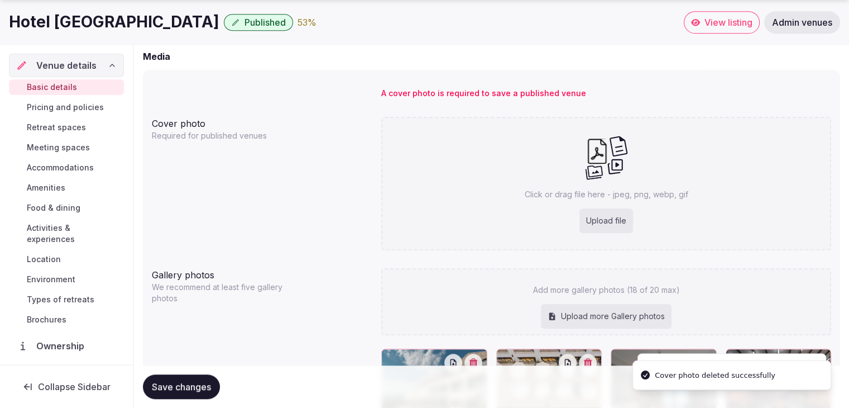
click at [607, 223] on div "Upload file" at bounding box center [607, 220] width 54 height 25
type input "**********"
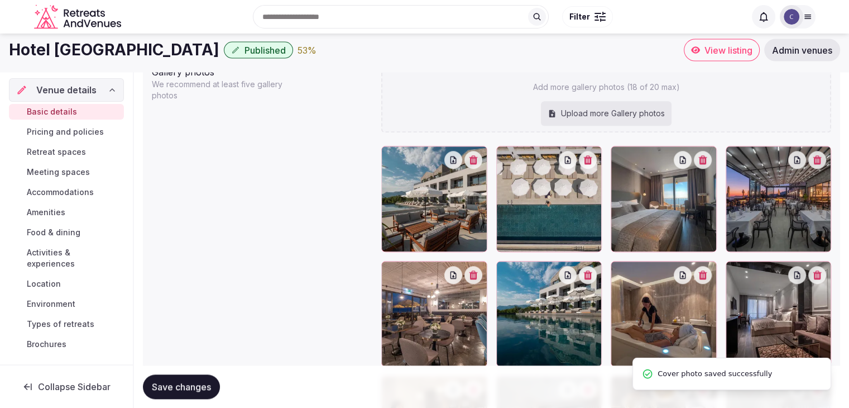
scroll to position [1191, 0]
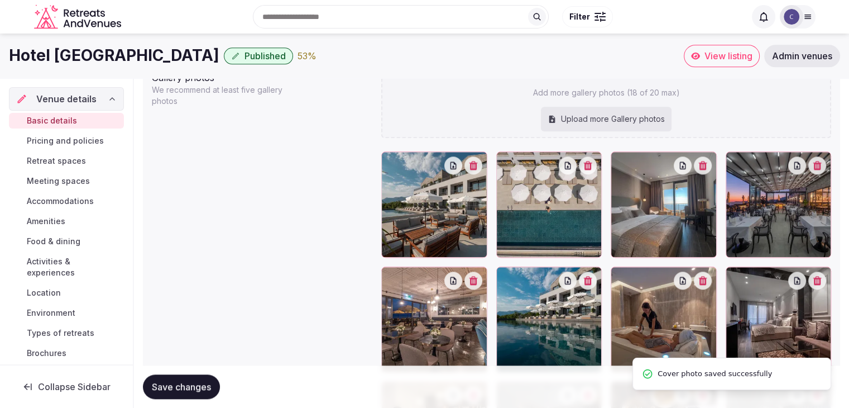
click at [601, 119] on div "Upload more Gallery photos" at bounding box center [606, 119] width 131 height 25
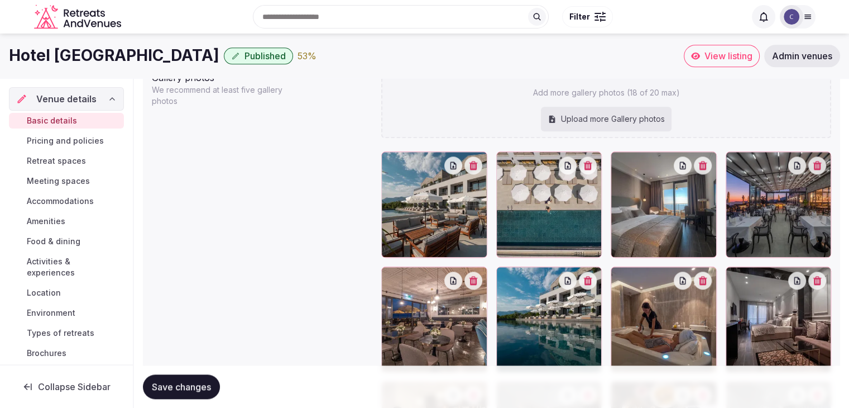
type input "**********"
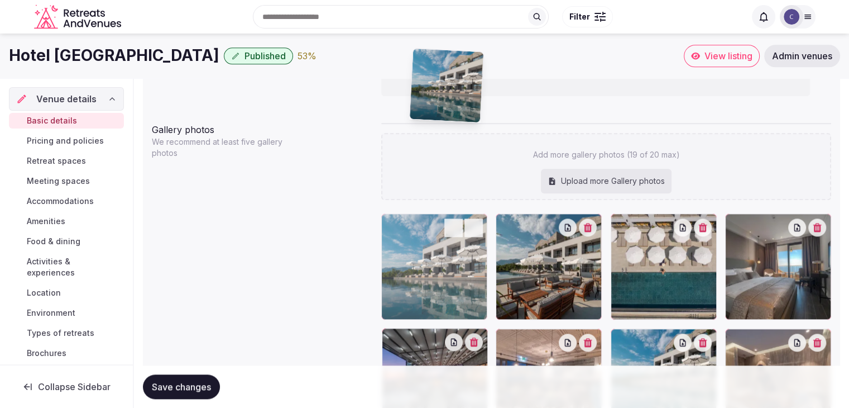
scroll to position [1117, 0]
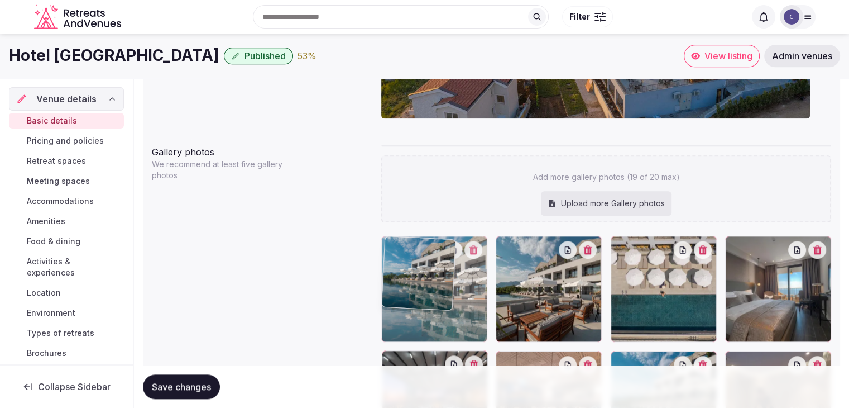
drag, startPoint x: 617, startPoint y: 231, endPoint x: 411, endPoint y: 245, distance: 207.0
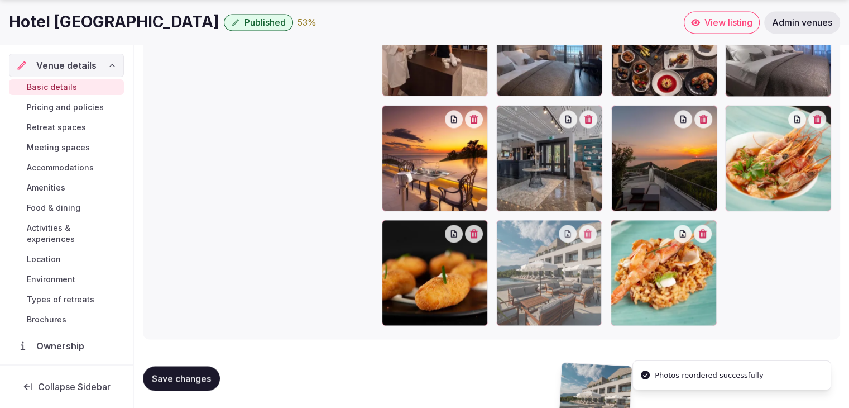
scroll to position [1592, 0]
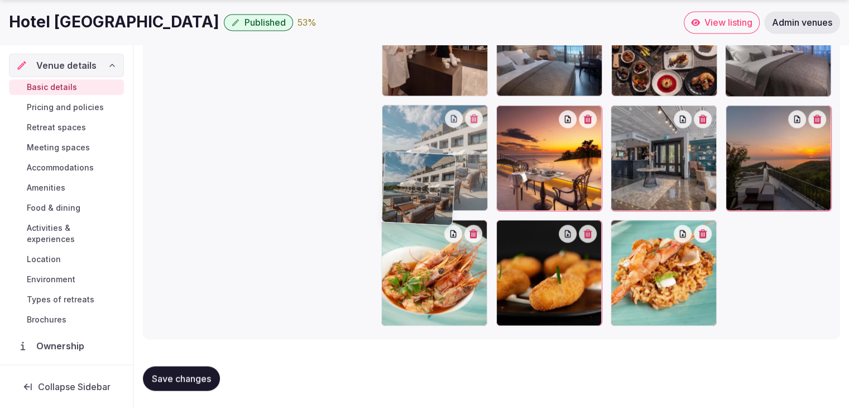
drag, startPoint x: 508, startPoint y: 247, endPoint x: 448, endPoint y: 159, distance: 105.8
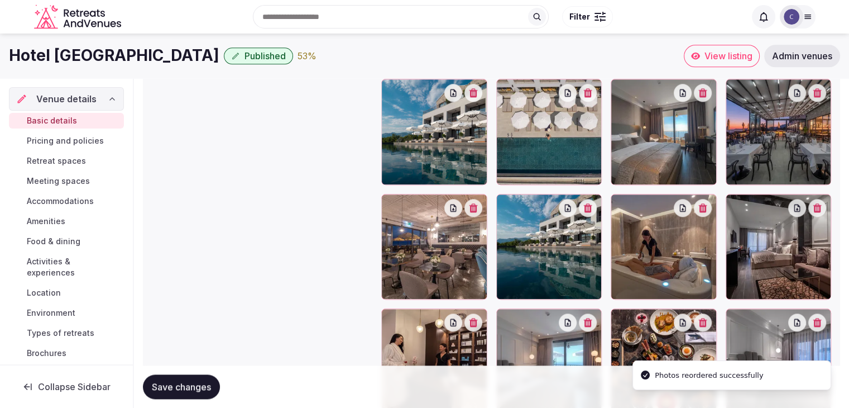
scroll to position [1267, 0]
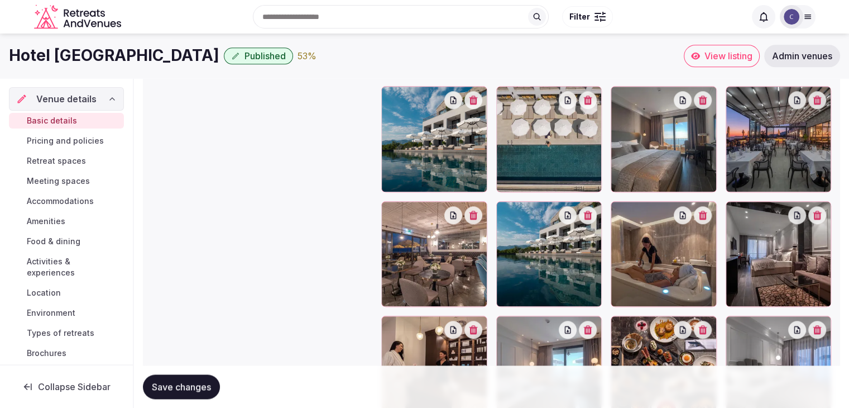
drag, startPoint x: 182, startPoint y: 378, endPoint x: 183, endPoint y: 387, distance: 9.0
click at [182, 379] on button "Save changes" at bounding box center [181, 386] width 77 height 25
drag, startPoint x: 65, startPoint y: 181, endPoint x: 70, endPoint y: 195, distance: 14.3
click at [65, 181] on span "Meeting spaces" at bounding box center [58, 180] width 63 height 11
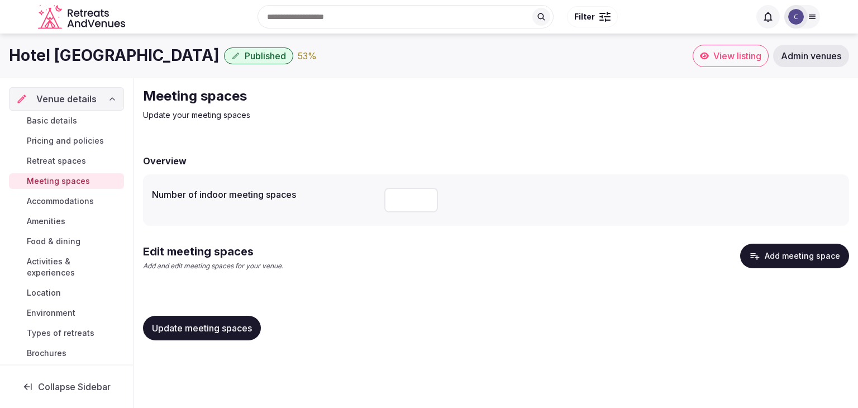
click at [411, 206] on input "number" at bounding box center [411, 200] width 54 height 25
type input "*"
click at [174, 333] on button "Update meeting spaces" at bounding box center [202, 327] width 118 height 25
click at [799, 257] on button "Add meeting space" at bounding box center [794, 255] width 109 height 25
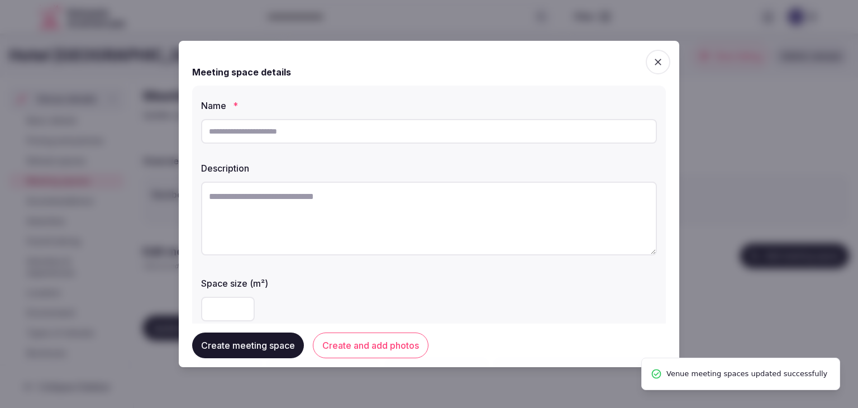
click at [322, 133] on input "text" at bounding box center [429, 131] width 456 height 25
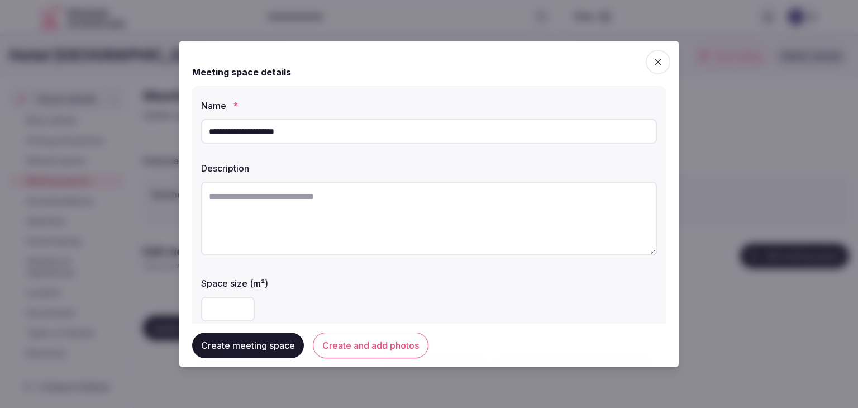
type input "**********"
click at [366, 221] on textarea at bounding box center [429, 218] width 456 height 74
paste textarea "**********"
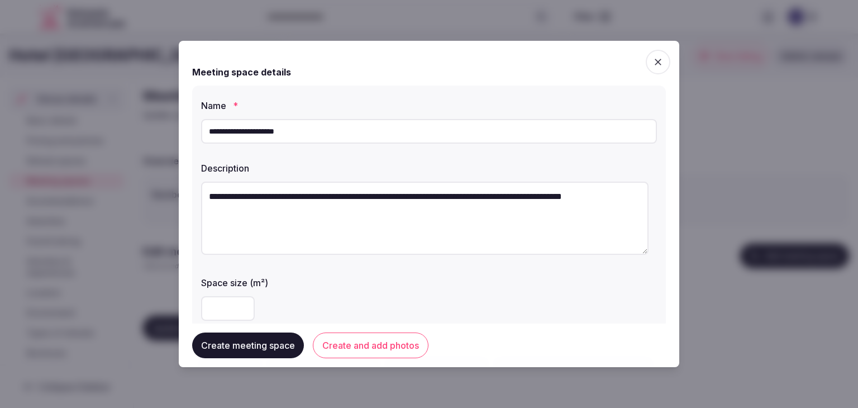
type textarea "**********"
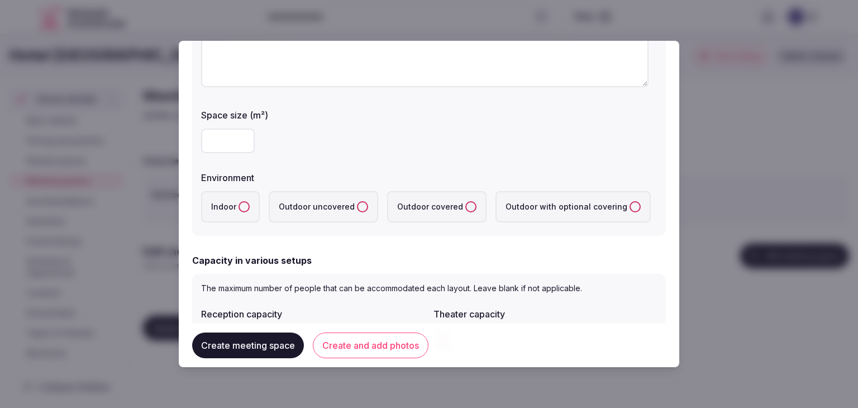
click at [237, 200] on label "Indoor" at bounding box center [230, 206] width 59 height 31
click at [238, 201] on button "Indoor" at bounding box center [243, 206] width 11 height 11
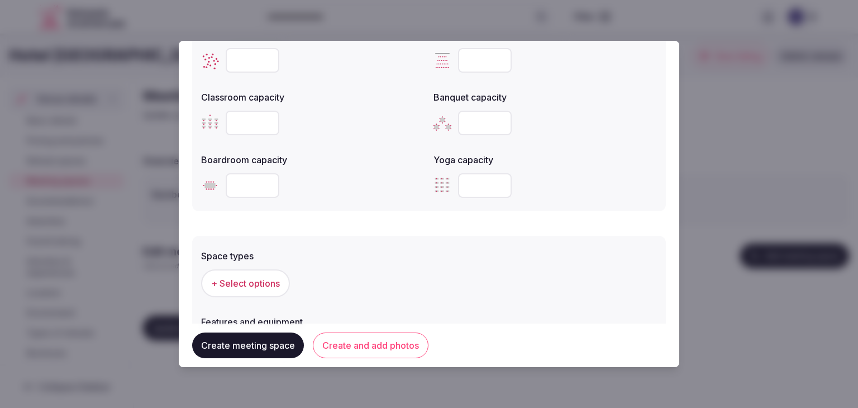
scroll to position [614, 0]
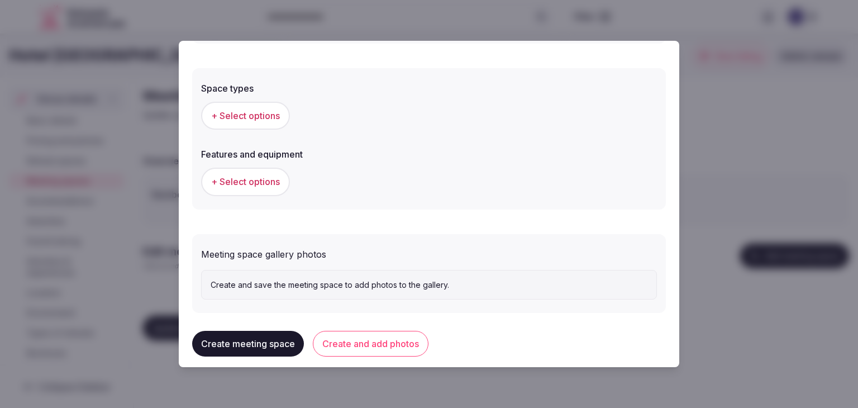
click at [257, 112] on span "+ Select options" at bounding box center [245, 115] width 69 height 12
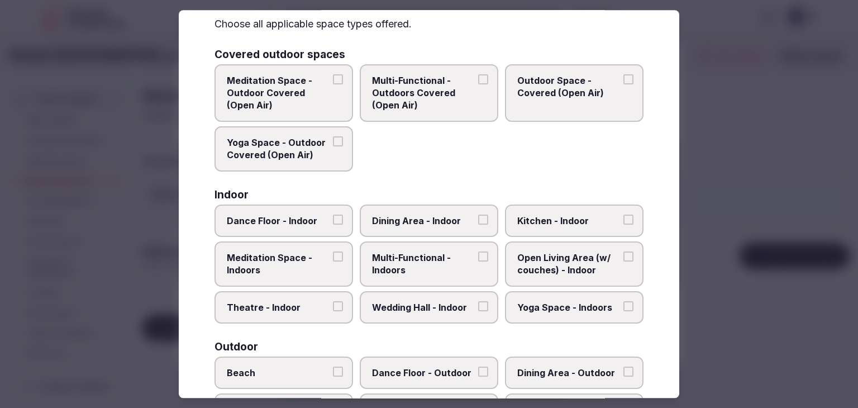
scroll to position [112, 0]
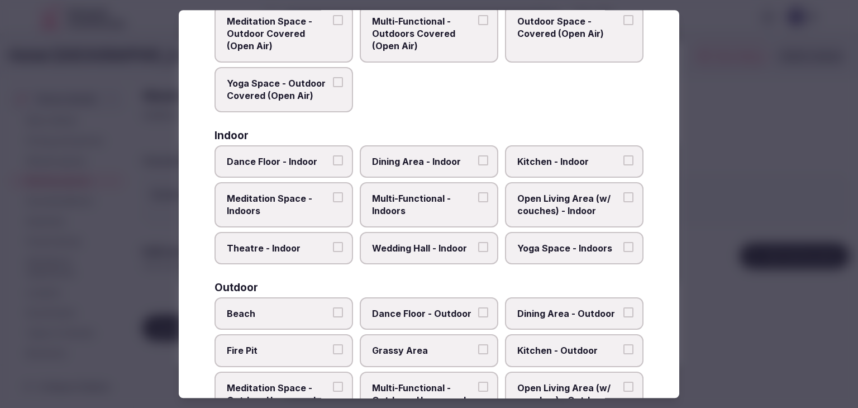
click at [411, 208] on span "Multi-Functional - Indoors" at bounding box center [423, 204] width 103 height 25
click at [478, 202] on button "Multi-Functional - Indoors" at bounding box center [483, 197] width 10 height 10
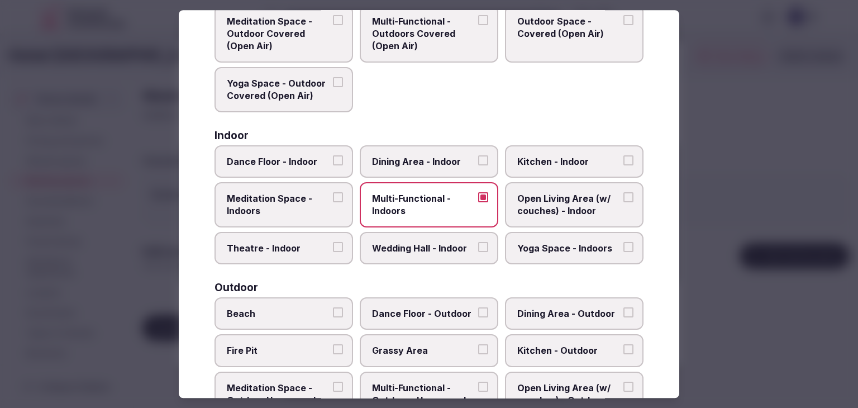
click at [420, 152] on label "Dining Area - Indoor" at bounding box center [429, 161] width 138 height 32
click at [478, 155] on button "Dining Area - Indoor" at bounding box center [483, 160] width 10 height 10
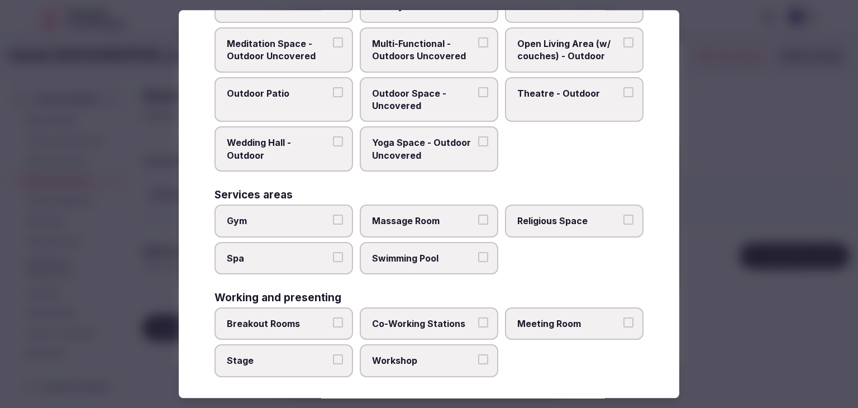
click at [576, 329] on label "Meeting Room" at bounding box center [574, 323] width 138 height 32
click at [623, 327] on button "Meeting Room" at bounding box center [628, 322] width 10 height 10
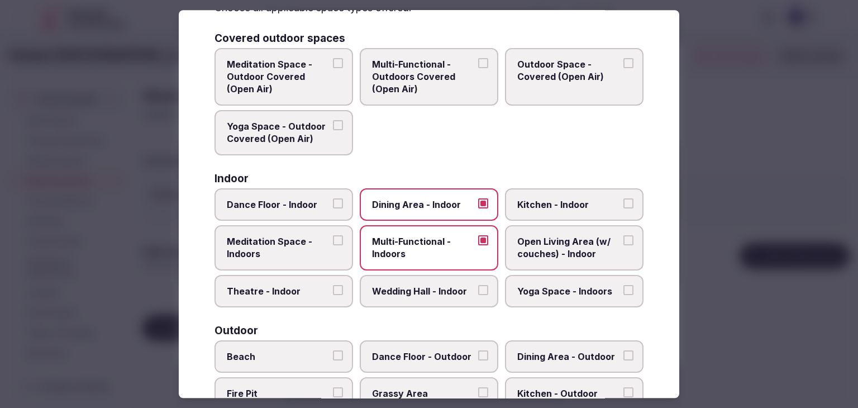
scroll to position [0, 0]
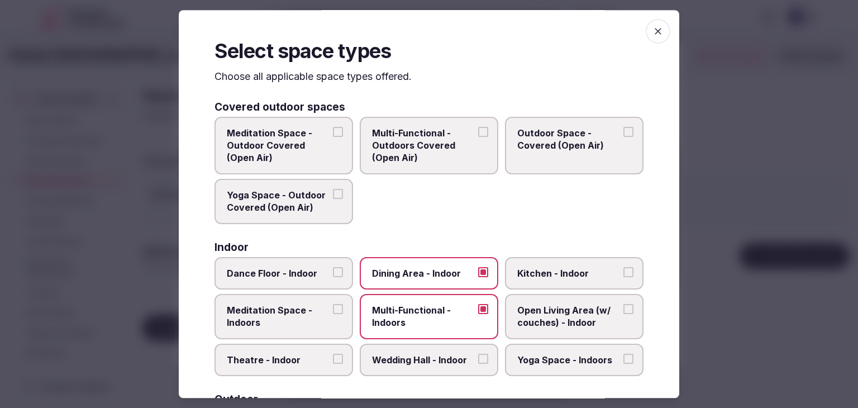
click at [657, 23] on span "button" at bounding box center [657, 31] width 25 height 25
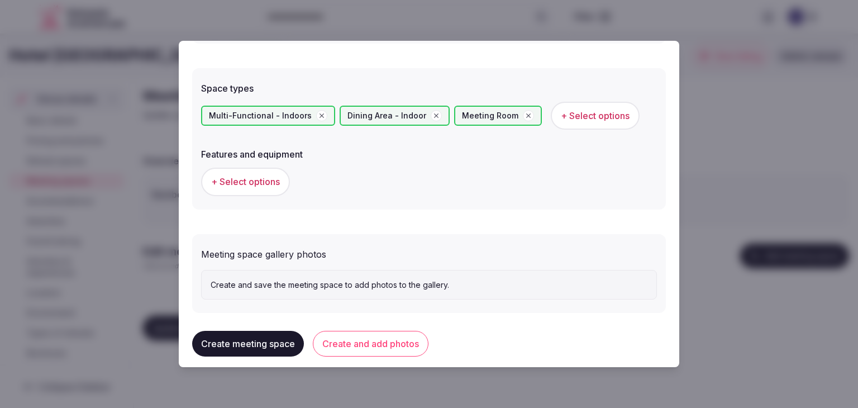
scroll to position [625, 0]
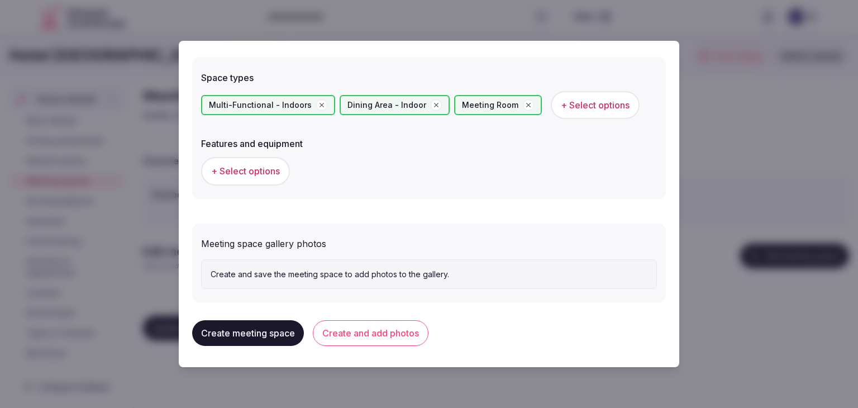
click at [235, 175] on span "+ Select options" at bounding box center [245, 171] width 69 height 12
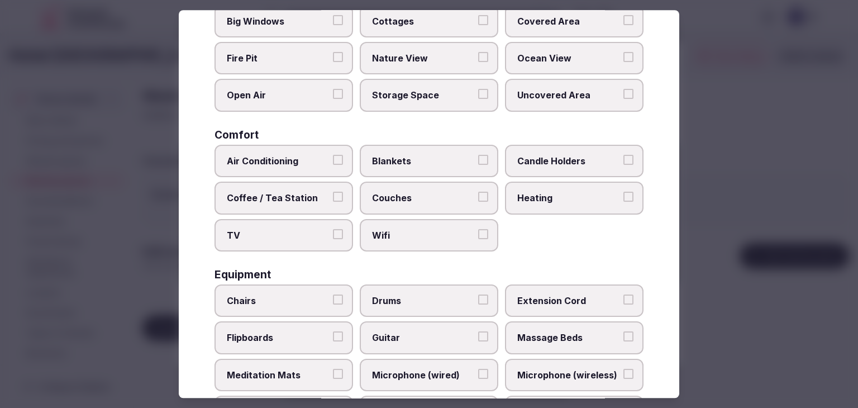
click at [411, 226] on label "Wifi" at bounding box center [429, 235] width 138 height 32
click at [478, 229] on button "Wifi" at bounding box center [483, 234] width 10 height 10
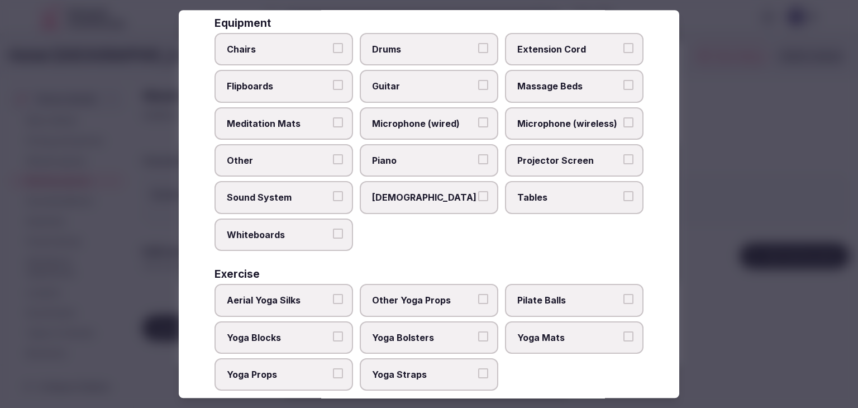
scroll to position [377, 0]
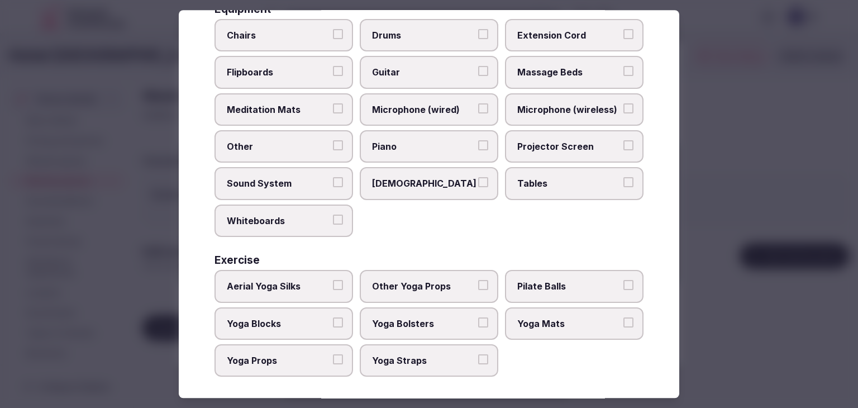
click at [529, 179] on span "Tables" at bounding box center [568, 184] width 103 height 12
click at [623, 179] on button "Tables" at bounding box center [628, 183] width 10 height 10
click at [530, 142] on span "Projector Screen" at bounding box center [568, 146] width 103 height 12
click at [623, 142] on button "Projector Screen" at bounding box center [628, 145] width 10 height 10
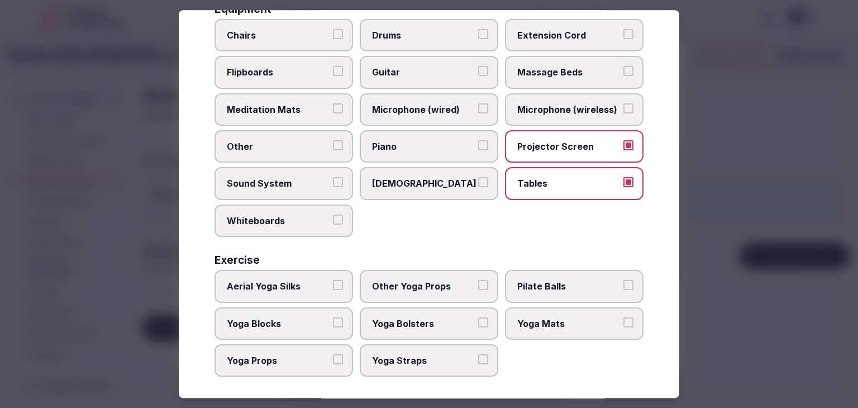
click at [252, 21] on label "Chairs" at bounding box center [283, 35] width 138 height 32
click at [333, 29] on button "Chairs" at bounding box center [338, 34] width 10 height 10
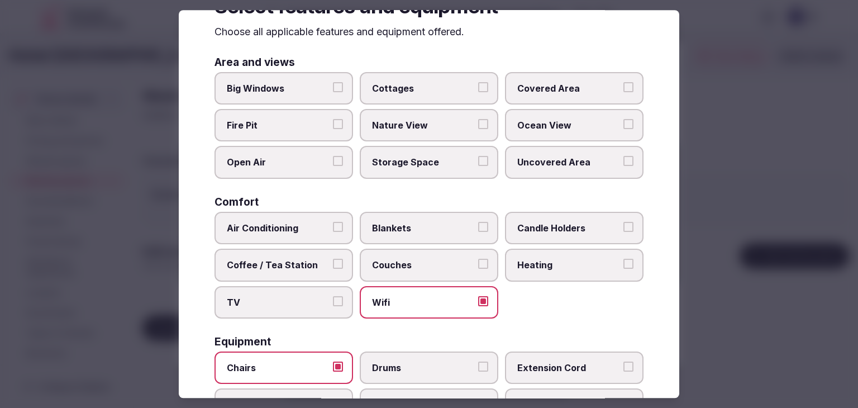
scroll to position [0, 0]
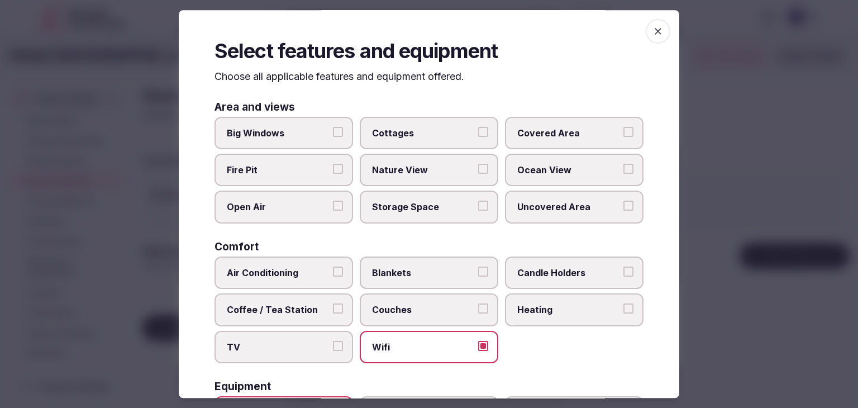
click at [652, 33] on icon "button" at bounding box center [657, 31] width 11 height 11
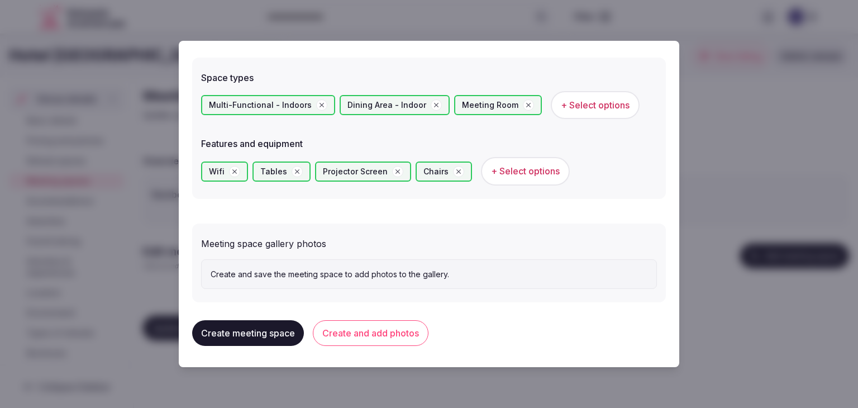
click at [380, 338] on button "Create and add photos" at bounding box center [371, 333] width 116 height 26
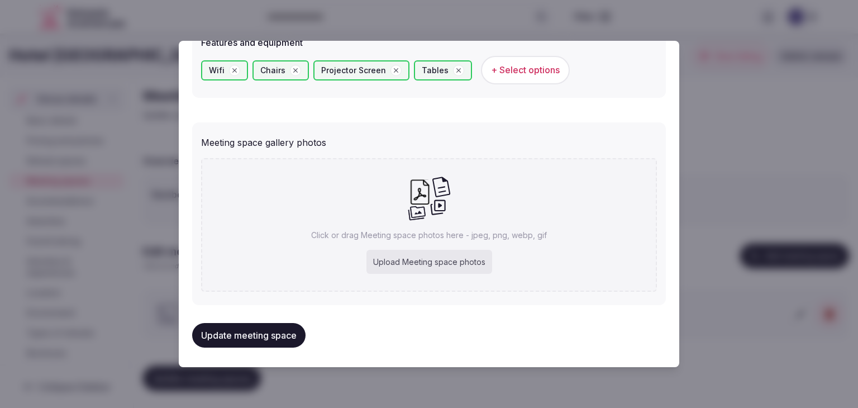
scroll to position [727, 0]
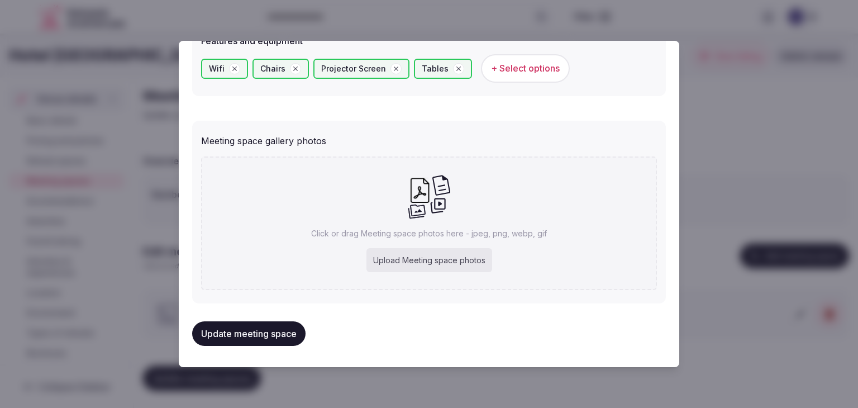
click at [409, 260] on div "Upload Meeting space photos" at bounding box center [429, 260] width 126 height 25
type input "**********"
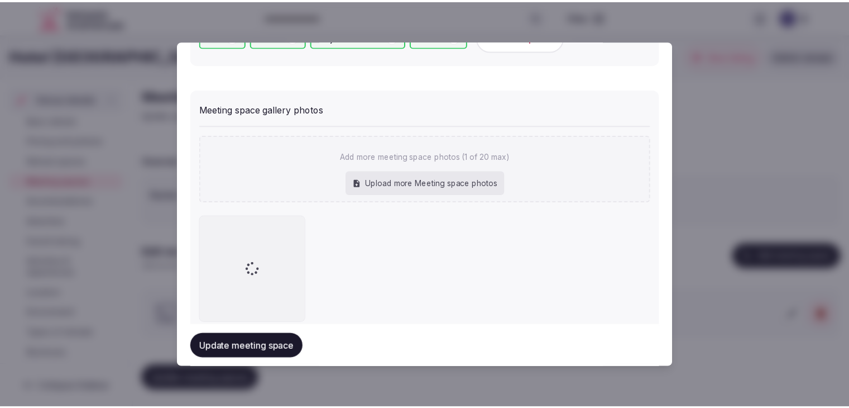
scroll to position [789, 0]
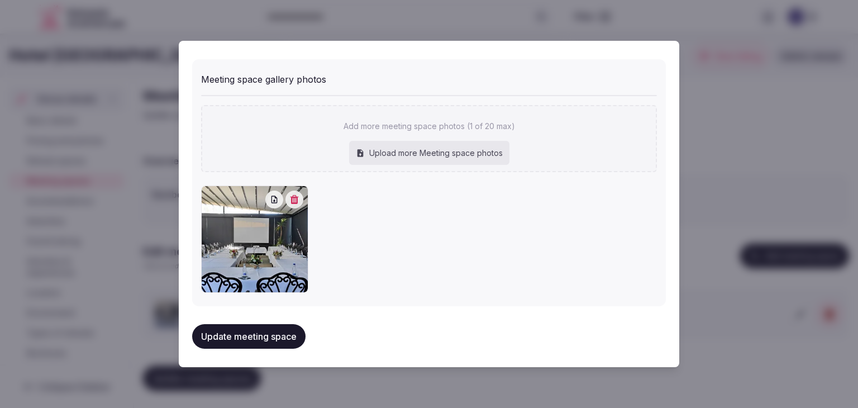
click at [262, 331] on button "Update meeting space" at bounding box center [248, 336] width 113 height 25
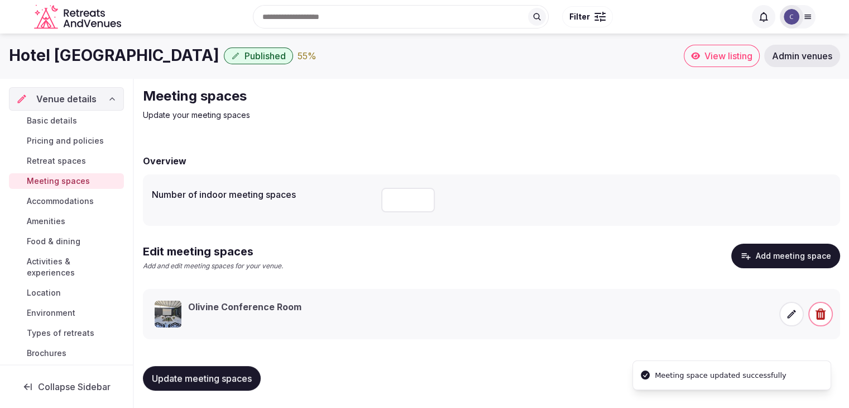
click at [190, 380] on span "Update meeting spaces" at bounding box center [202, 377] width 100 height 11
click at [60, 269] on span "Activities & experiences" at bounding box center [73, 267] width 93 height 22
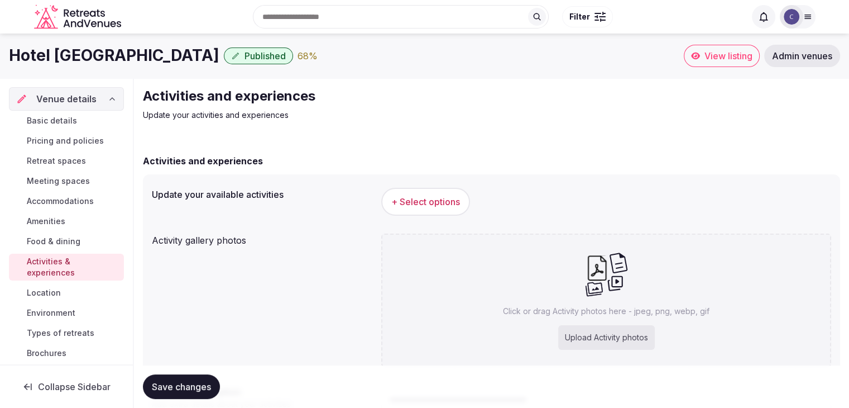
click at [625, 339] on div "Upload Activity photos" at bounding box center [606, 337] width 97 height 25
type input "**********"
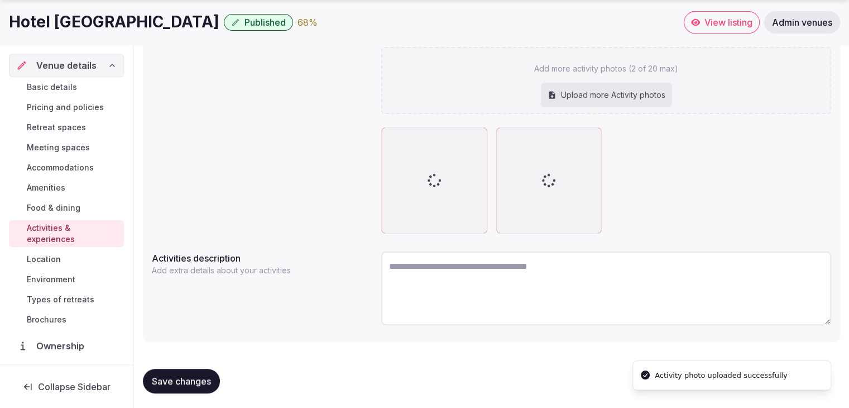
scroll to position [199, 0]
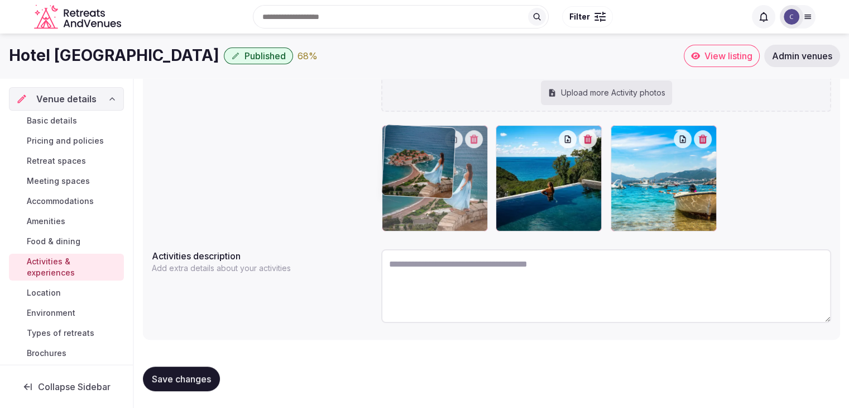
drag, startPoint x: 513, startPoint y: 135, endPoint x: 452, endPoint y: 135, distance: 60.9
click at [453, 135] on body "Search Popular Destinations Toscana, Italy Riviera Maya, Mexico Indonesia, Bali…" at bounding box center [424, 104] width 849 height 607
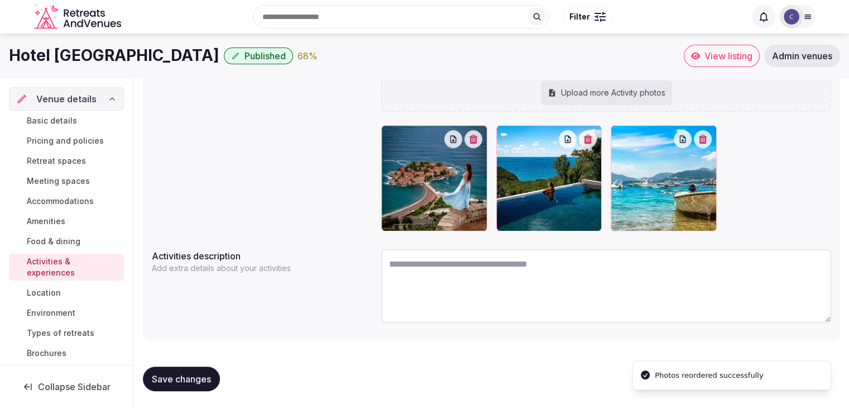
click at [183, 379] on span "Save changes" at bounding box center [181, 378] width 59 height 11
click at [92, 338] on span "Types of retreats" at bounding box center [61, 332] width 68 height 11
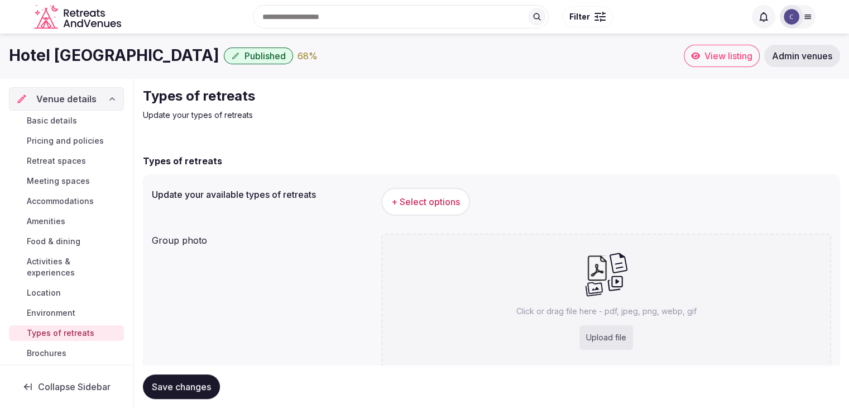
click at [630, 340] on div "Upload file" at bounding box center [607, 337] width 54 height 25
type input "**********"
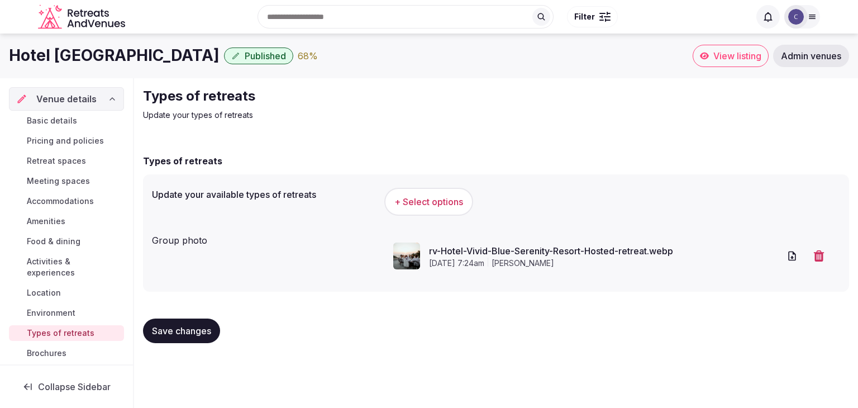
click at [199, 334] on span "Save changes" at bounding box center [181, 330] width 59 height 11
drag, startPoint x: 186, startPoint y: 324, endPoint x: 205, endPoint y: 328, distance: 19.0
click at [186, 324] on button "Save changes" at bounding box center [181, 330] width 77 height 25
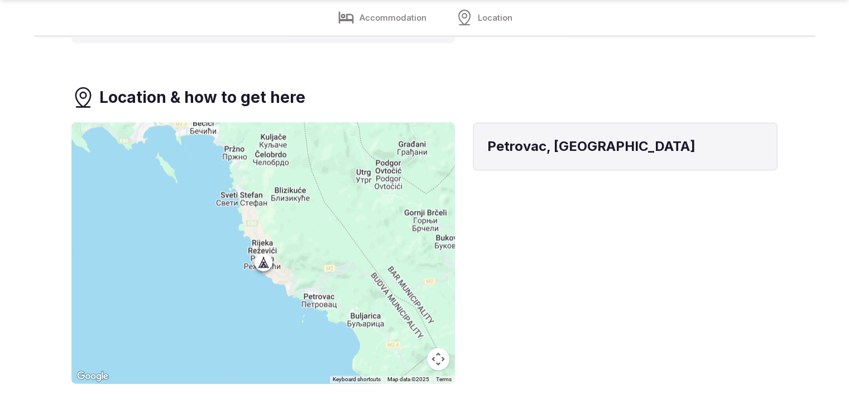
scroll to position [1452, 0]
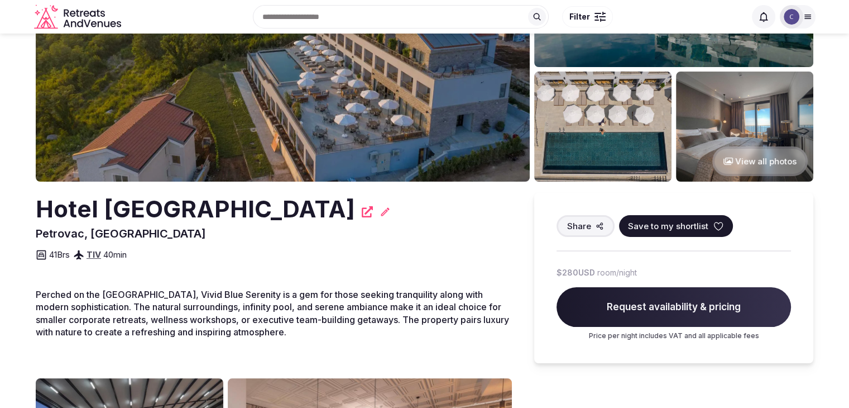
scroll to position [56, 0]
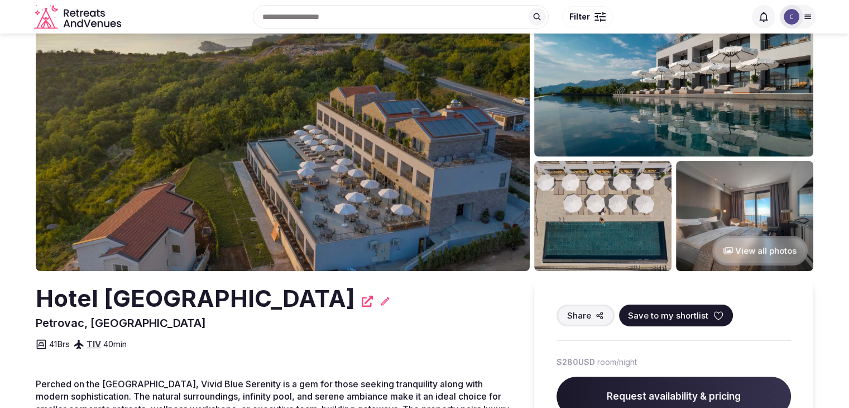
click at [355, 289] on h2 "Hotel [GEOGRAPHIC_DATA]" at bounding box center [195, 298] width 319 height 33
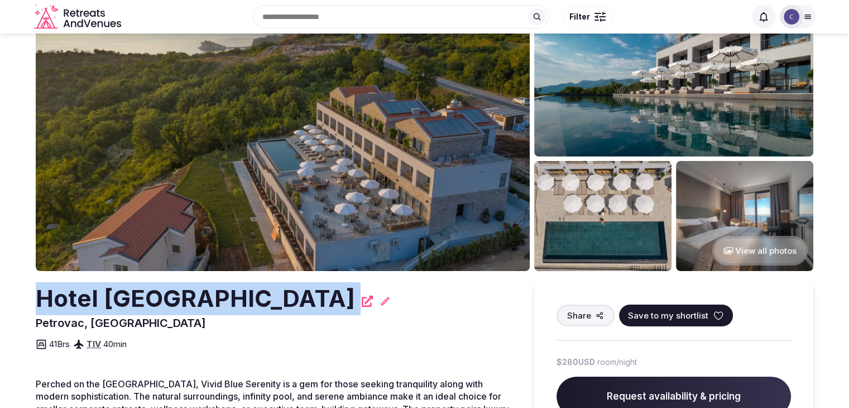
click at [355, 289] on h2 "Hotel [GEOGRAPHIC_DATA]" at bounding box center [195, 298] width 319 height 33
copy div "Hotel [GEOGRAPHIC_DATA]"
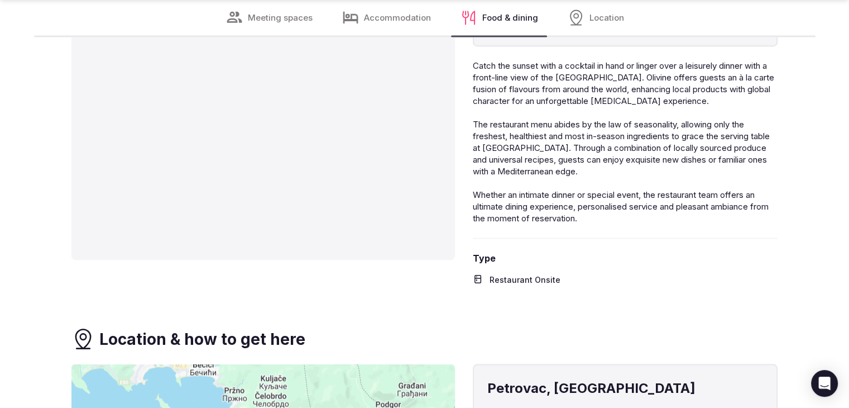
scroll to position [2122, 0]
